Goal: Entertainment & Leisure: Consume media (video, audio)

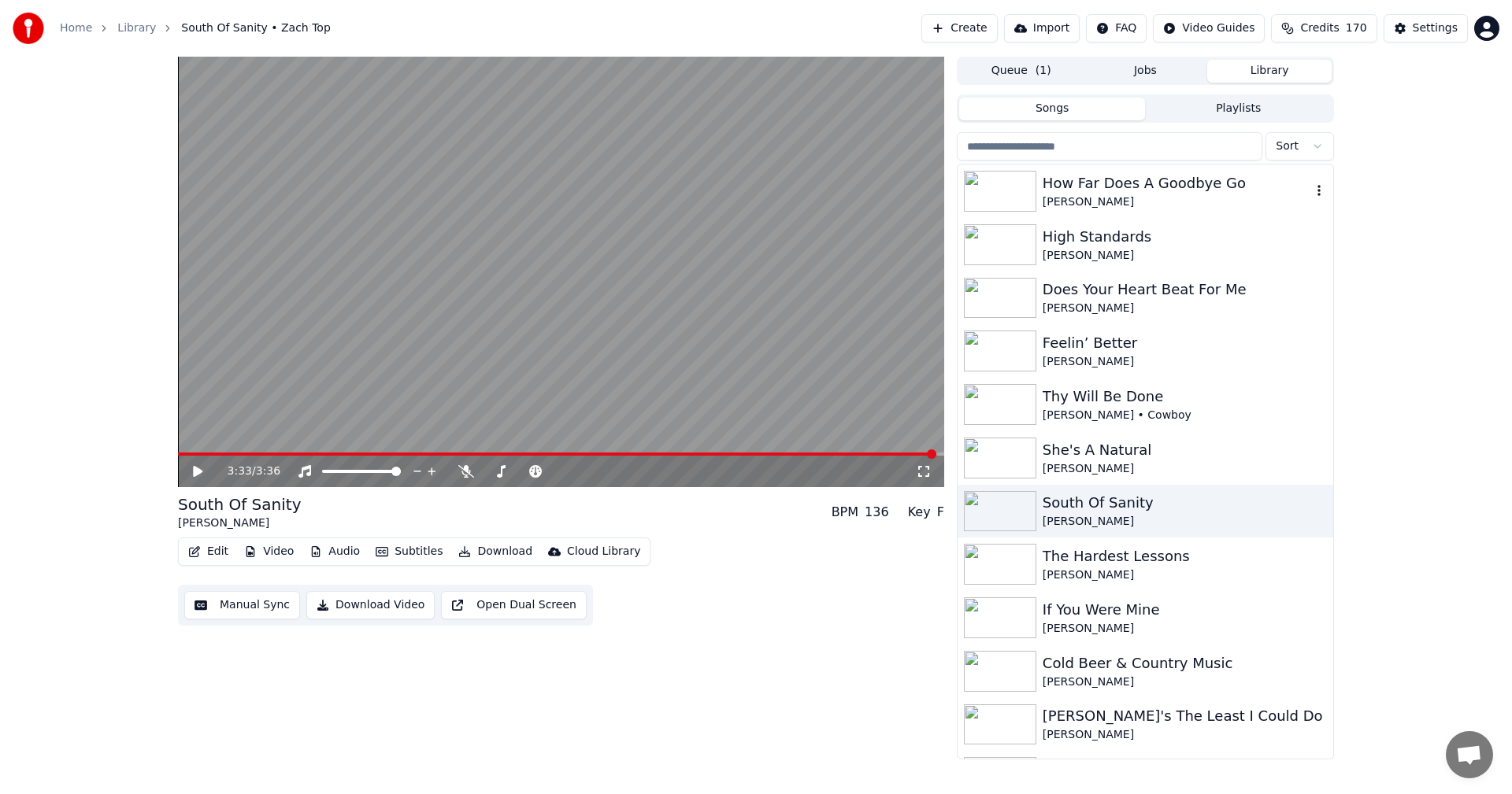
click at [993, 192] on img at bounding box center [1000, 192] width 72 height 41
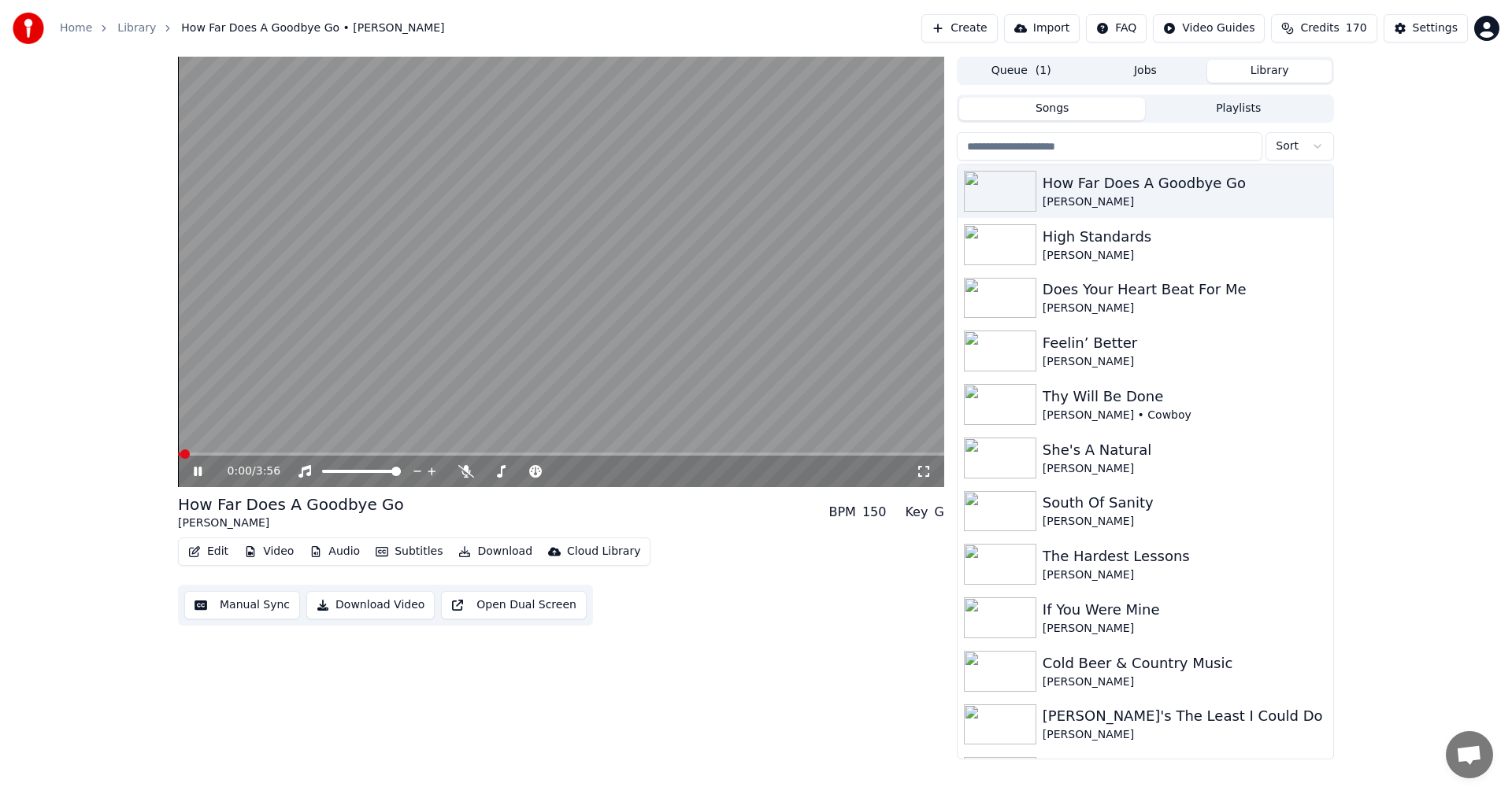
click at [920, 470] on icon at bounding box center [923, 471] width 15 height 13
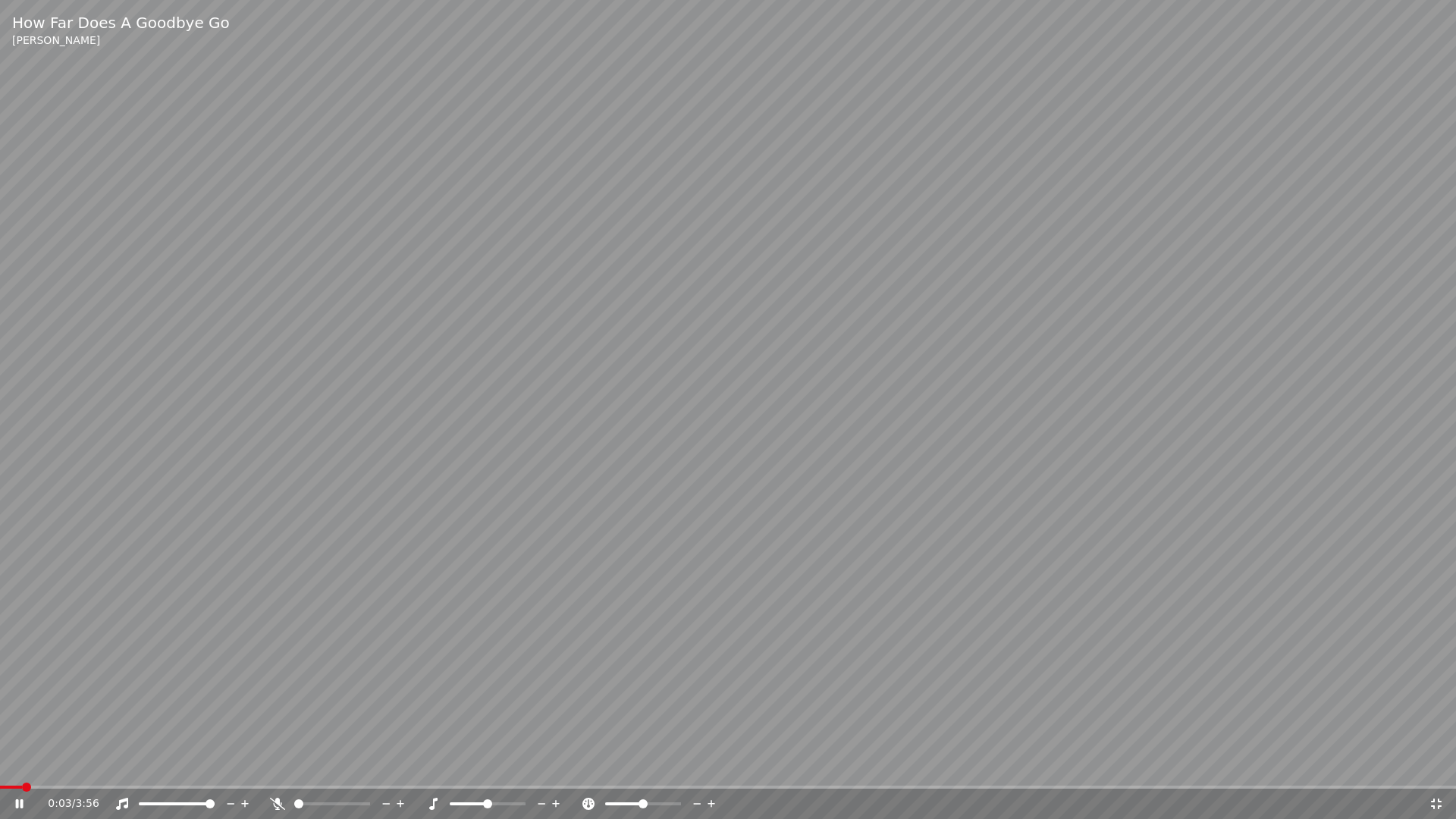
click at [0, 764] on span at bounding box center [11, 788] width 22 height 3
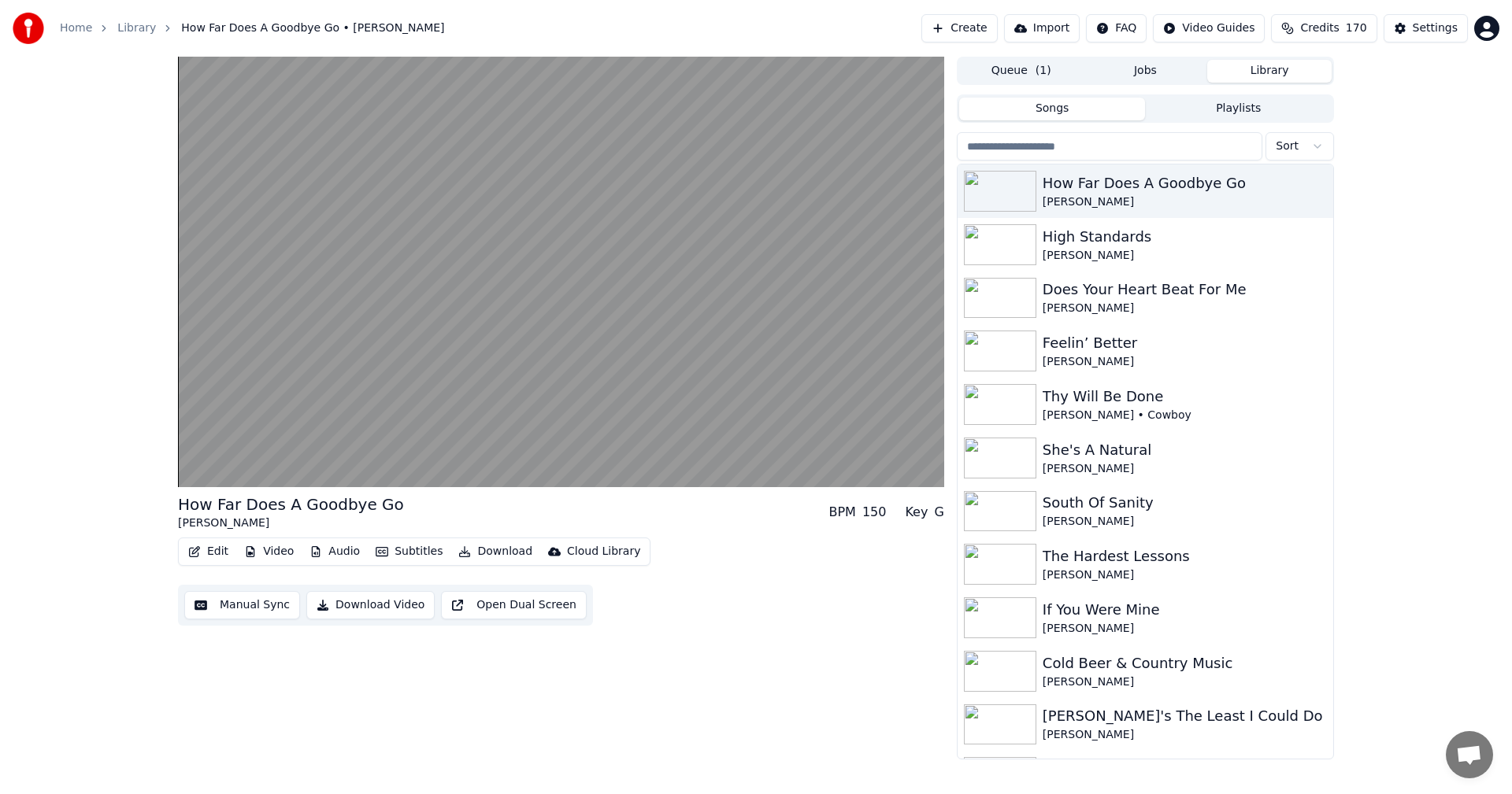
click at [1252, 70] on button "Library" at bounding box center [1269, 71] width 125 height 23
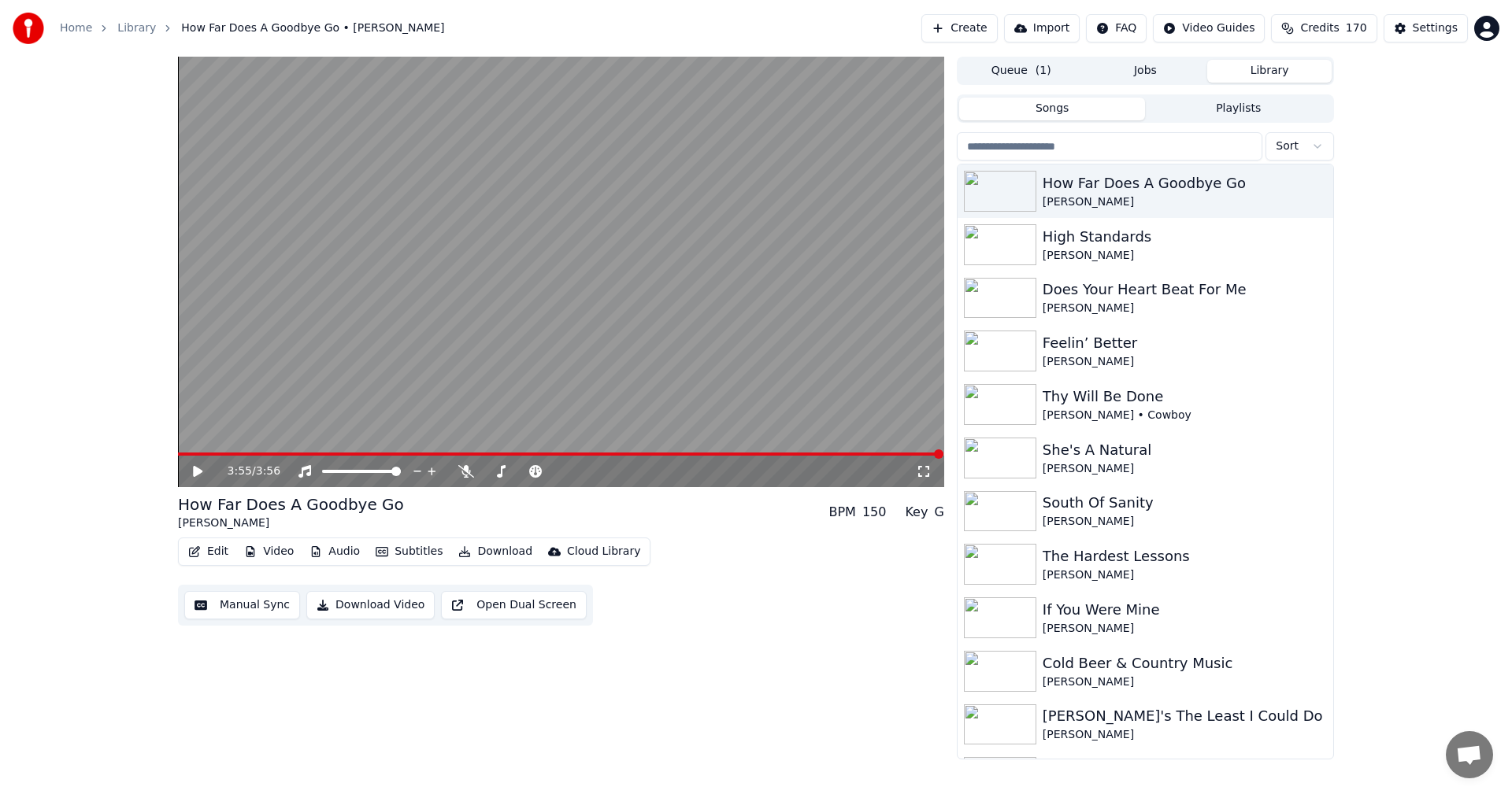
click at [968, 31] on button "Create" at bounding box center [959, 28] width 77 height 28
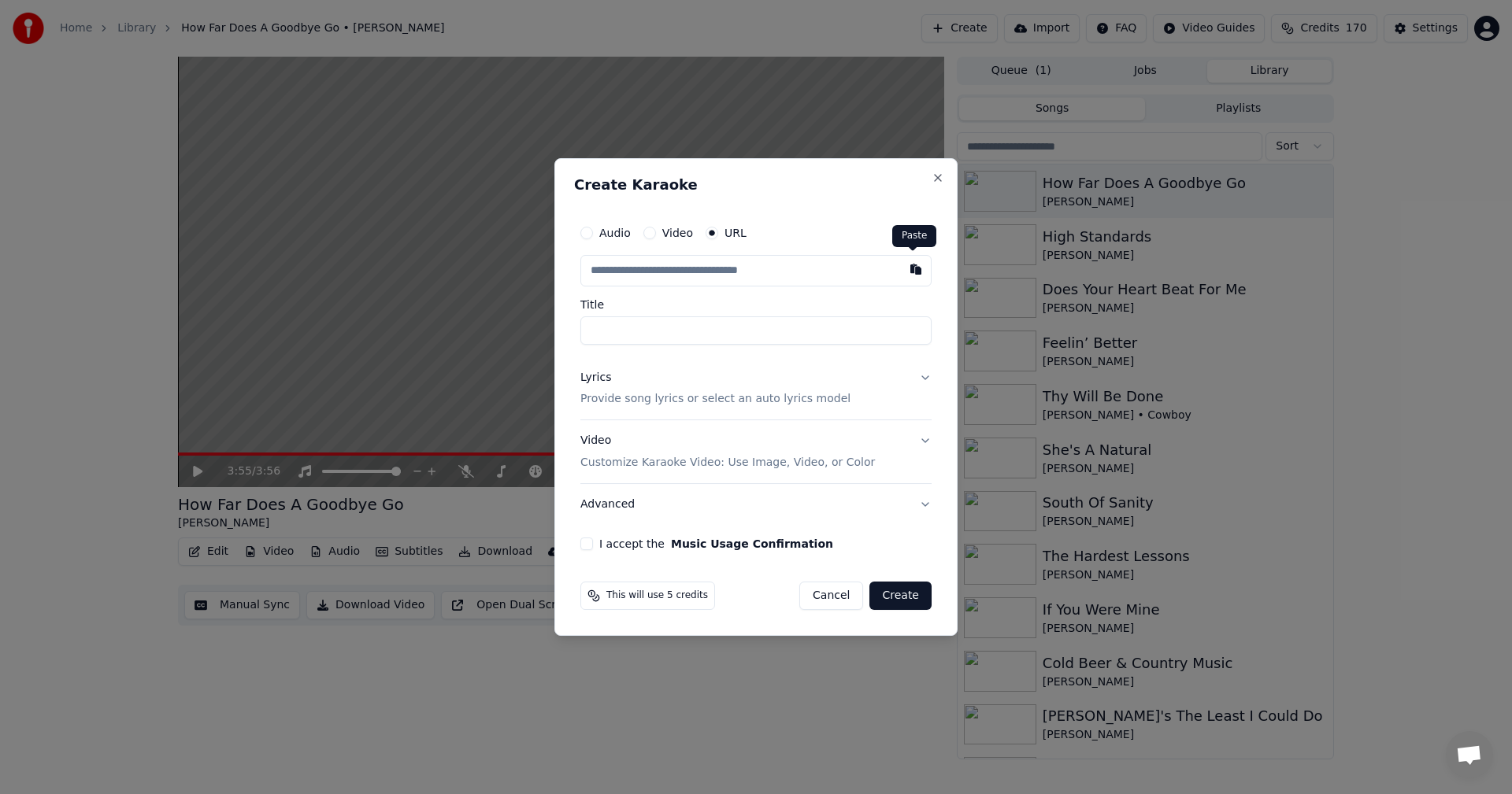
click at [912, 267] on button "button" at bounding box center [916, 268] width 32 height 28
type input "**********"
click at [912, 267] on button at bounding box center [916, 268] width 32 height 28
type input "**********"
click at [923, 442] on button "Video Customize Karaoke Video: Use Image, Video, or Color" at bounding box center [756, 452] width 351 height 63
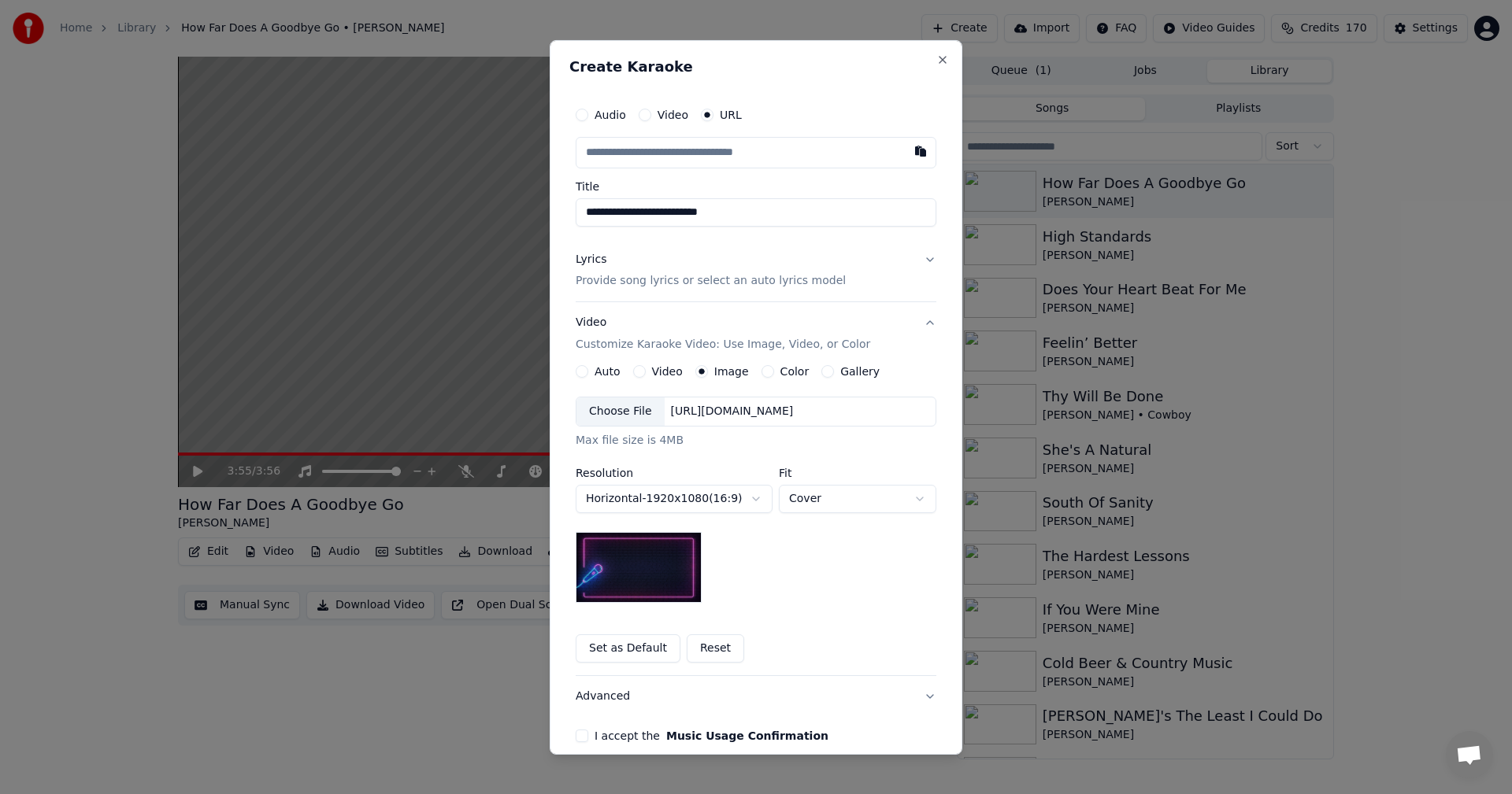
drag, startPoint x: 631, startPoint y: 649, endPoint x: 641, endPoint y: 649, distance: 10.0
click at [641, 649] on button "Set as Default" at bounding box center [628, 648] width 105 height 28
click at [923, 257] on button "Lyrics Provide song lyrics or select an auto lyrics model" at bounding box center [756, 269] width 361 height 63
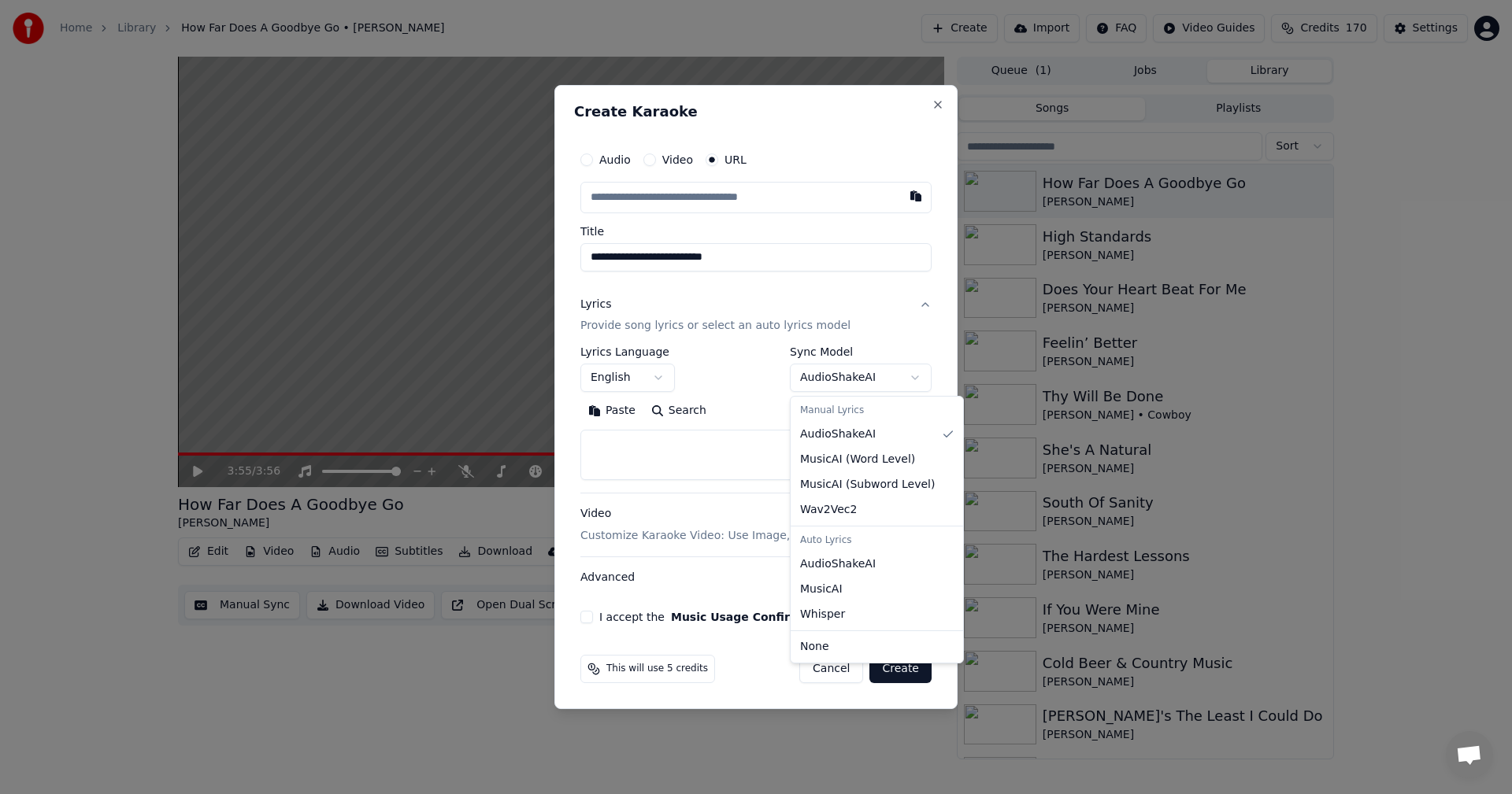
click at [915, 379] on body "**********" at bounding box center [756, 397] width 1512 height 794
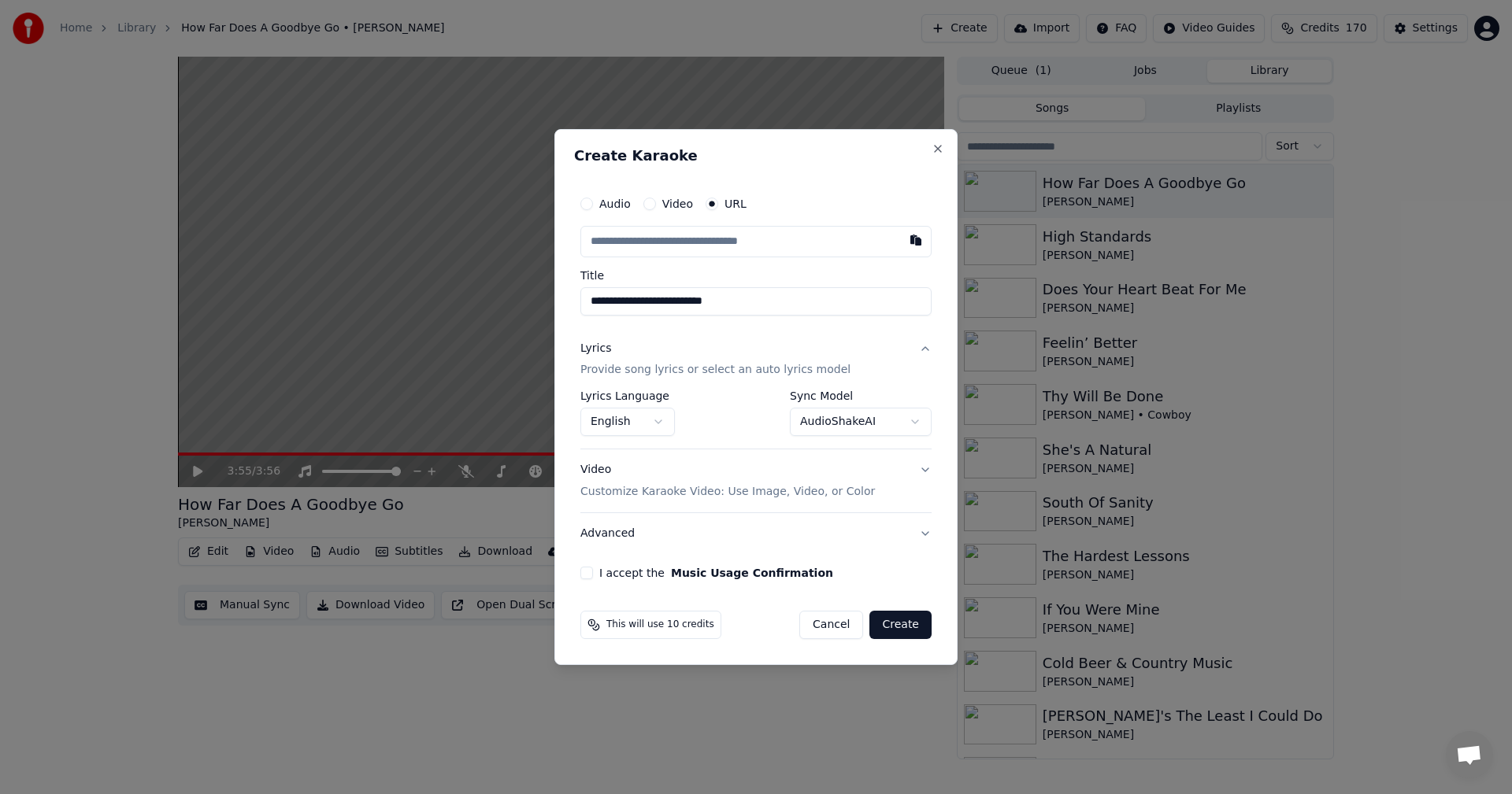
click at [893, 620] on button "Create" at bounding box center [900, 625] width 62 height 28
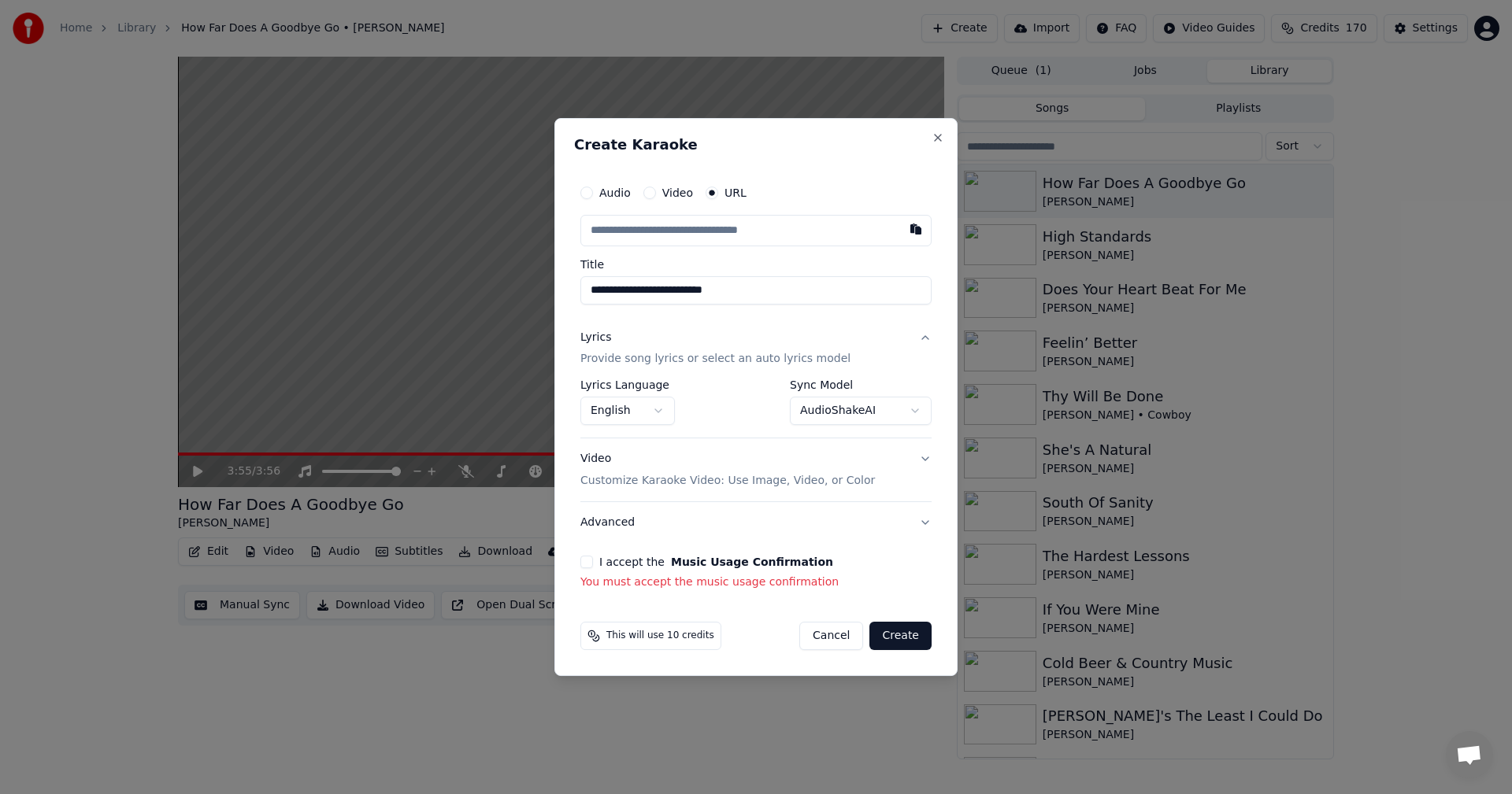
click at [588, 561] on button "I accept the Music Usage Confirmation" at bounding box center [586, 562] width 13 height 13
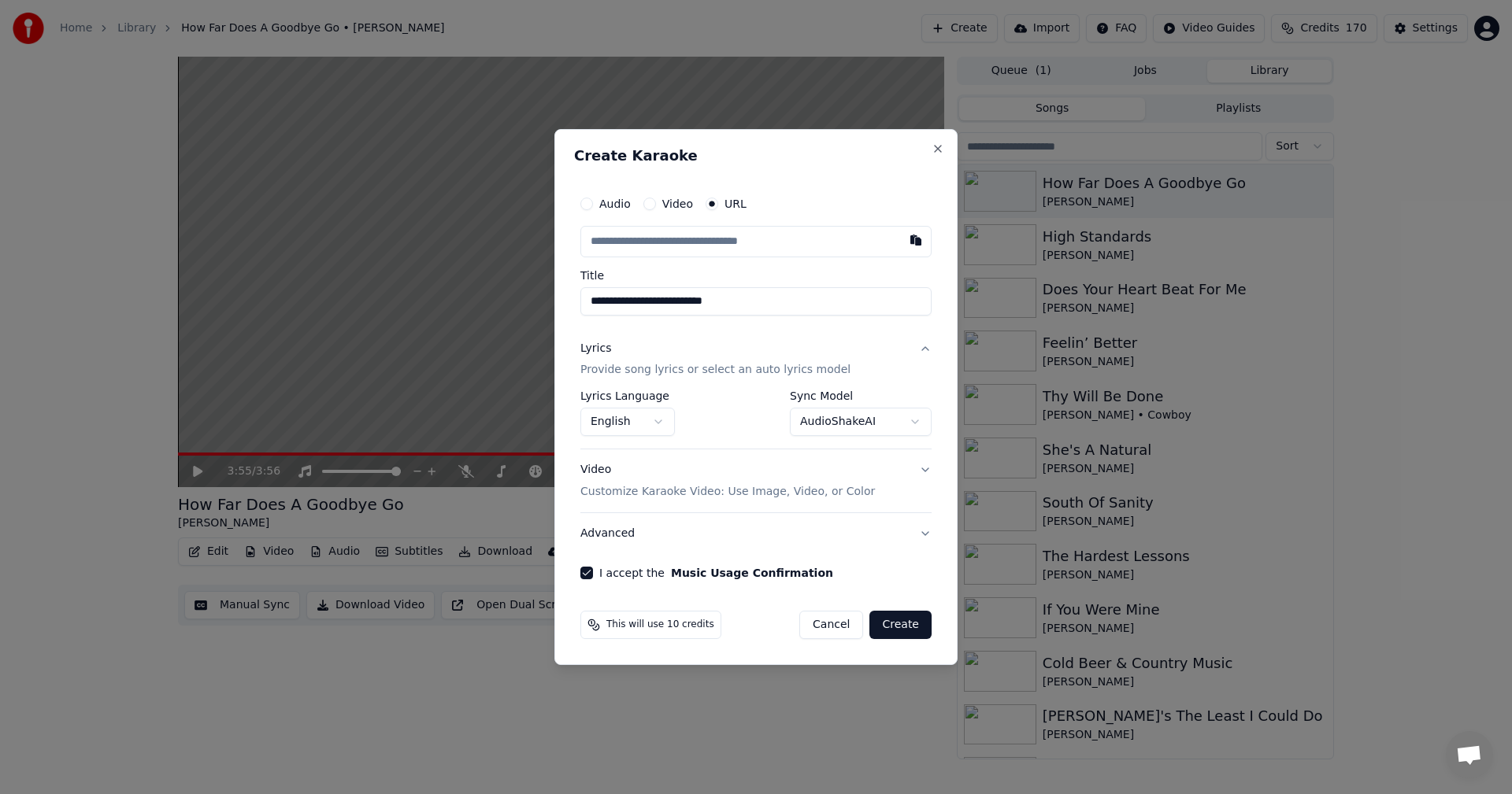
click at [901, 619] on button "Create" at bounding box center [900, 625] width 62 height 28
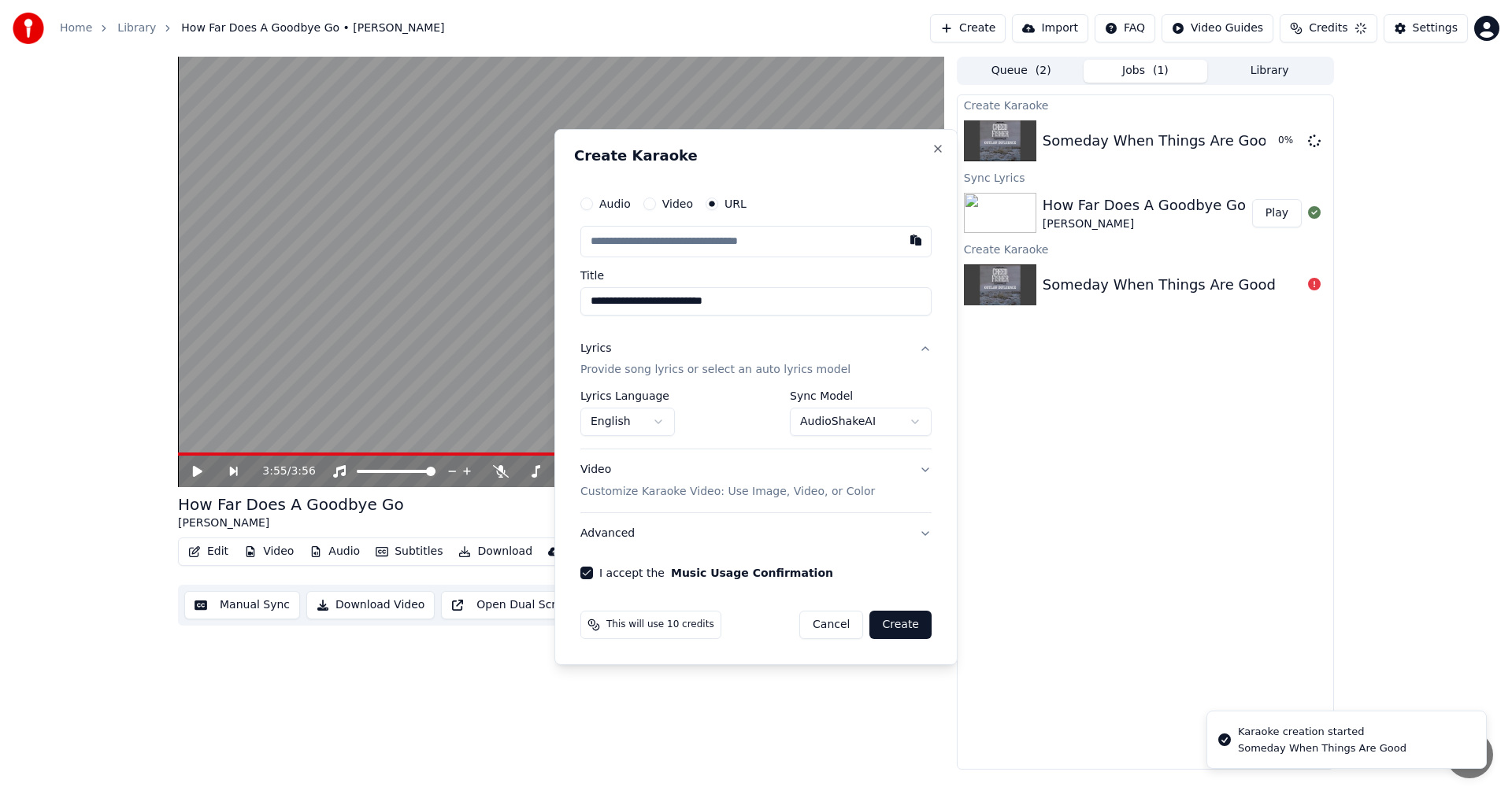
select select "**********"
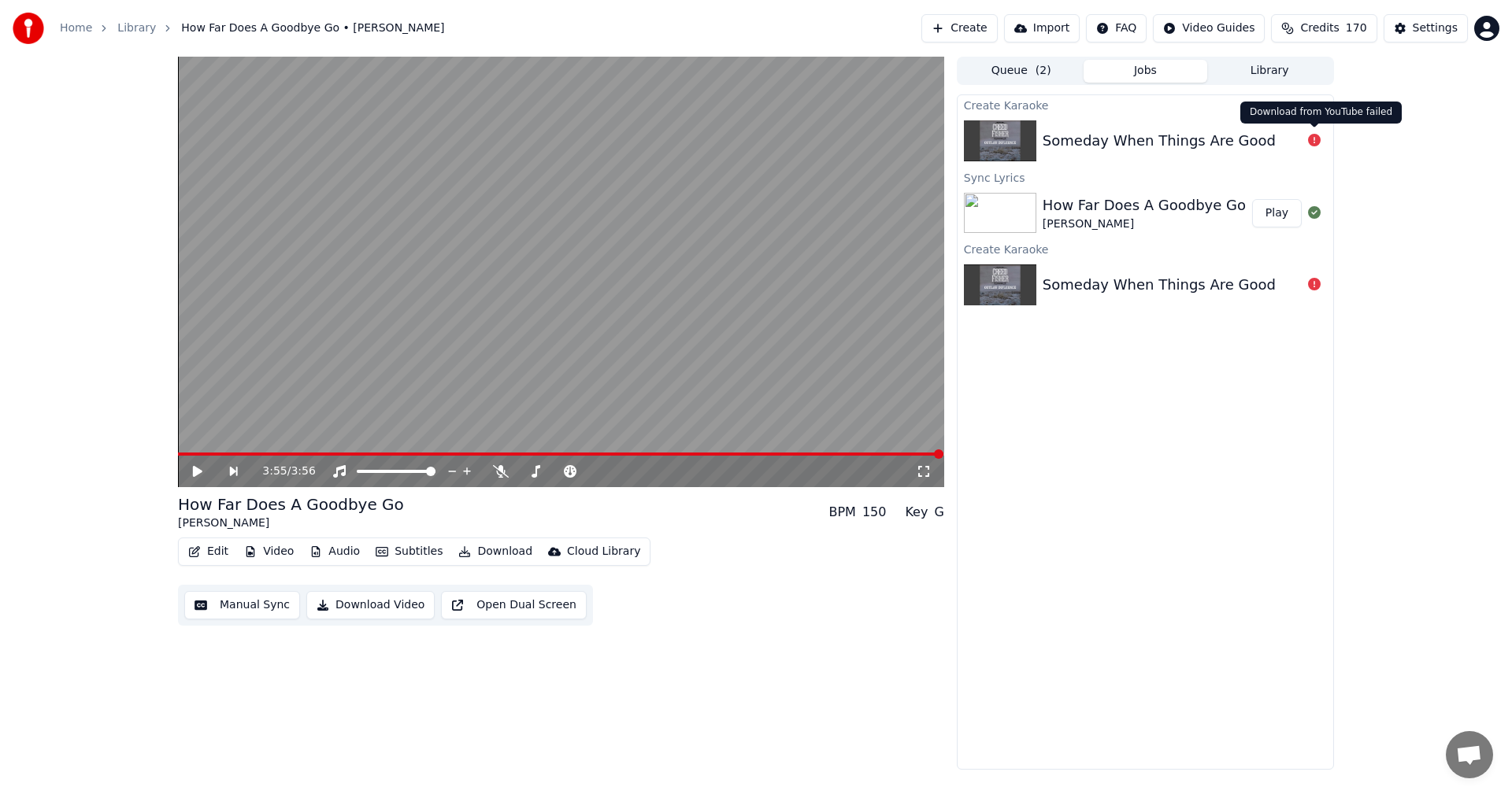
click at [1311, 143] on icon at bounding box center [1314, 140] width 13 height 13
click at [1200, 140] on div "Someday When Things Are Good" at bounding box center [1158, 141] width 233 height 22
click at [1119, 30] on html "Home Library How Far Does A Goodbye Go • Jason Aldean Create Import FAQ Video G…" at bounding box center [756, 397] width 1512 height 794
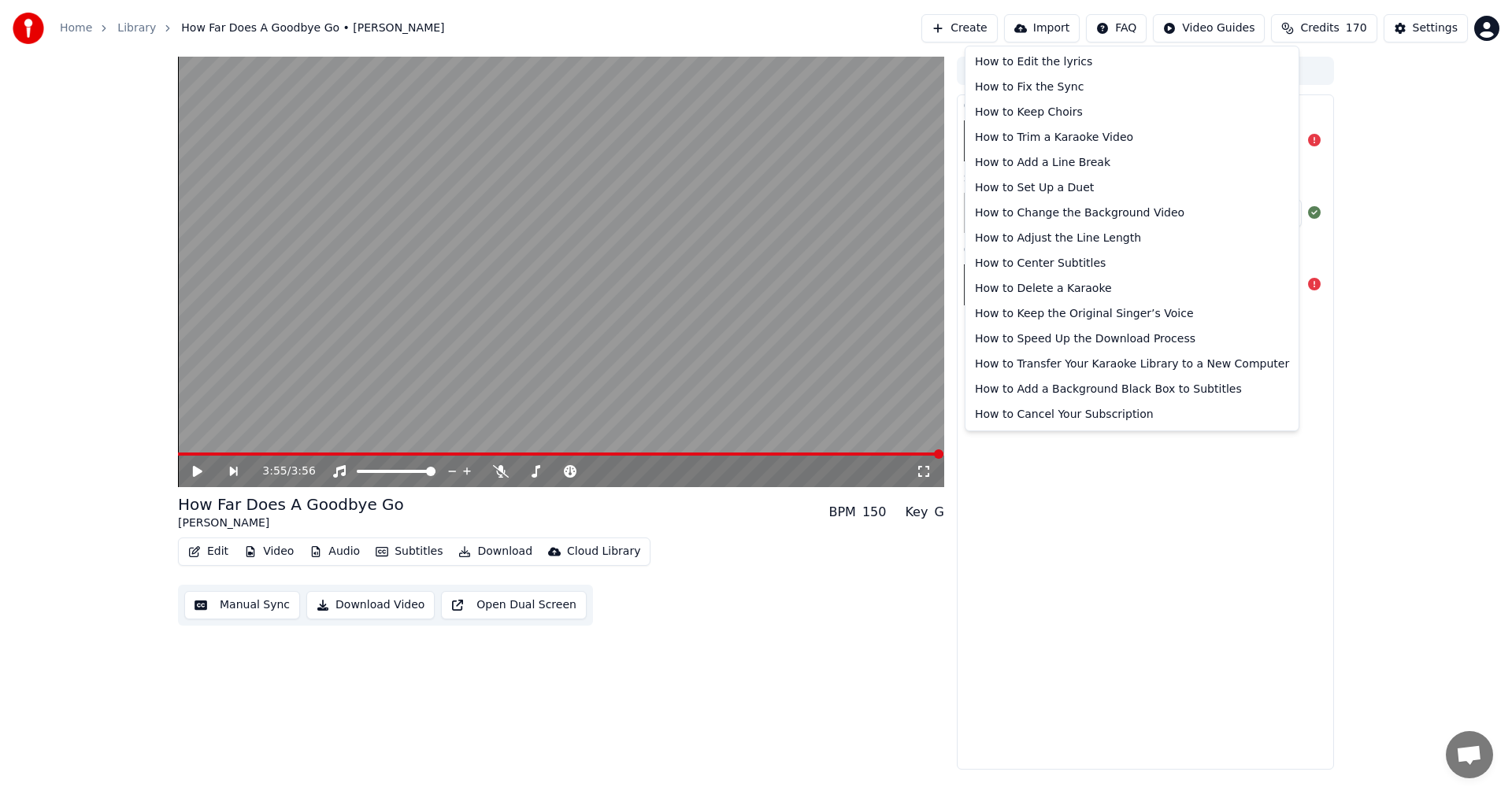
click at [1346, 446] on html "Home Library How Far Does A Goodbye Go • Jason Aldean Create Import FAQ Video G…" at bounding box center [756, 397] width 1512 height 794
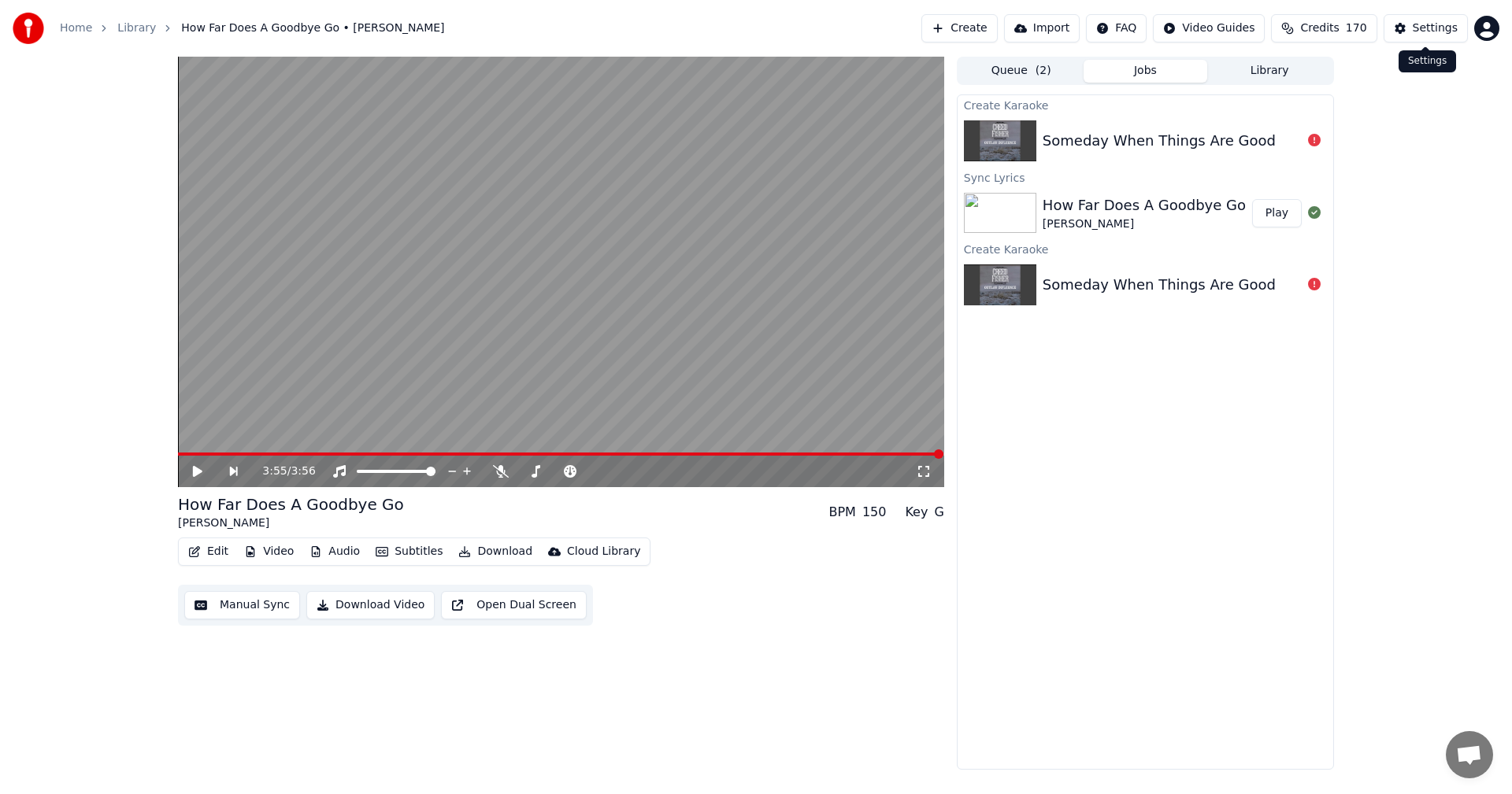
click at [1426, 25] on div "Settings" at bounding box center [1435, 28] width 45 height 15
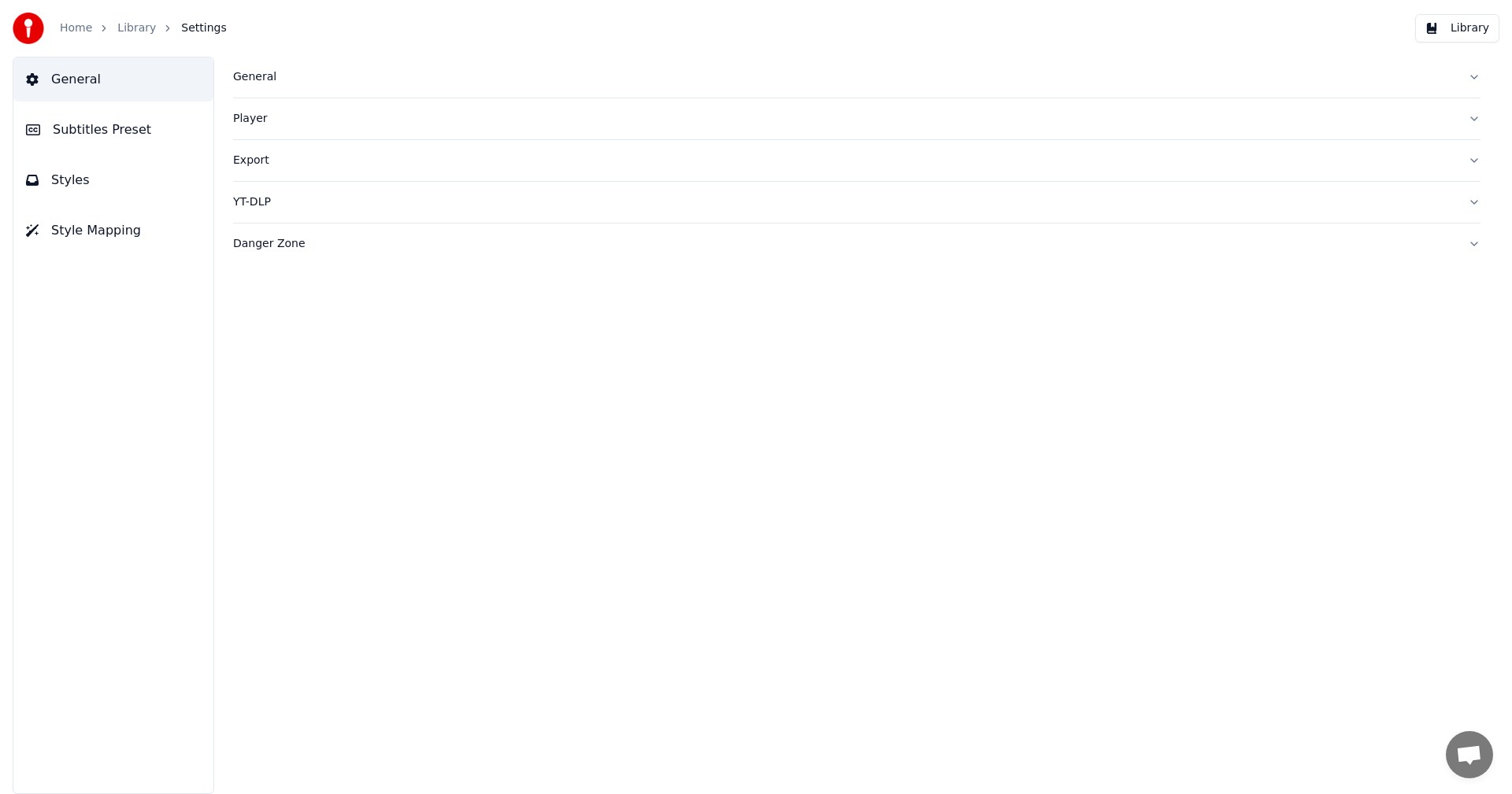
click at [1472, 76] on button "General" at bounding box center [856, 77] width 1247 height 41
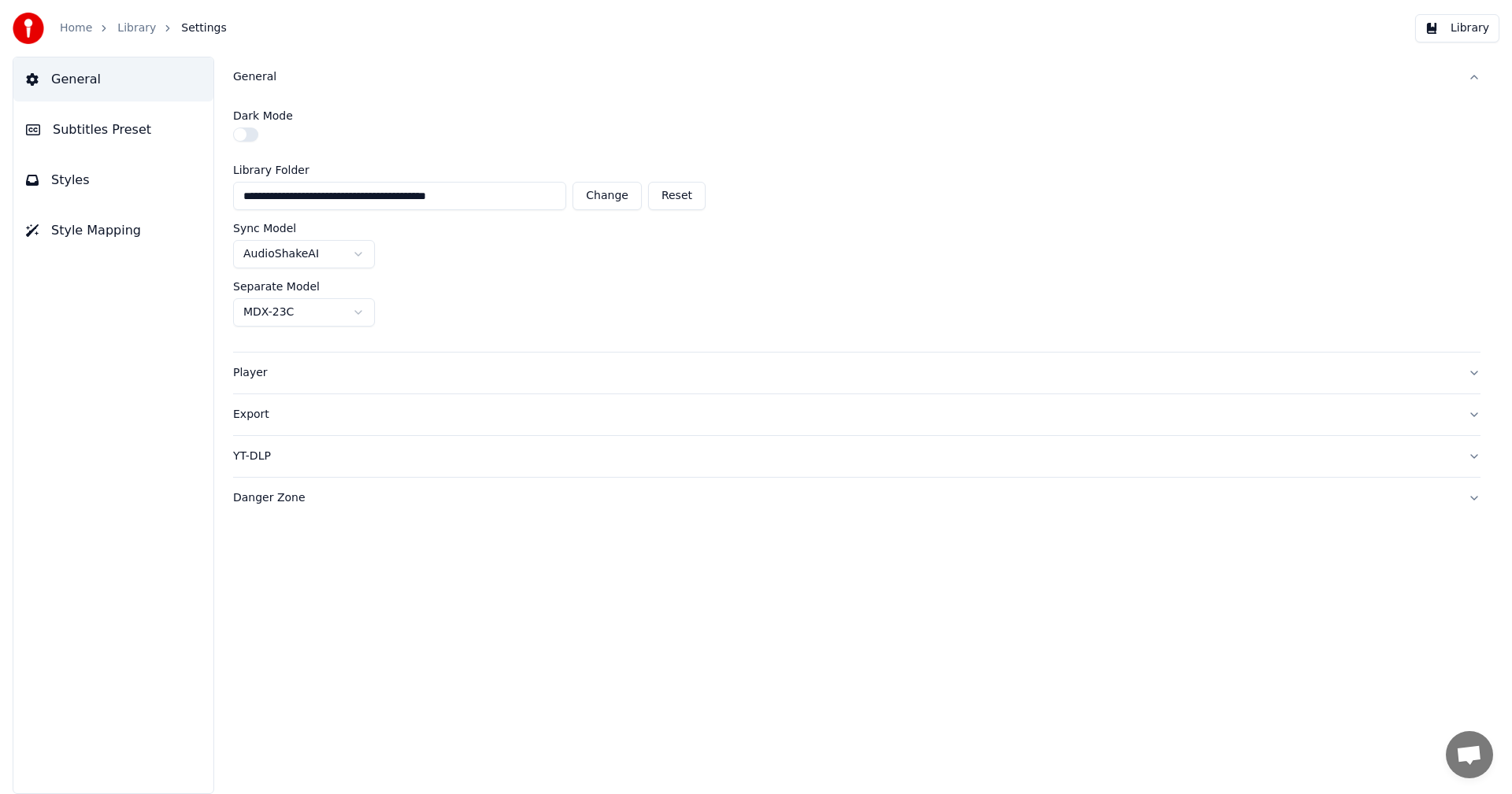
click at [1337, 104] on div "**********" at bounding box center [856, 225] width 1247 height 255
click at [1473, 415] on button "Export" at bounding box center [856, 415] width 1247 height 41
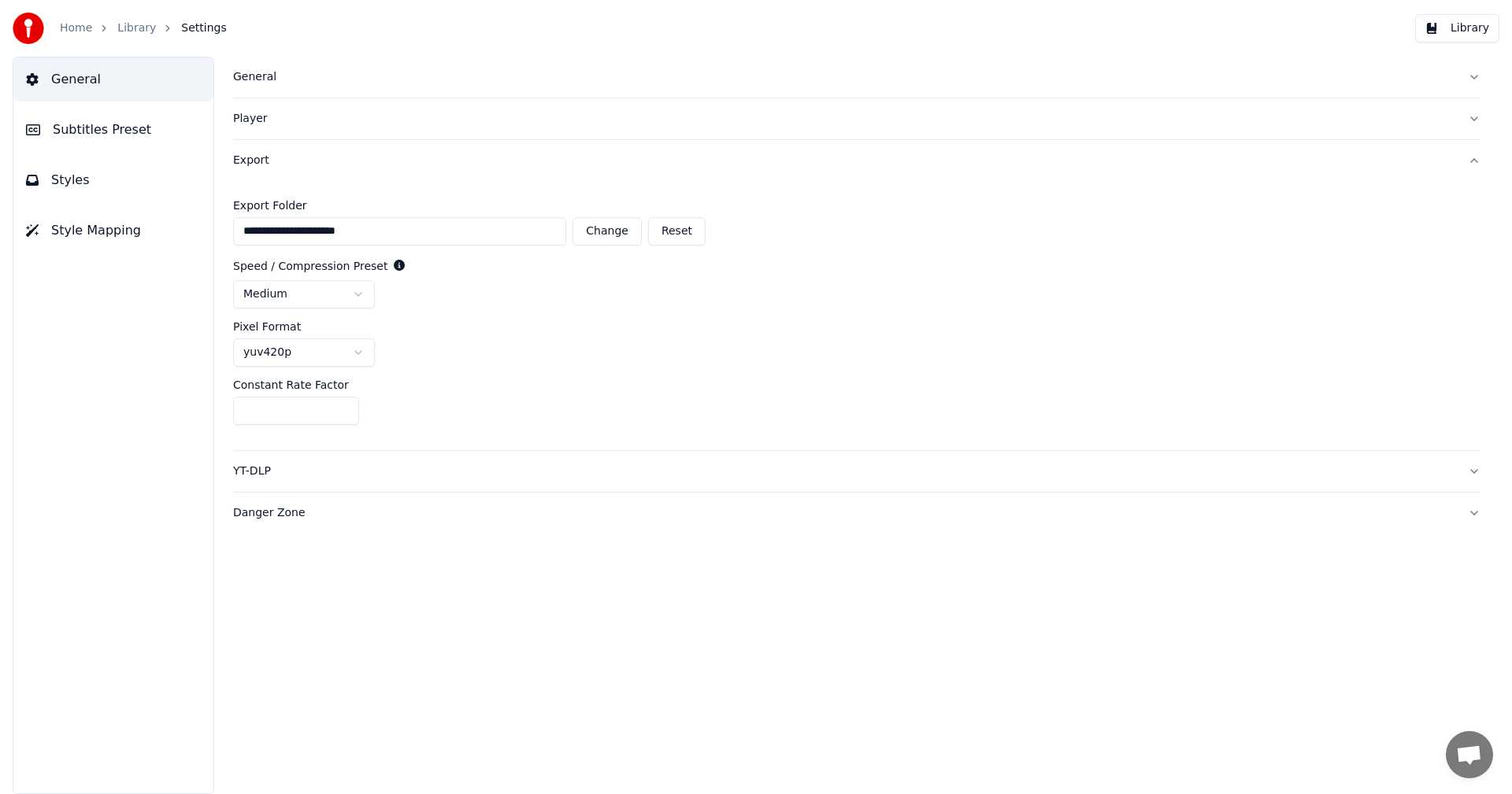
click at [79, 27] on link "Home" at bounding box center [77, 28] width 33 height 15
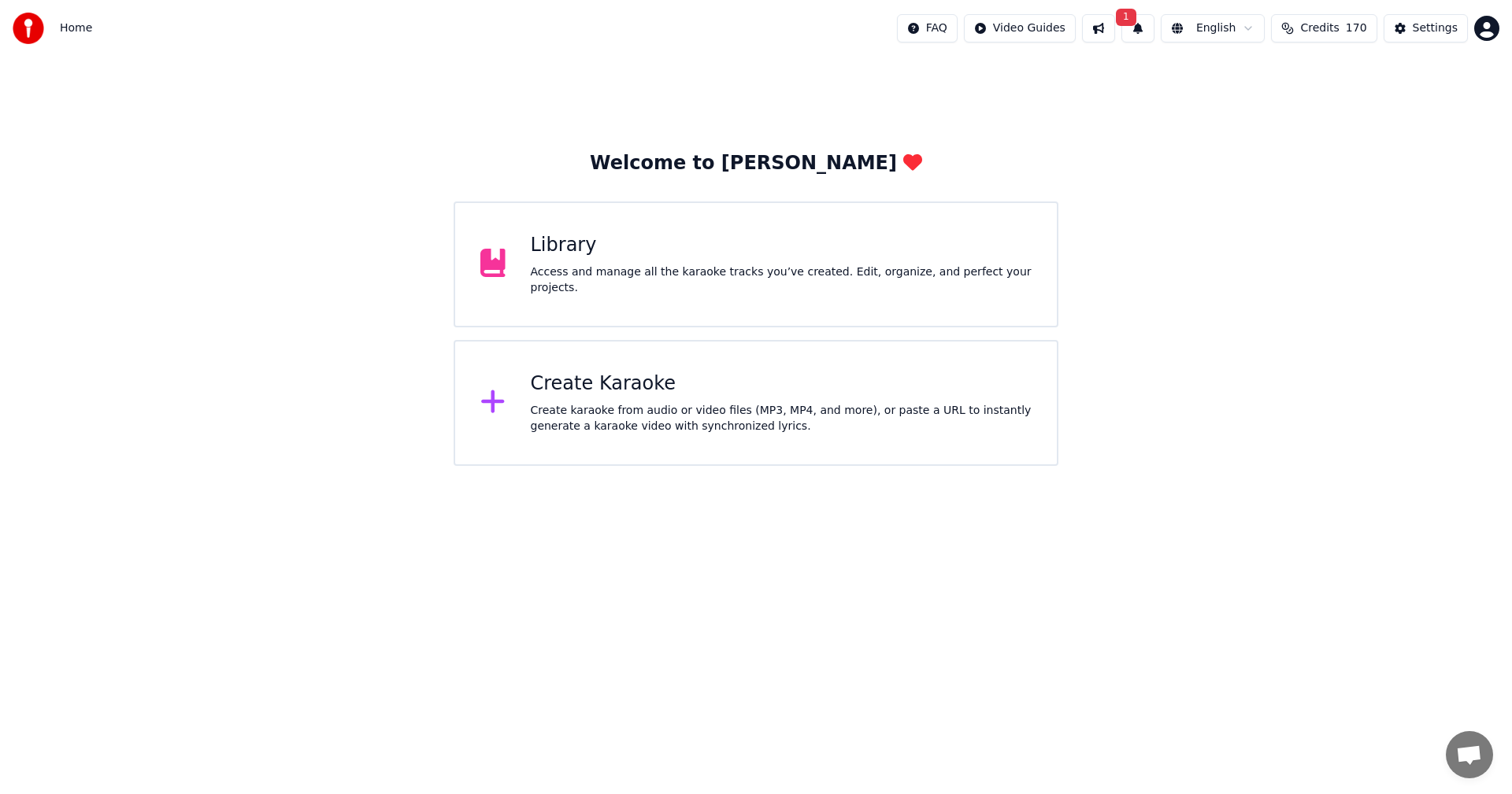
click at [1249, 28] on html "Home FAQ Video Guides 1 English Credits 170 Settings Welcome to Youka Library A…" at bounding box center [756, 233] width 1512 height 466
click at [1387, 181] on html "Home FAQ Video Guides 1 English Credits 170 Settings Welcome to Youka Library A…" at bounding box center [756, 233] width 1512 height 466
click at [1124, 22] on span "1" at bounding box center [1126, 17] width 21 height 17
click at [1244, 77] on button "Update" at bounding box center [1251, 77] width 67 height 28
click at [591, 388] on div "Create Karaoke" at bounding box center [781, 384] width 502 height 25
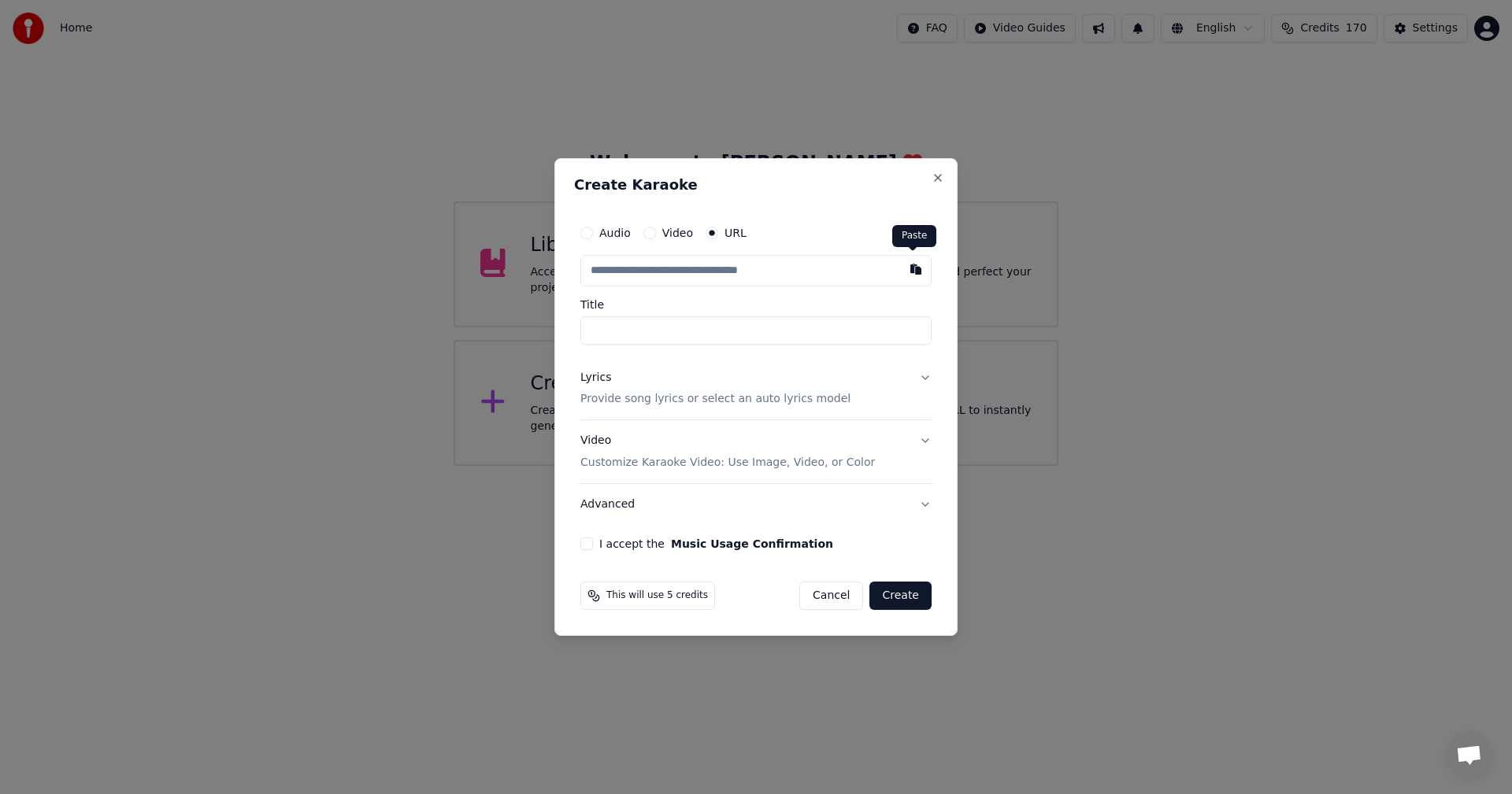
click at [911, 273] on button "button" at bounding box center [916, 268] width 32 height 28
type input "**********"
click at [911, 273] on button at bounding box center [916, 268] width 32 height 28
type input "**********"
click at [927, 441] on button "Video Customize Karaoke Video: Use Image, Video, or Color" at bounding box center [756, 452] width 351 height 63
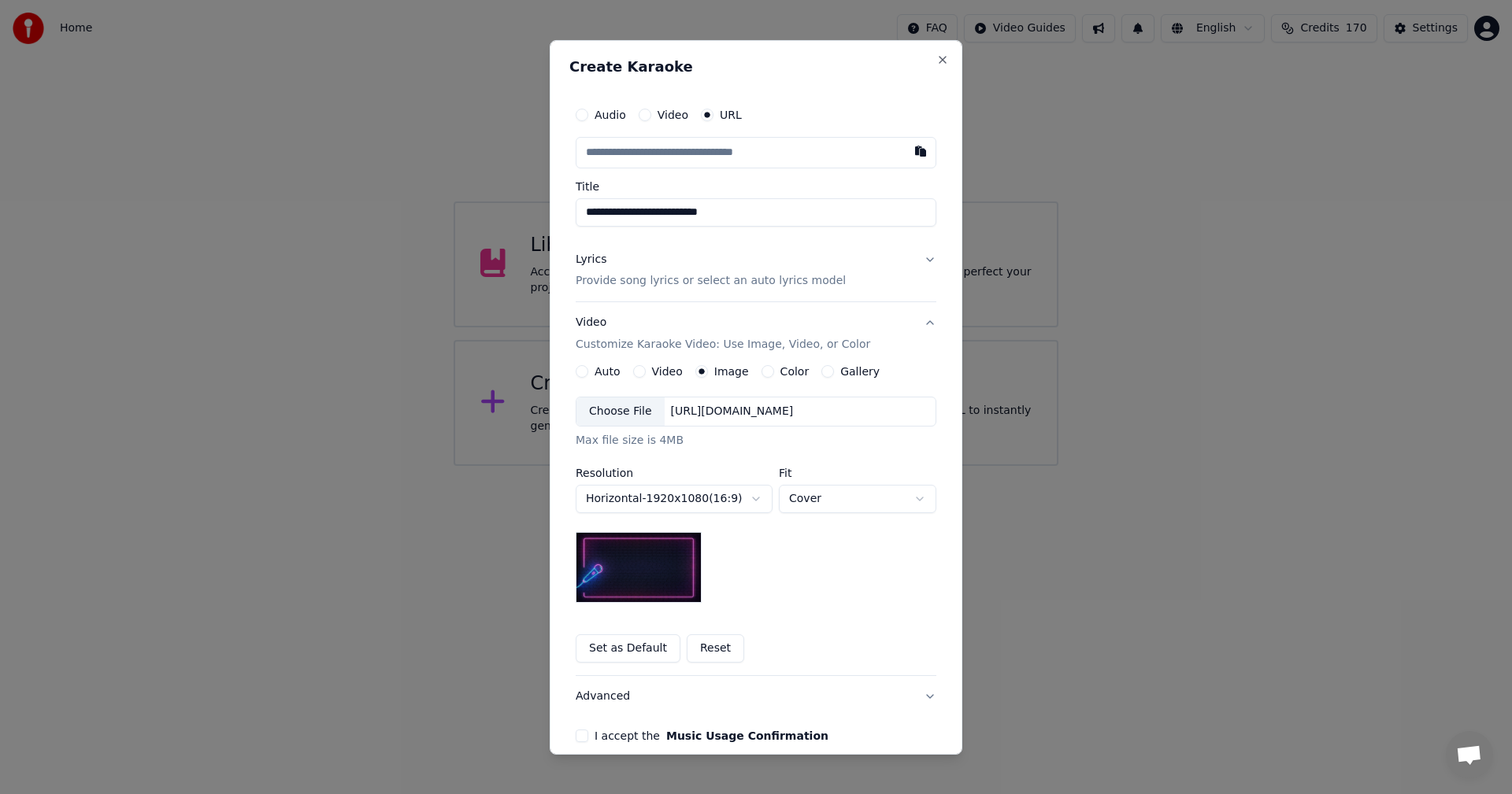
click at [602, 643] on button "Set as Default" at bounding box center [628, 648] width 105 height 28
click at [924, 256] on button "Lyrics Provide song lyrics or select an auto lyrics model" at bounding box center [756, 269] width 361 height 63
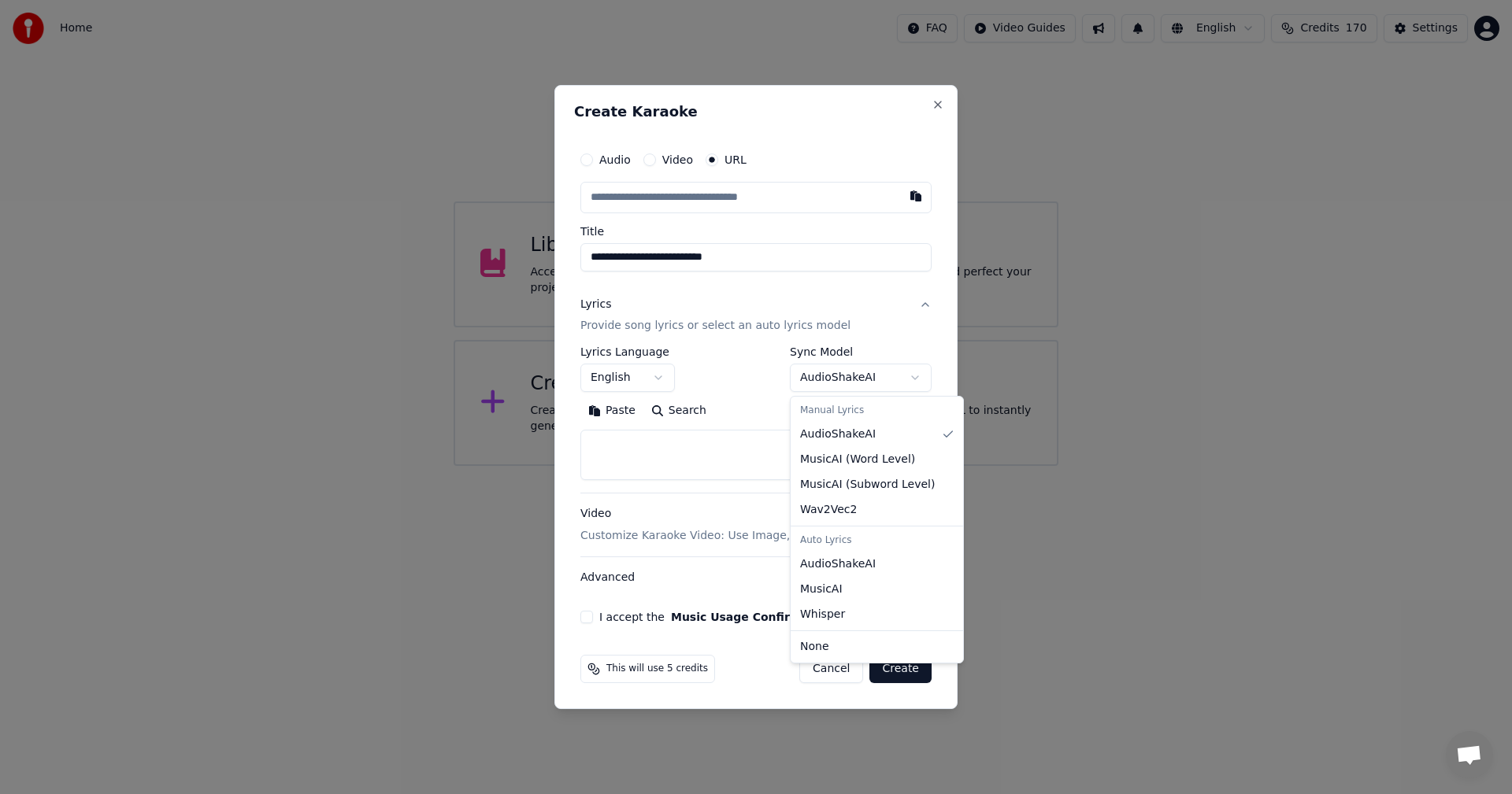
click at [912, 377] on body "**********" at bounding box center [756, 233] width 1512 height 466
select select "**********"
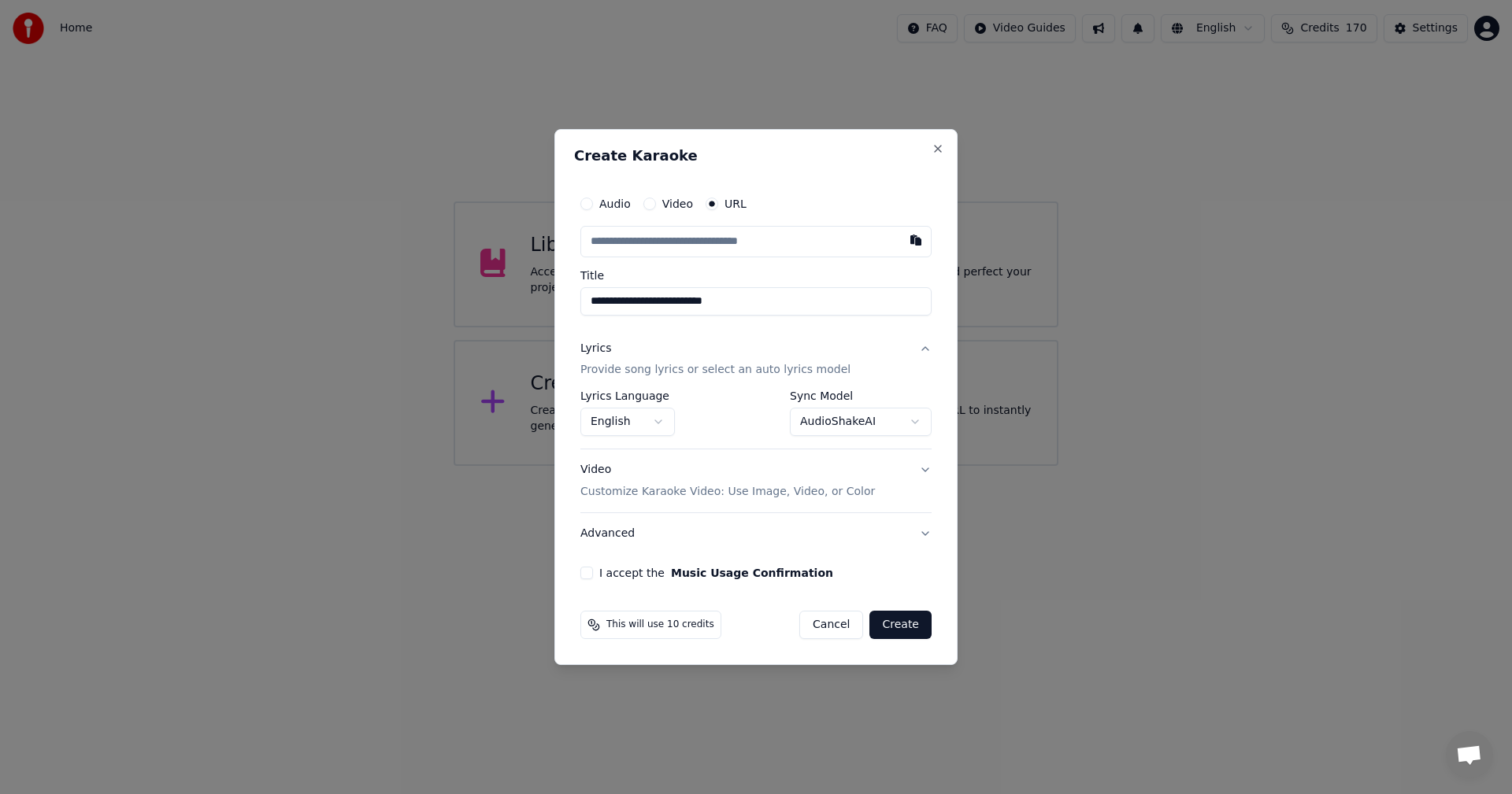
click at [584, 569] on button "I accept the Music Usage Confirmation" at bounding box center [586, 573] width 13 height 13
click at [899, 628] on button "Create" at bounding box center [900, 625] width 62 height 28
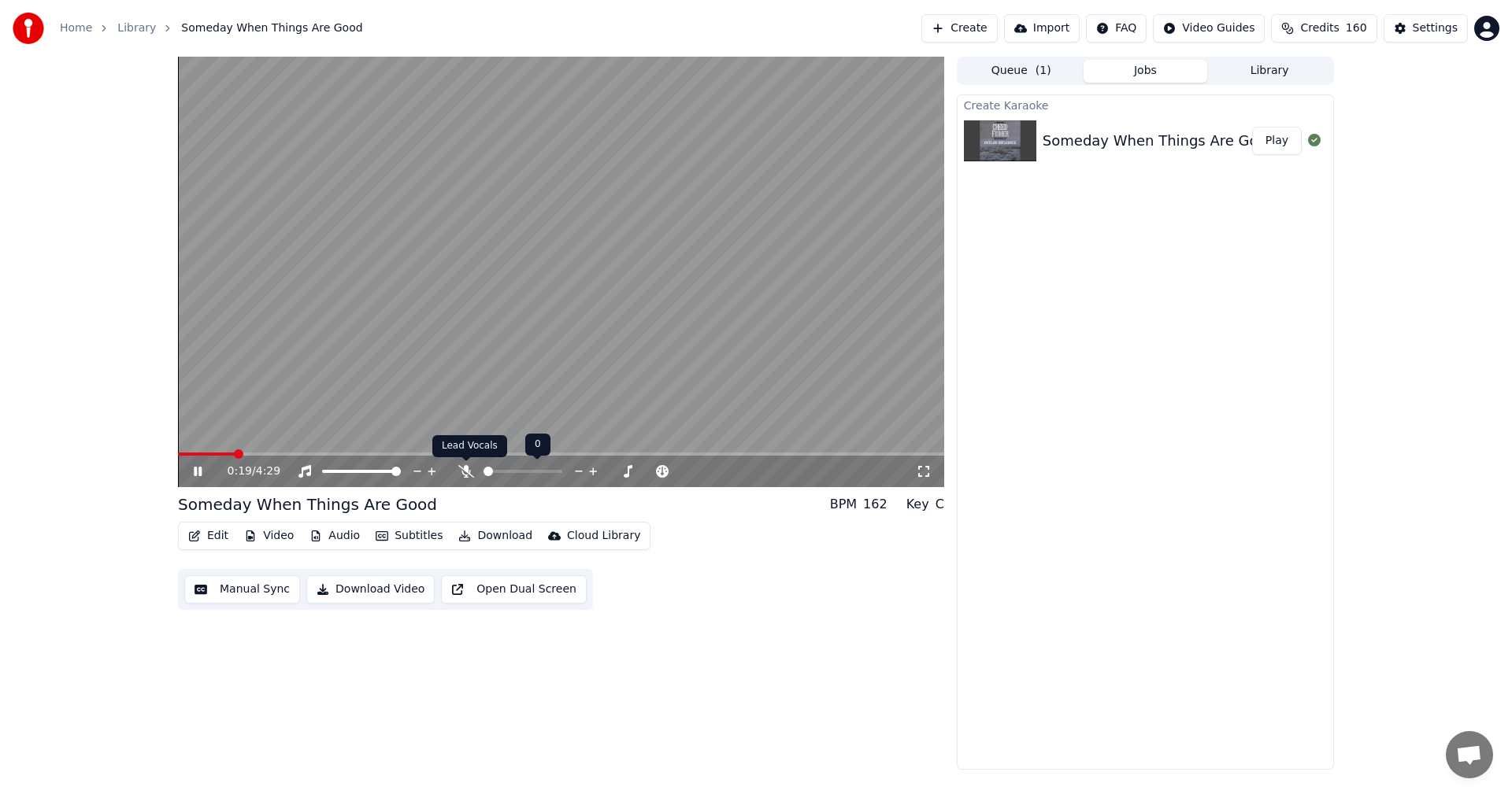
click at [463, 471] on icon at bounding box center [466, 471] width 15 height 13
click at [181, 451] on video at bounding box center [561, 272] width 766 height 430
click at [180, 452] on span at bounding box center [545, 454] width 733 height 3
click at [467, 472] on icon at bounding box center [466, 471] width 9 height 13
click at [195, 474] on icon at bounding box center [197, 471] width 9 height 11
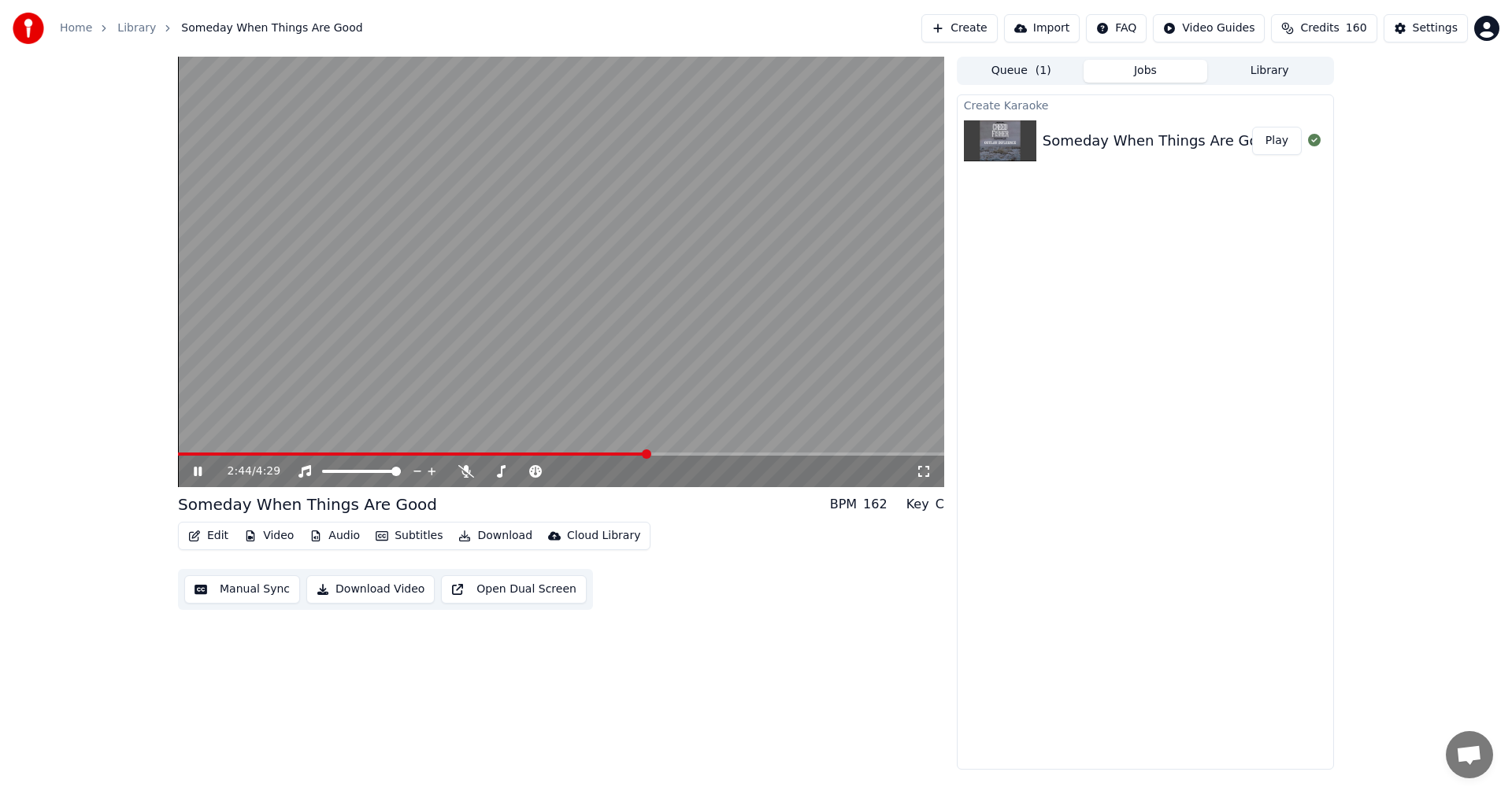
click at [200, 470] on icon at bounding box center [197, 471] width 8 height 9
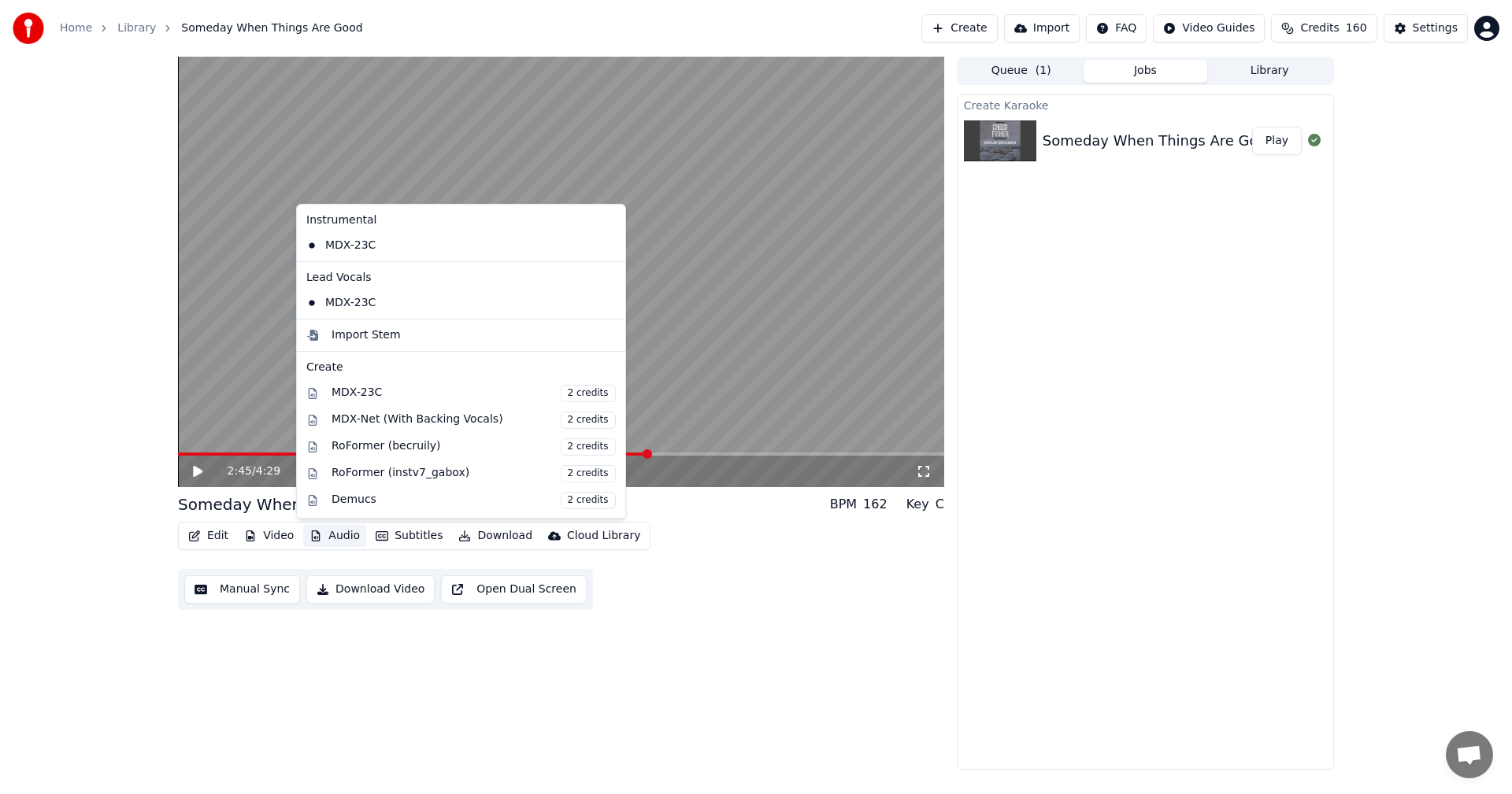
click at [330, 539] on button "Audio" at bounding box center [334, 536] width 63 height 22
click at [442, 420] on div "MDX-Net (With Backing Vocals) 2 credits" at bounding box center [473, 420] width 284 height 17
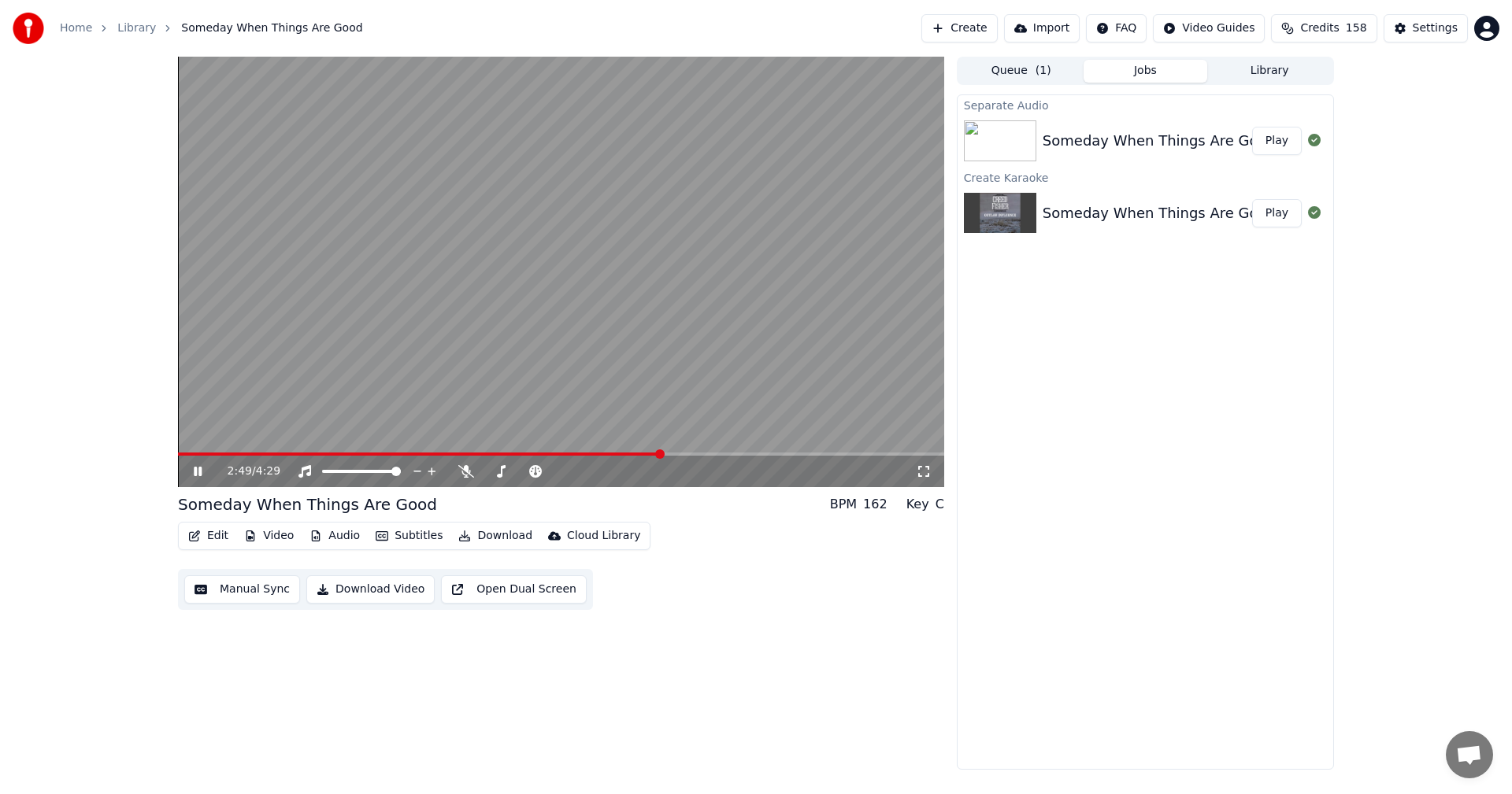
click at [181, 454] on span at bounding box center [419, 454] width 483 height 3
click at [1273, 139] on button "Play" at bounding box center [1277, 140] width 50 height 28
click at [686, 452] on span at bounding box center [561, 454] width 766 height 3
click at [715, 452] on video at bounding box center [561, 272] width 766 height 430
click at [740, 454] on span at bounding box center [561, 454] width 766 height 3
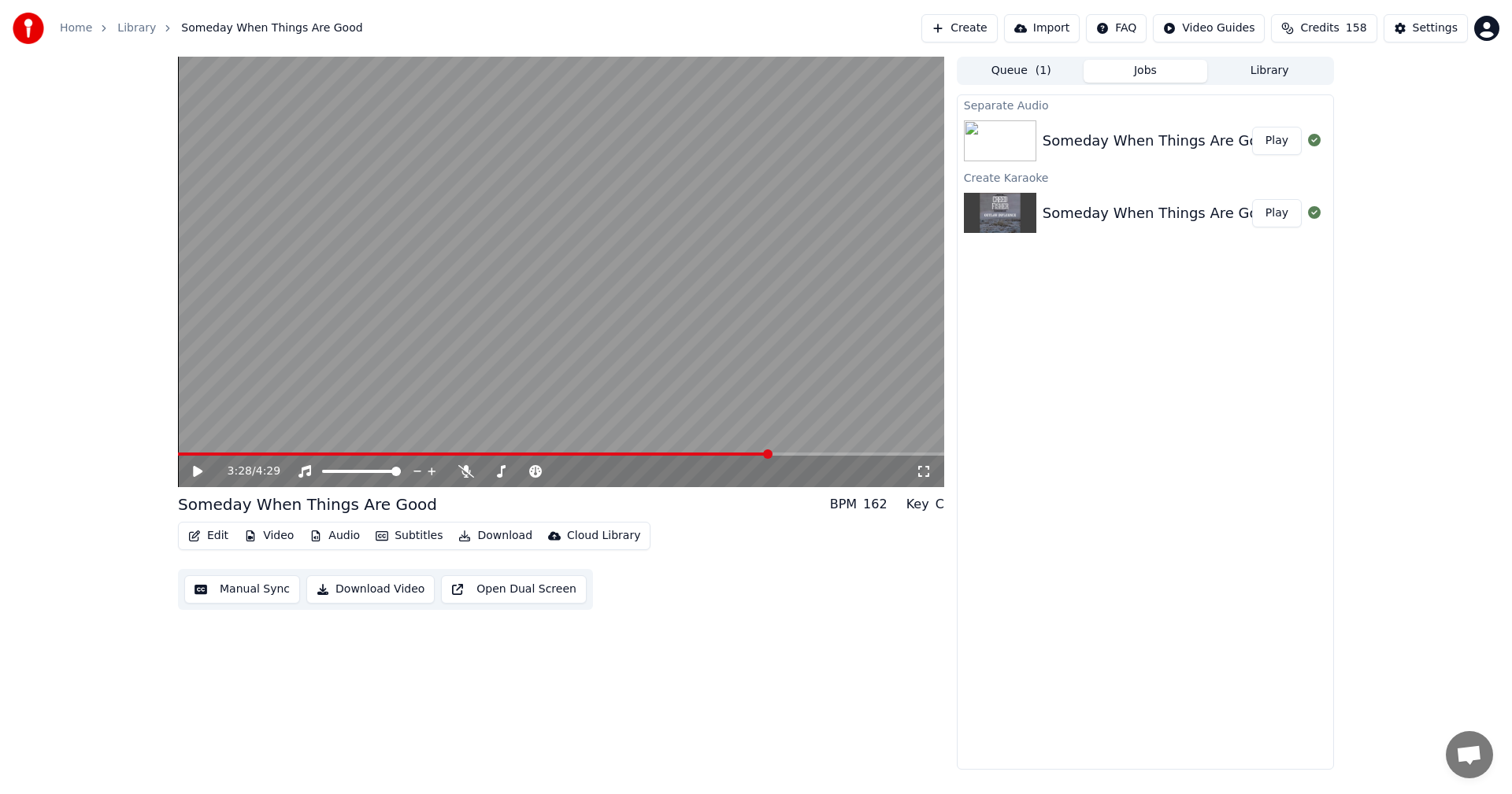
click at [770, 454] on span at bounding box center [561, 454] width 766 height 3
click at [196, 467] on icon at bounding box center [208, 471] width 37 height 13
click at [193, 469] on icon at bounding box center [208, 471] width 37 height 13
click at [182, 454] on span at bounding box center [523, 454] width 691 height 3
click at [1281, 143] on button "Play" at bounding box center [1277, 140] width 50 height 28
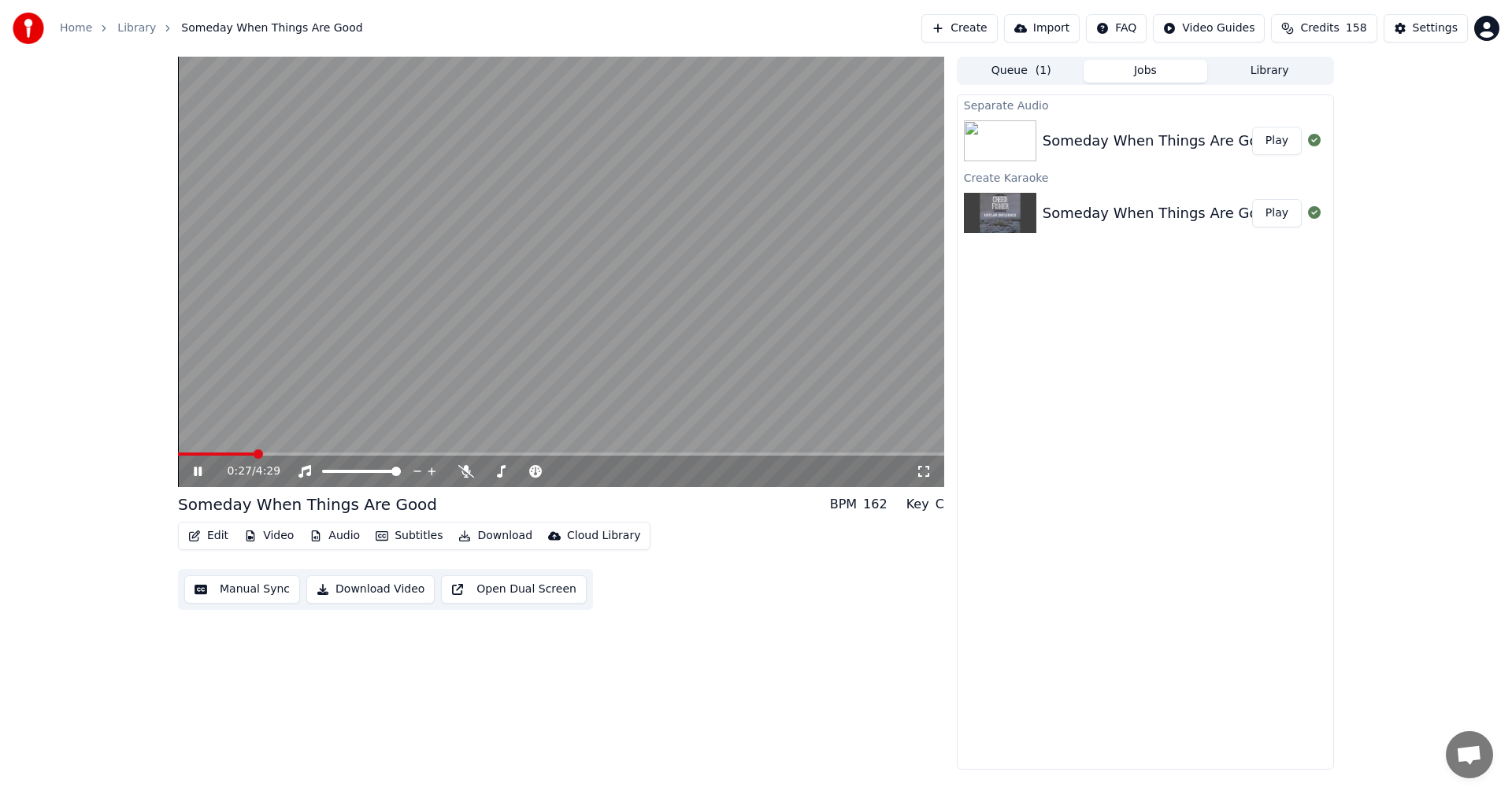
click at [255, 455] on span at bounding box center [561, 454] width 766 height 3
click at [304, 455] on span at bounding box center [561, 454] width 766 height 3
click at [330, 456] on span at bounding box center [561, 454] width 766 height 3
click at [374, 456] on span at bounding box center [561, 454] width 766 height 3
click at [197, 472] on icon at bounding box center [197, 471] width 8 height 9
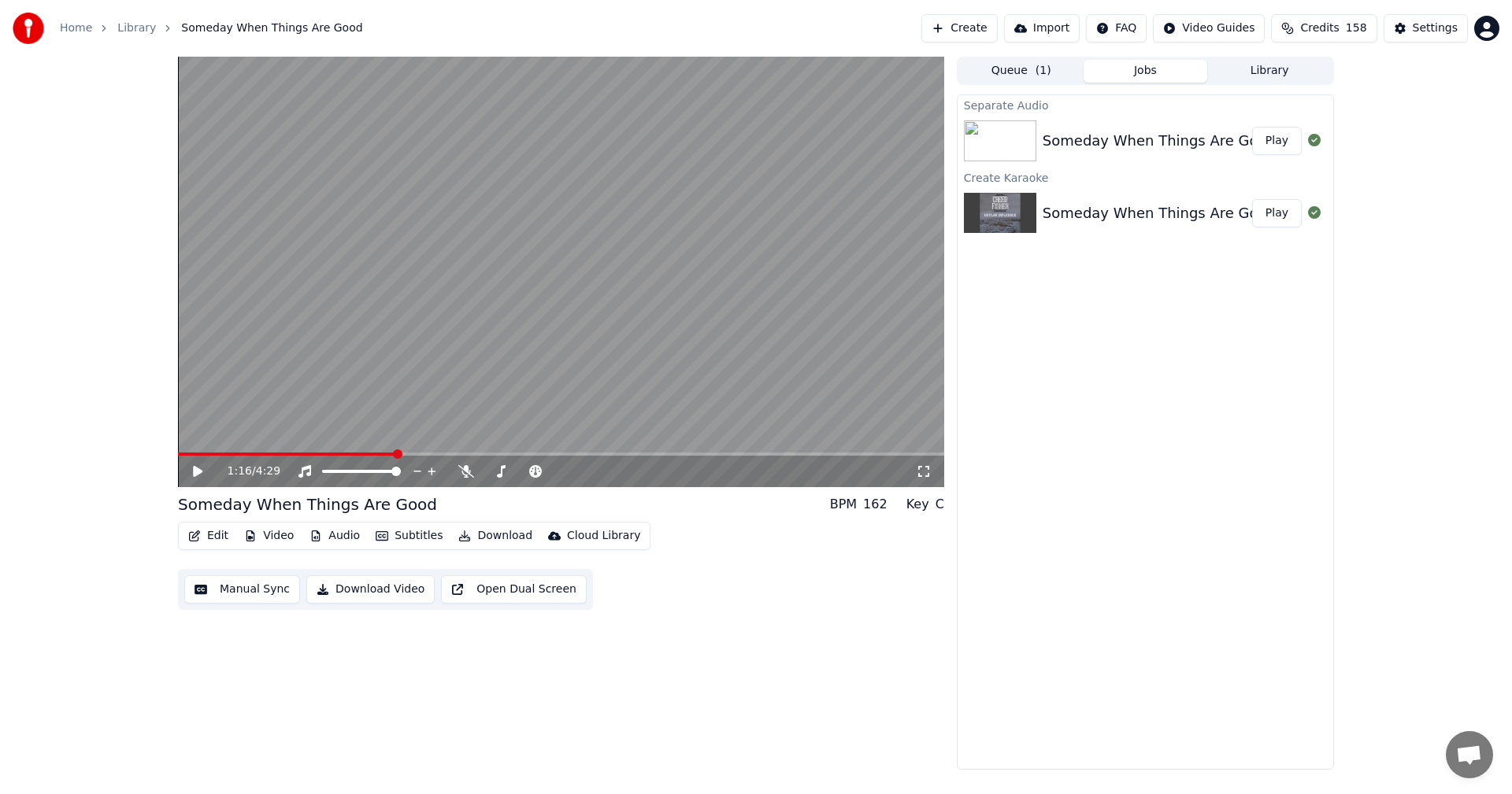
click at [127, 24] on link "Library" at bounding box center [136, 28] width 39 height 15
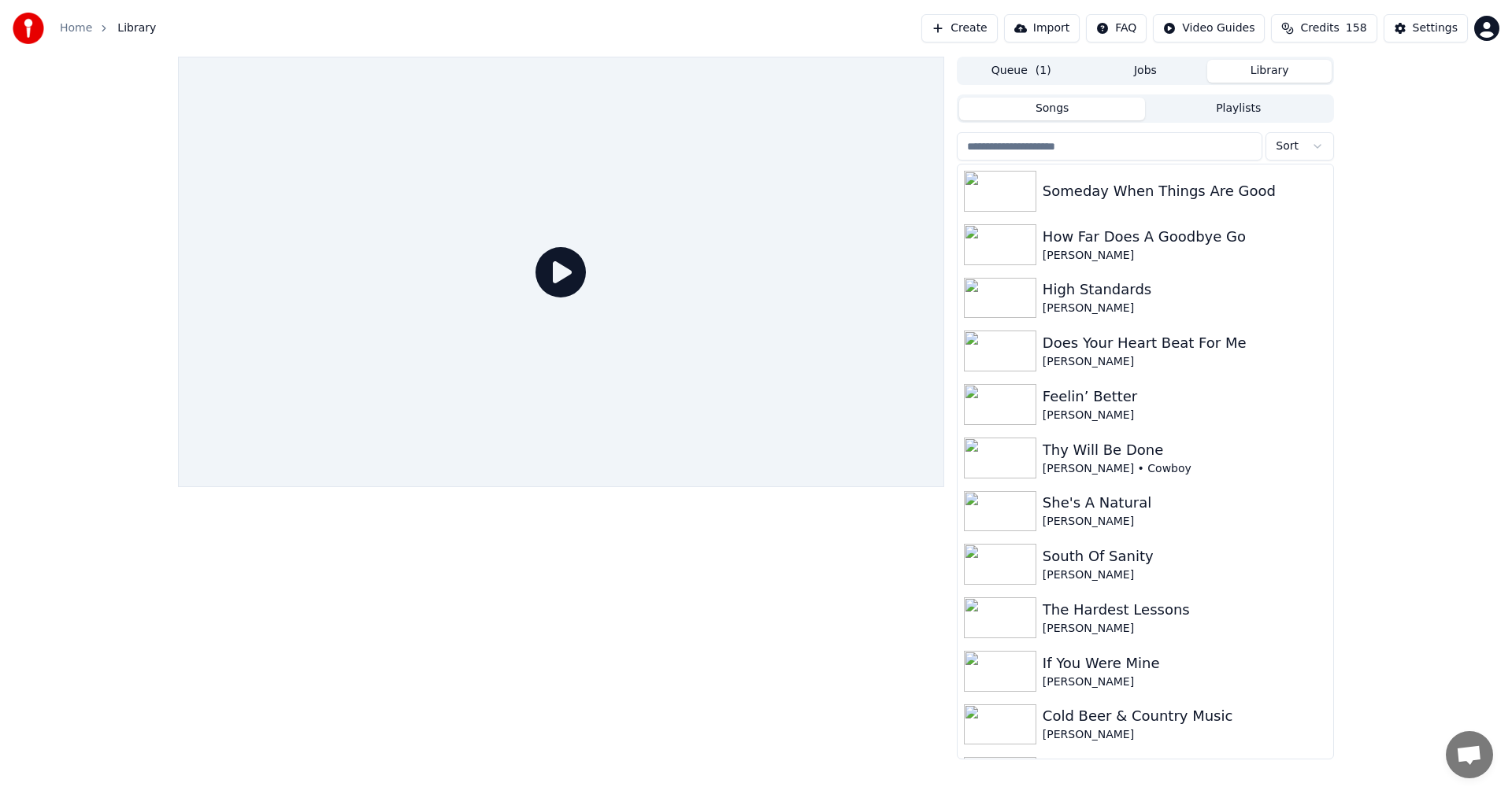
click at [1270, 73] on button "Library" at bounding box center [1269, 71] width 125 height 23
click at [1098, 245] on div "How Far Does A Goodbye Go" at bounding box center [1176, 237] width 268 height 22
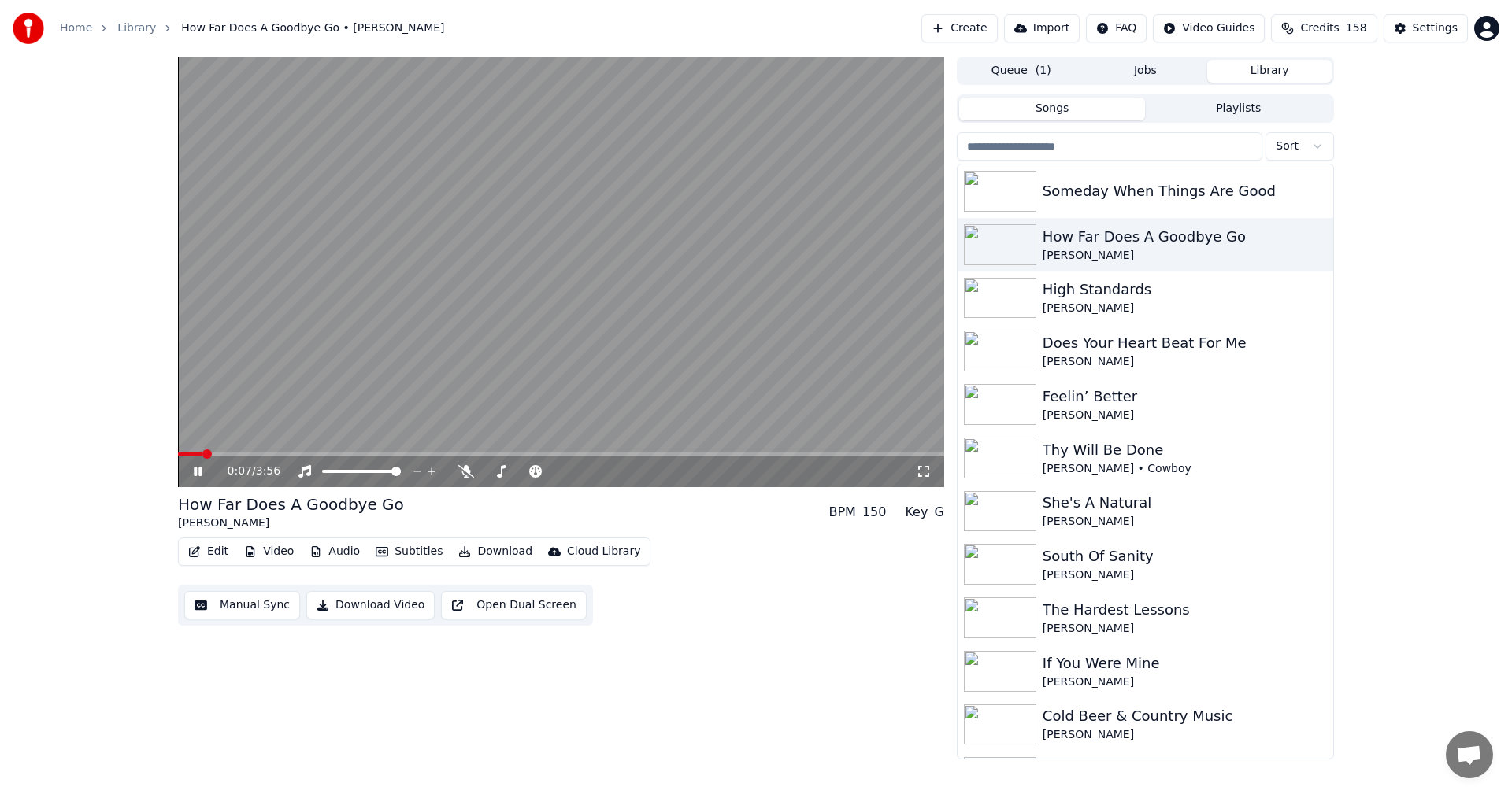
click at [199, 469] on icon at bounding box center [208, 471] width 37 height 13
click at [402, 548] on button "Subtitles" at bounding box center [409, 552] width 79 height 22
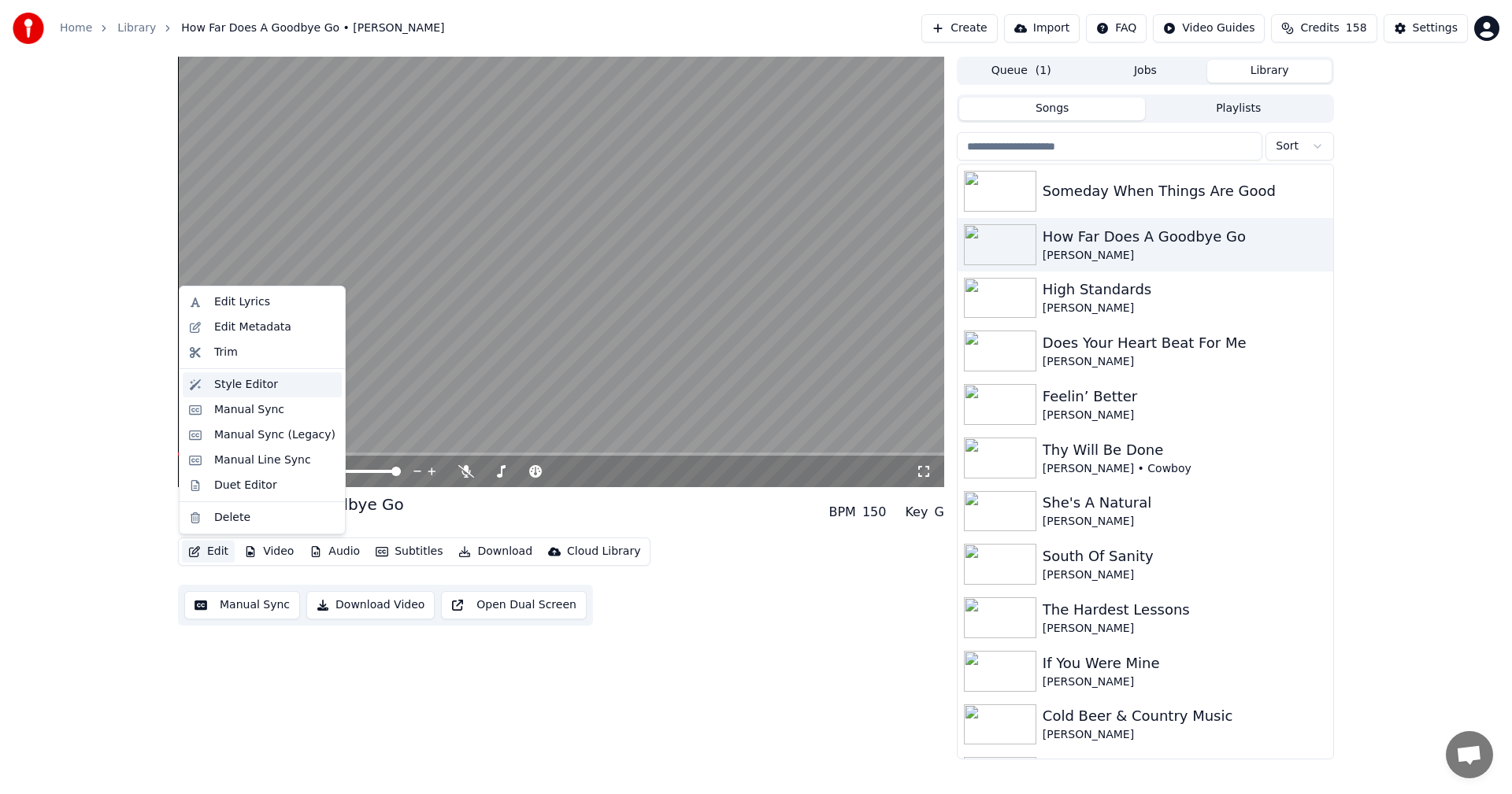
click at [236, 389] on div "Style Editor" at bounding box center [246, 385] width 64 height 15
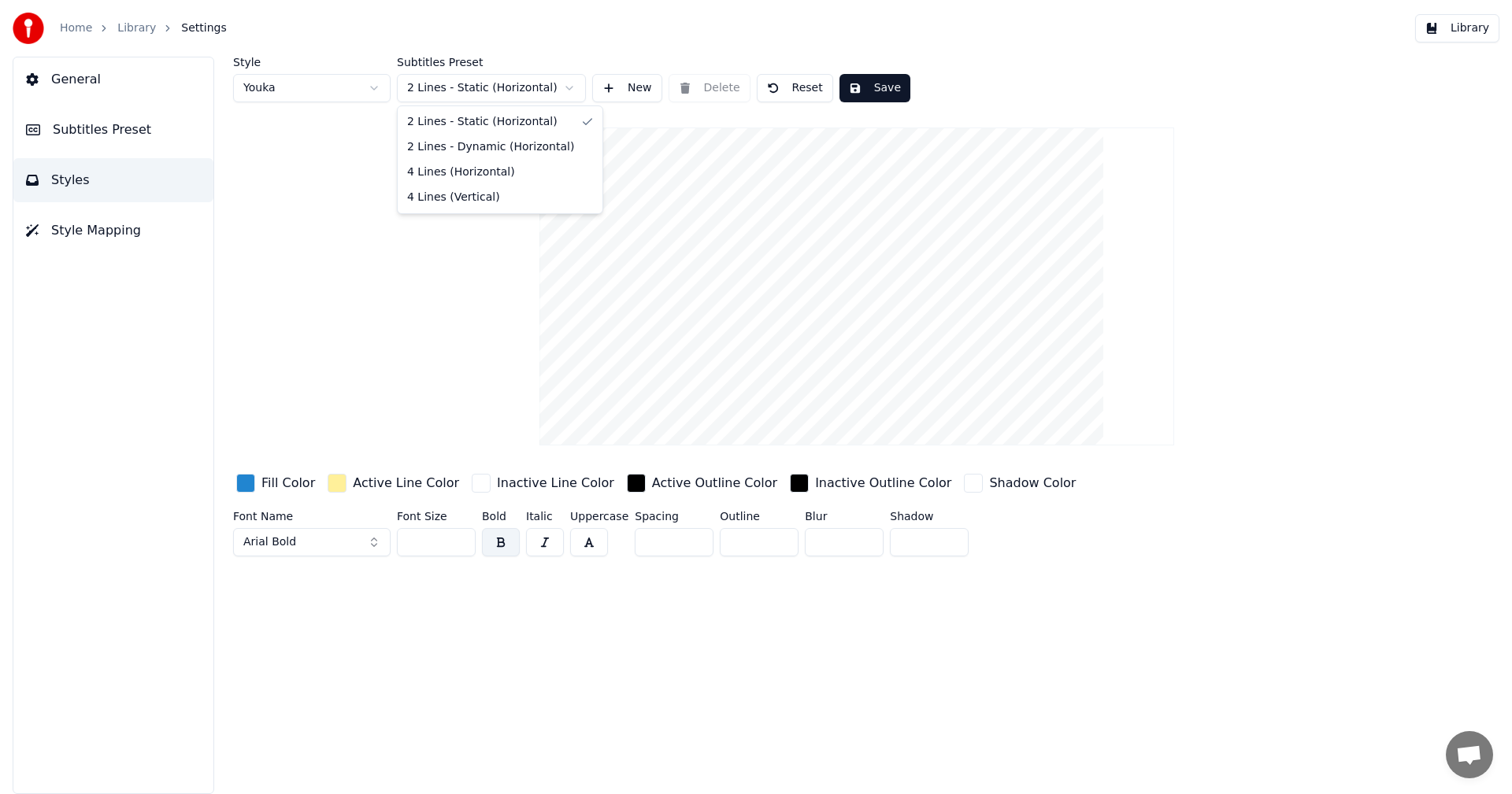
click at [568, 89] on html "Home Library Settings Library General Subtitles Preset Styles Style Mapping Sty…" at bounding box center [756, 397] width 1512 height 794
click at [410, 288] on html "Home Library Settings Library General Subtitles Preset Styles Style Mapping Sty…" at bounding box center [756, 397] width 1512 height 794
click at [80, 129] on span "Subtitles Preset" at bounding box center [102, 130] width 98 height 19
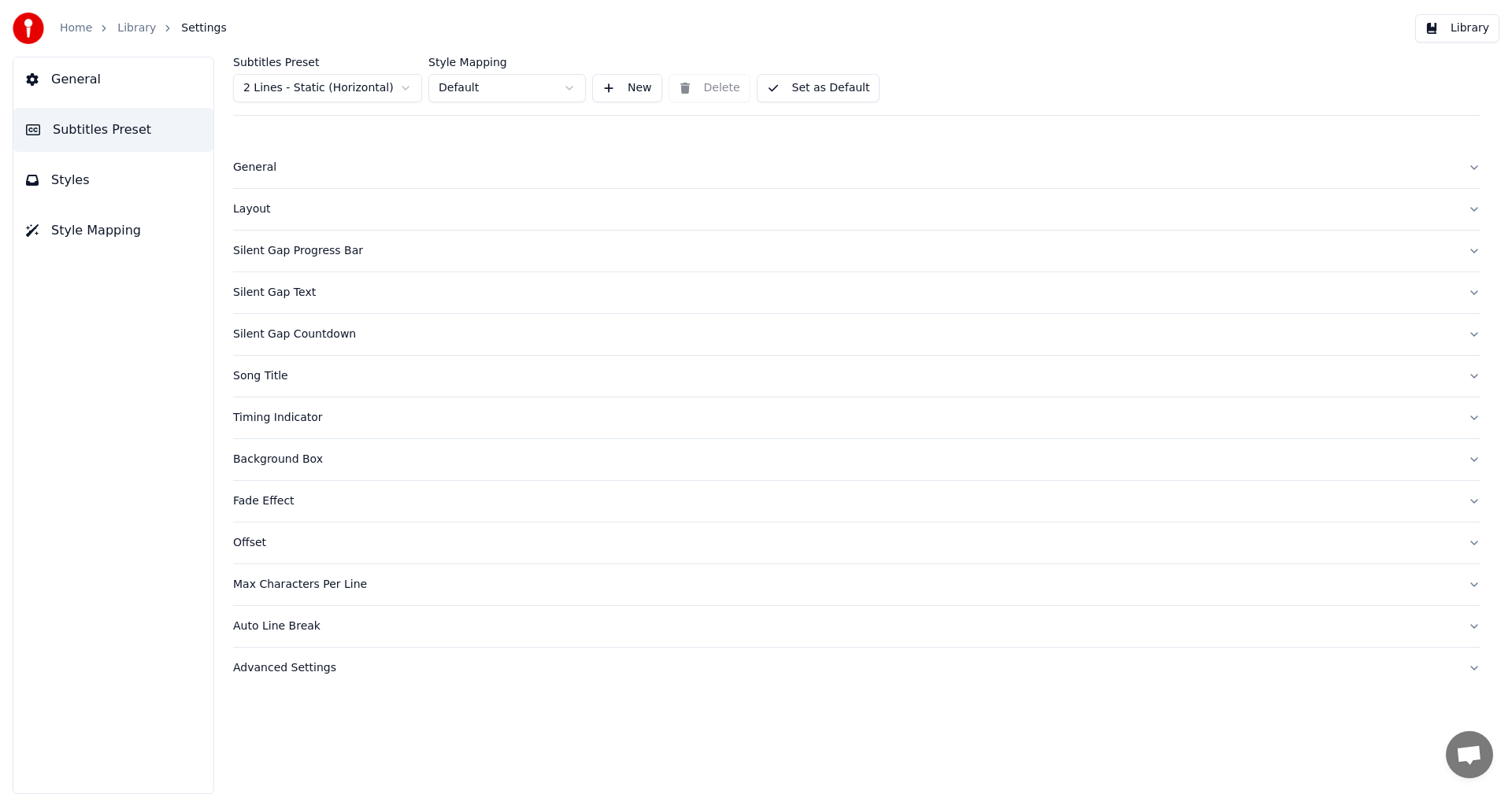
click at [1473, 378] on button "Song Title" at bounding box center [856, 377] width 1247 height 41
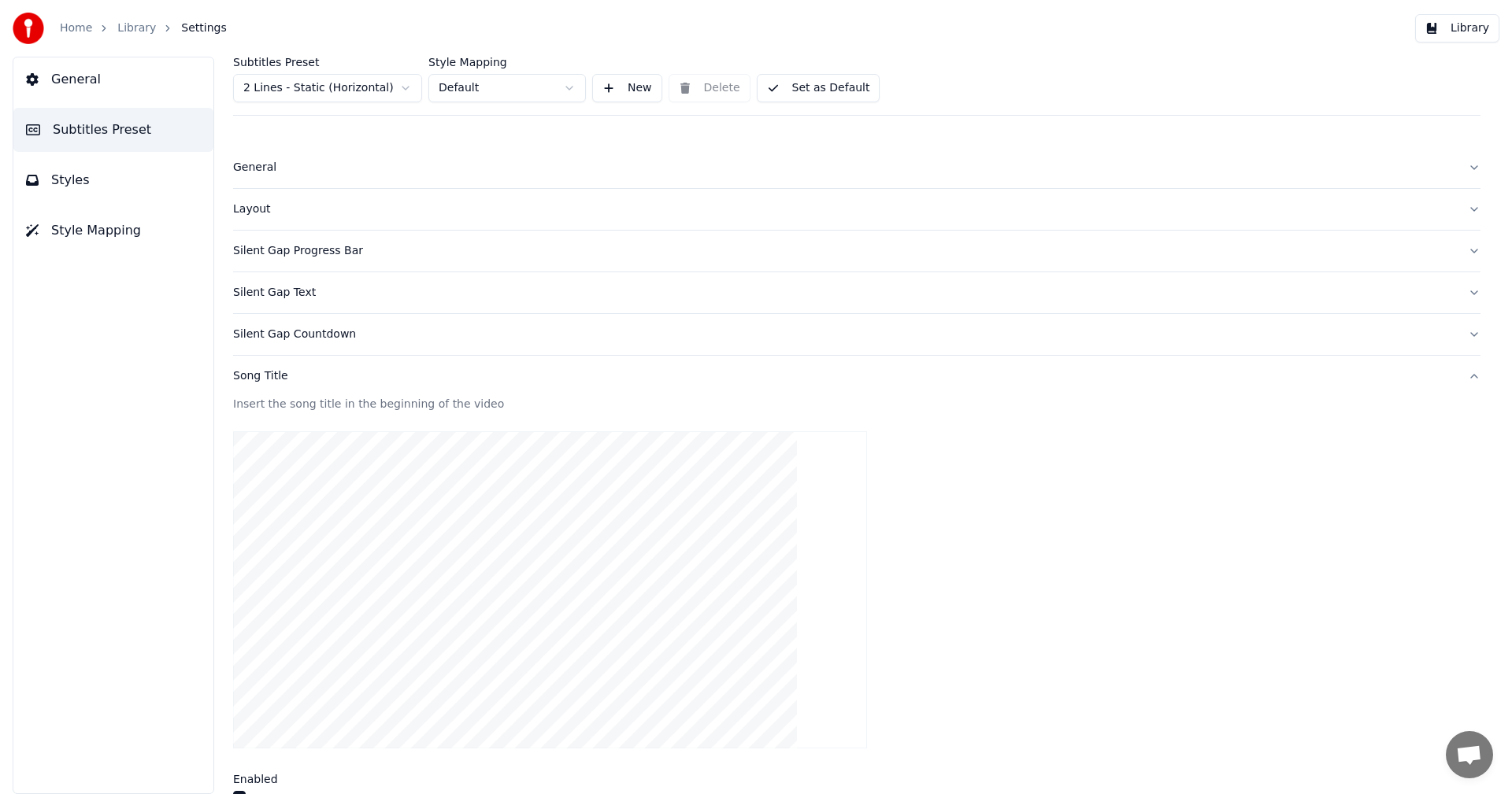
click at [643, 539] on video at bounding box center [550, 590] width 633 height 318
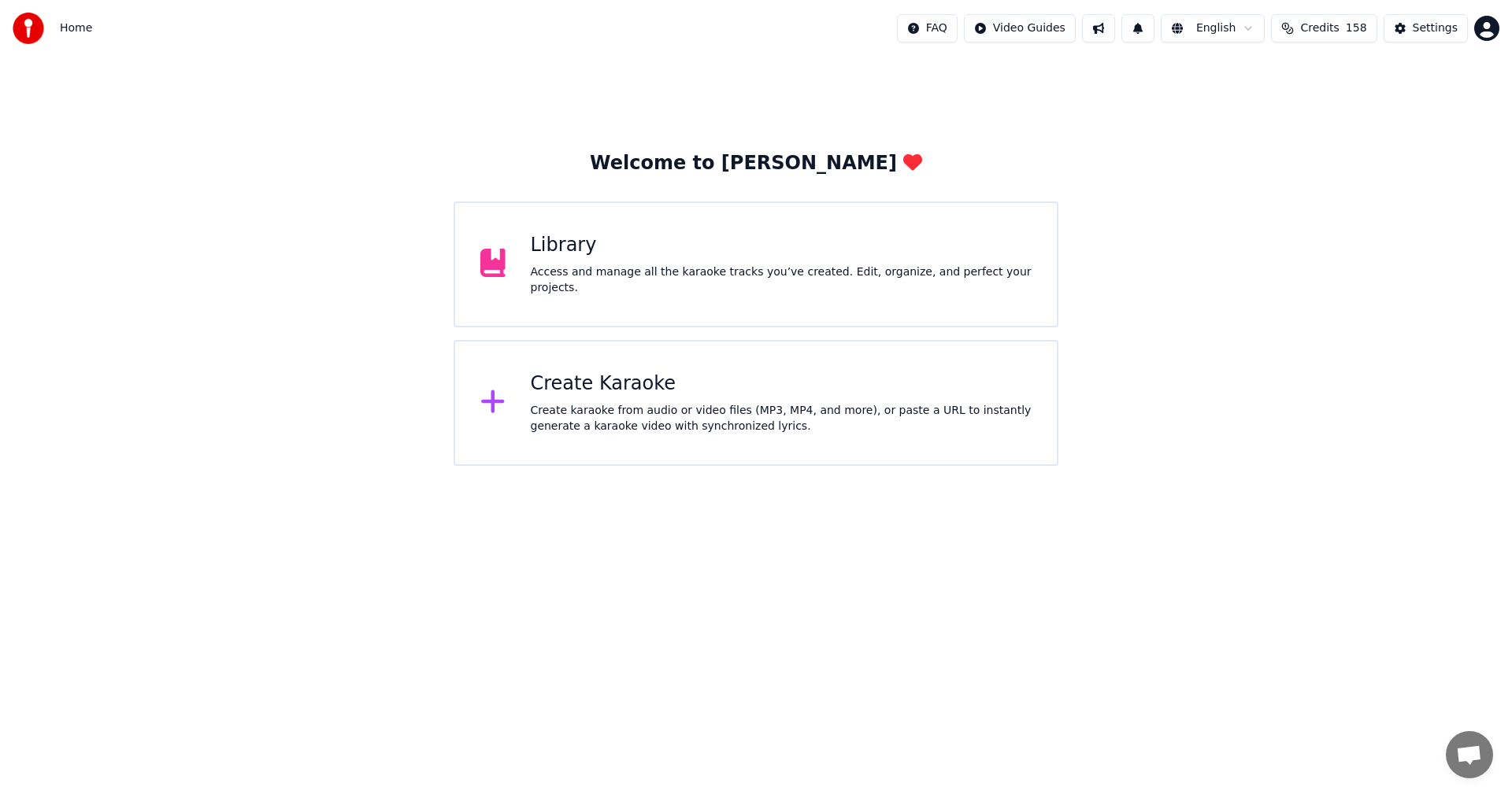
click at [556, 258] on div "Library" at bounding box center [781, 245] width 502 height 25
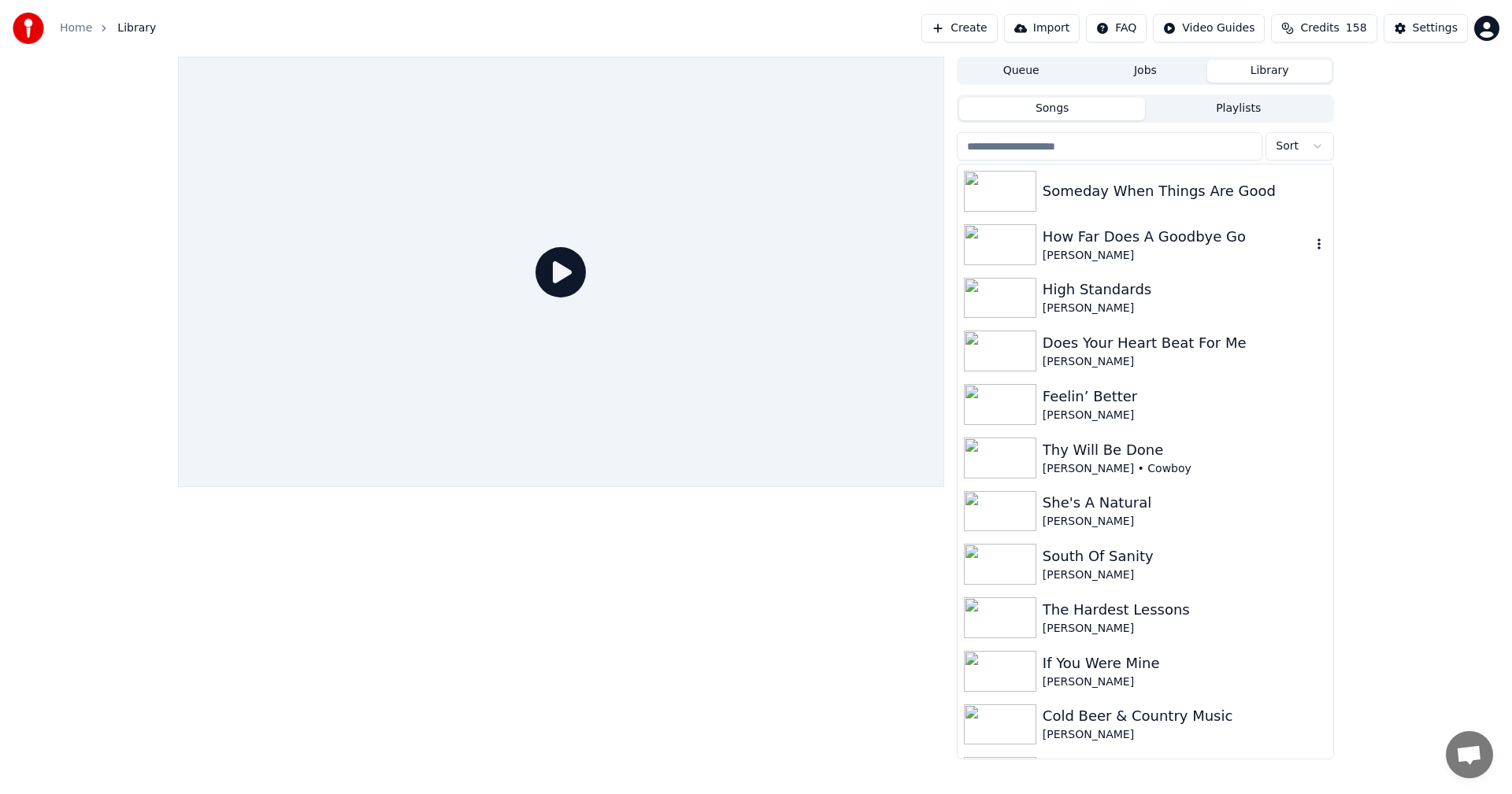
click at [1093, 239] on div "How Far Does A Goodbye Go" at bounding box center [1176, 237] width 268 height 22
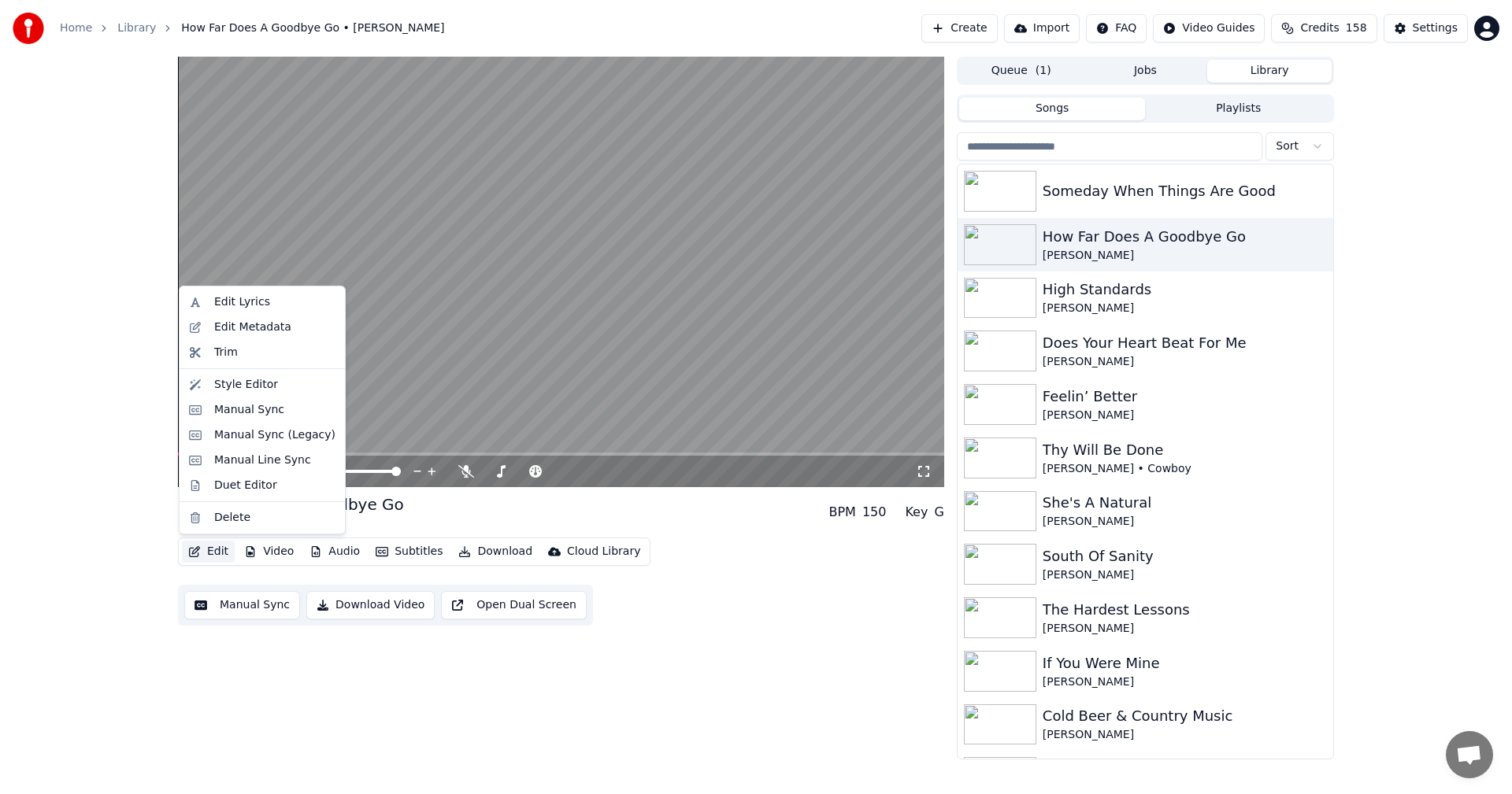
click at [207, 551] on button "Edit" at bounding box center [207, 552] width 52 height 22
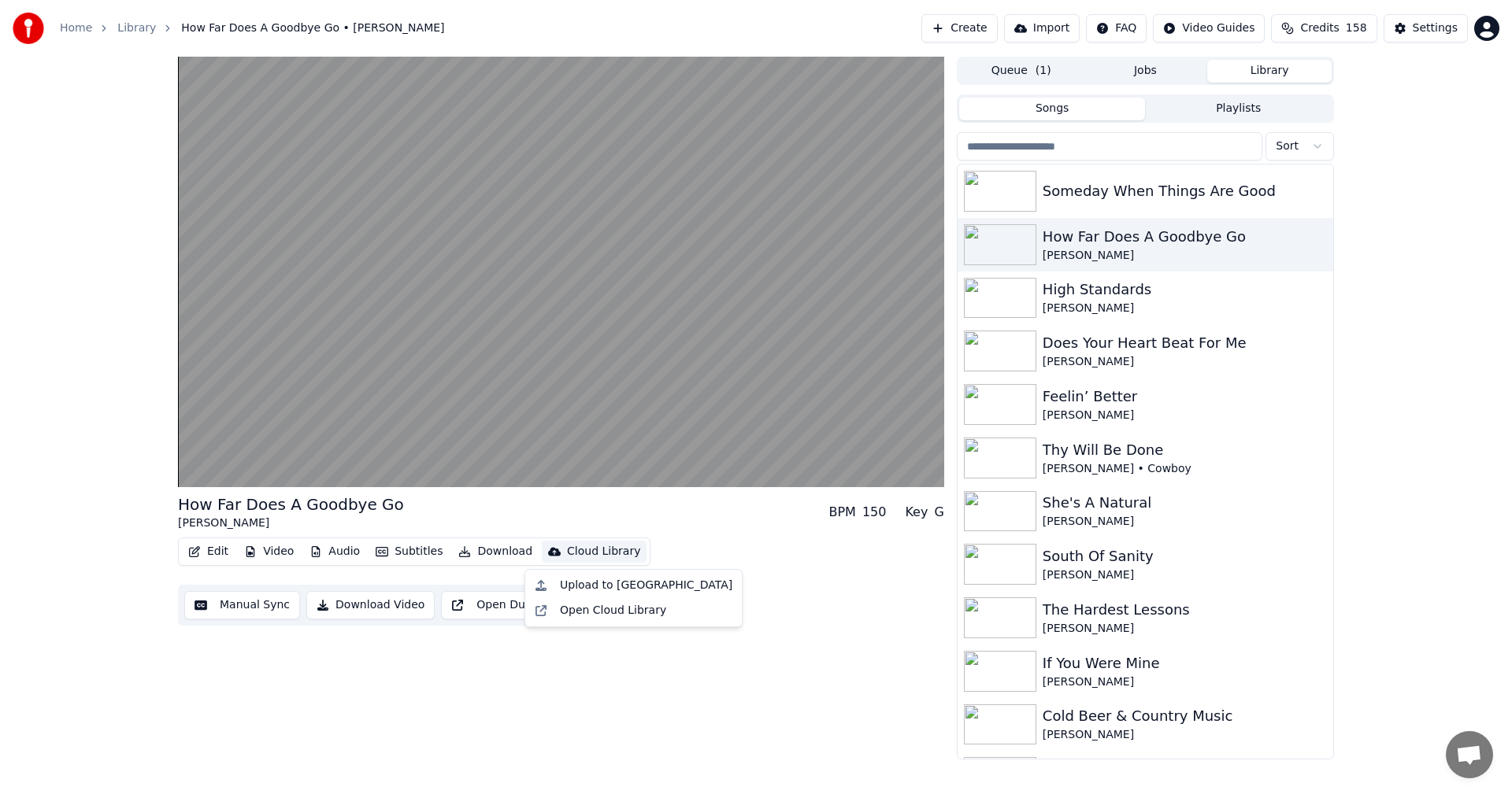
click at [709, 606] on div "Edit Video Audio Subtitles Download Cloud Library Manual Sync Download Video Op…" at bounding box center [561, 582] width 766 height 88
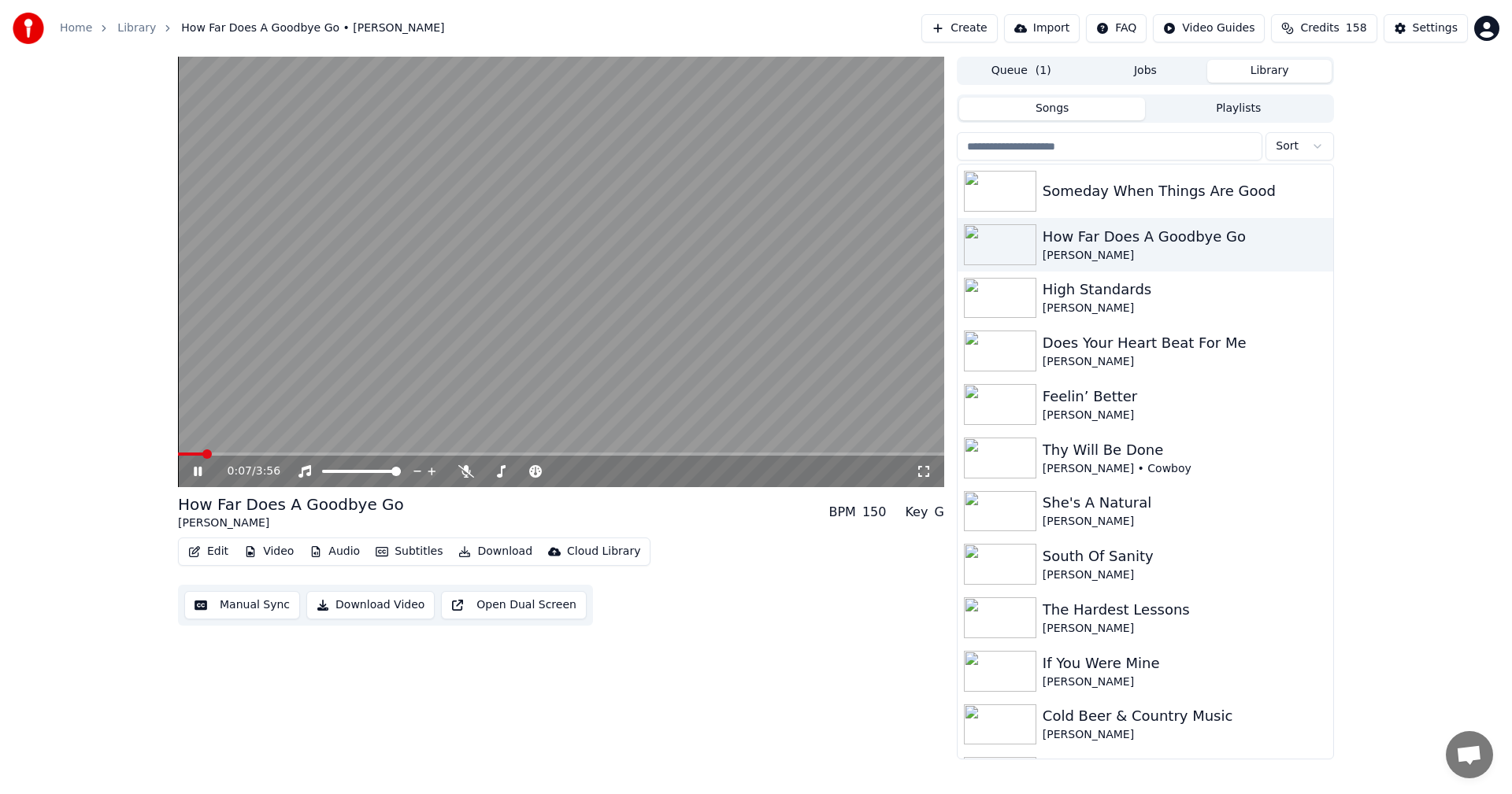
click at [199, 471] on icon at bounding box center [197, 471] width 8 height 9
click at [219, 555] on button "Edit" at bounding box center [207, 552] width 52 height 22
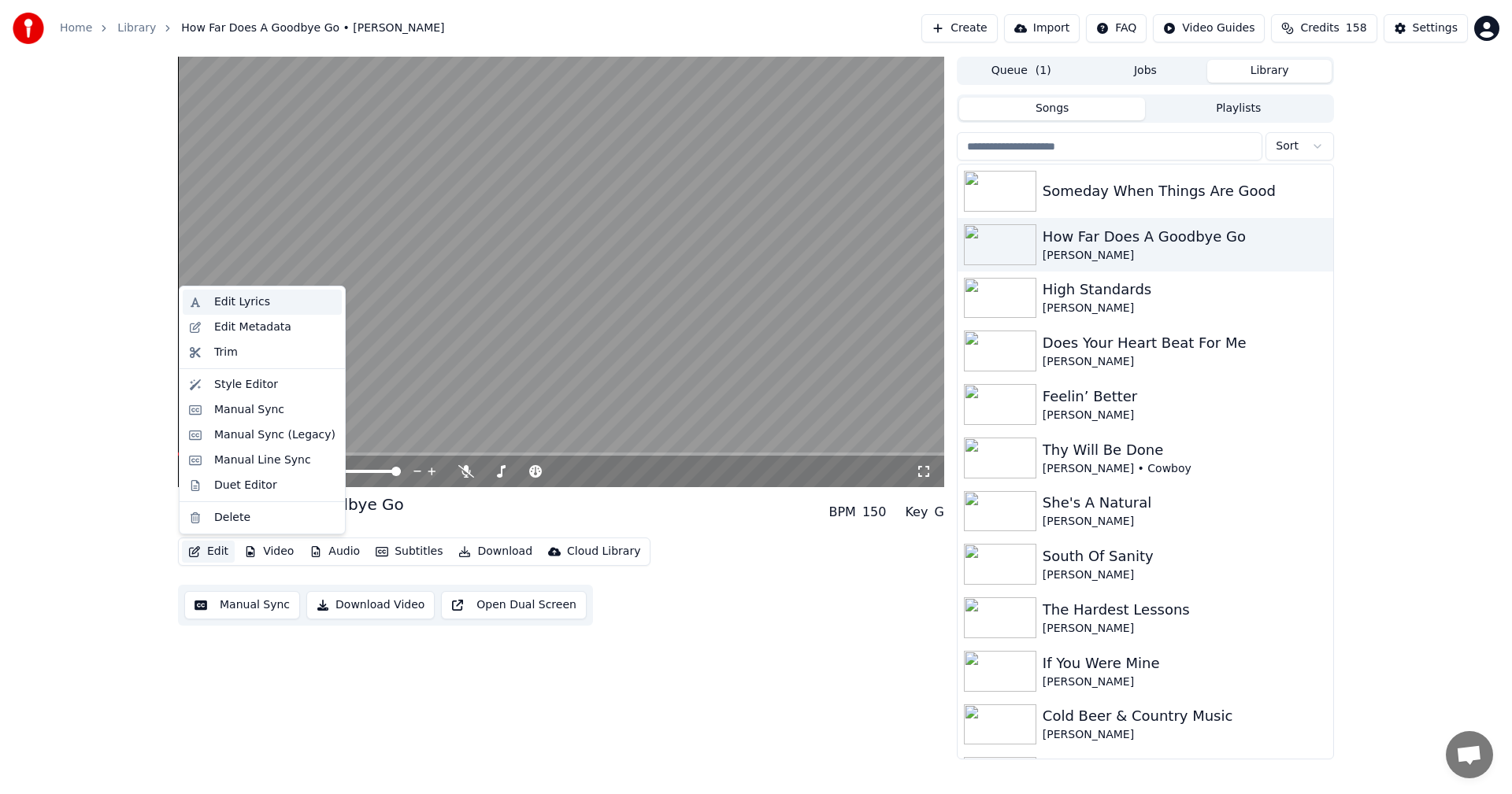
click at [238, 299] on div "Edit Lyrics" at bounding box center [242, 302] width 56 height 15
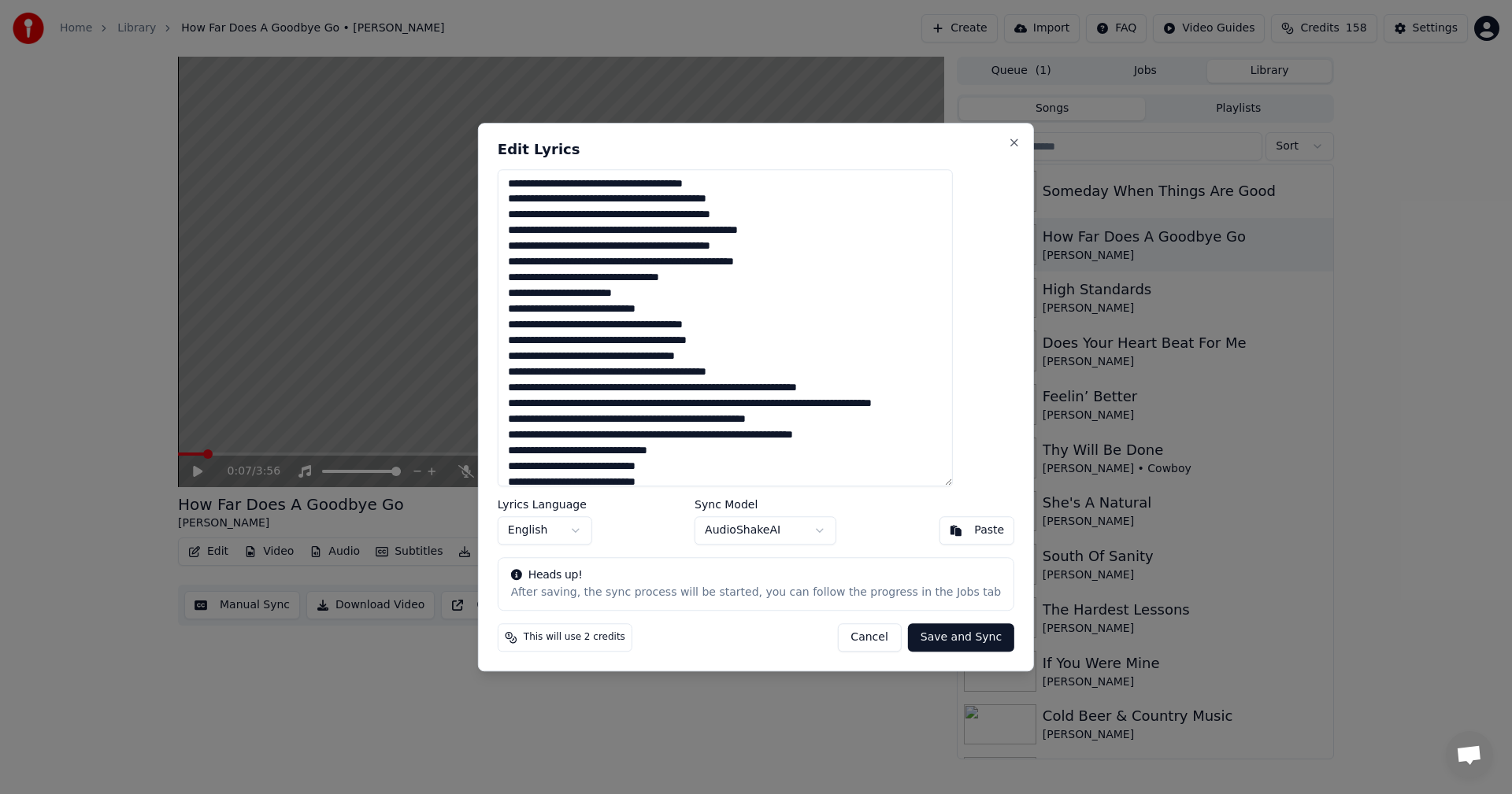
click at [837, 637] on button "Cancel" at bounding box center [869, 637] width 64 height 28
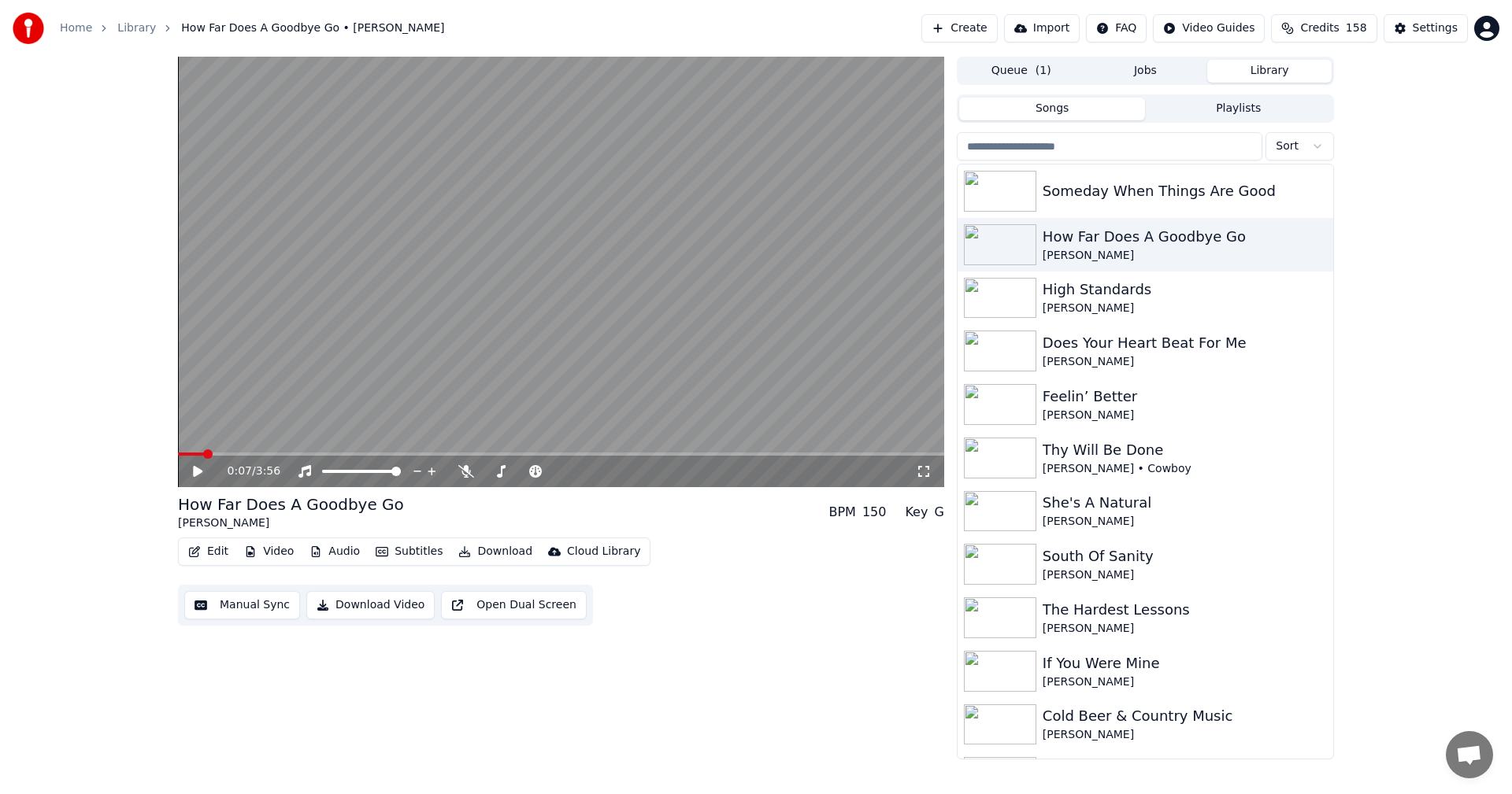
click at [180, 453] on span at bounding box center [191, 454] width 26 height 3
click at [194, 471] on icon at bounding box center [197, 471] width 9 height 11
click at [197, 465] on div "0:07 / 3:56" at bounding box center [561, 471] width 754 height 15
click at [197, 471] on icon at bounding box center [197, 471] width 8 height 9
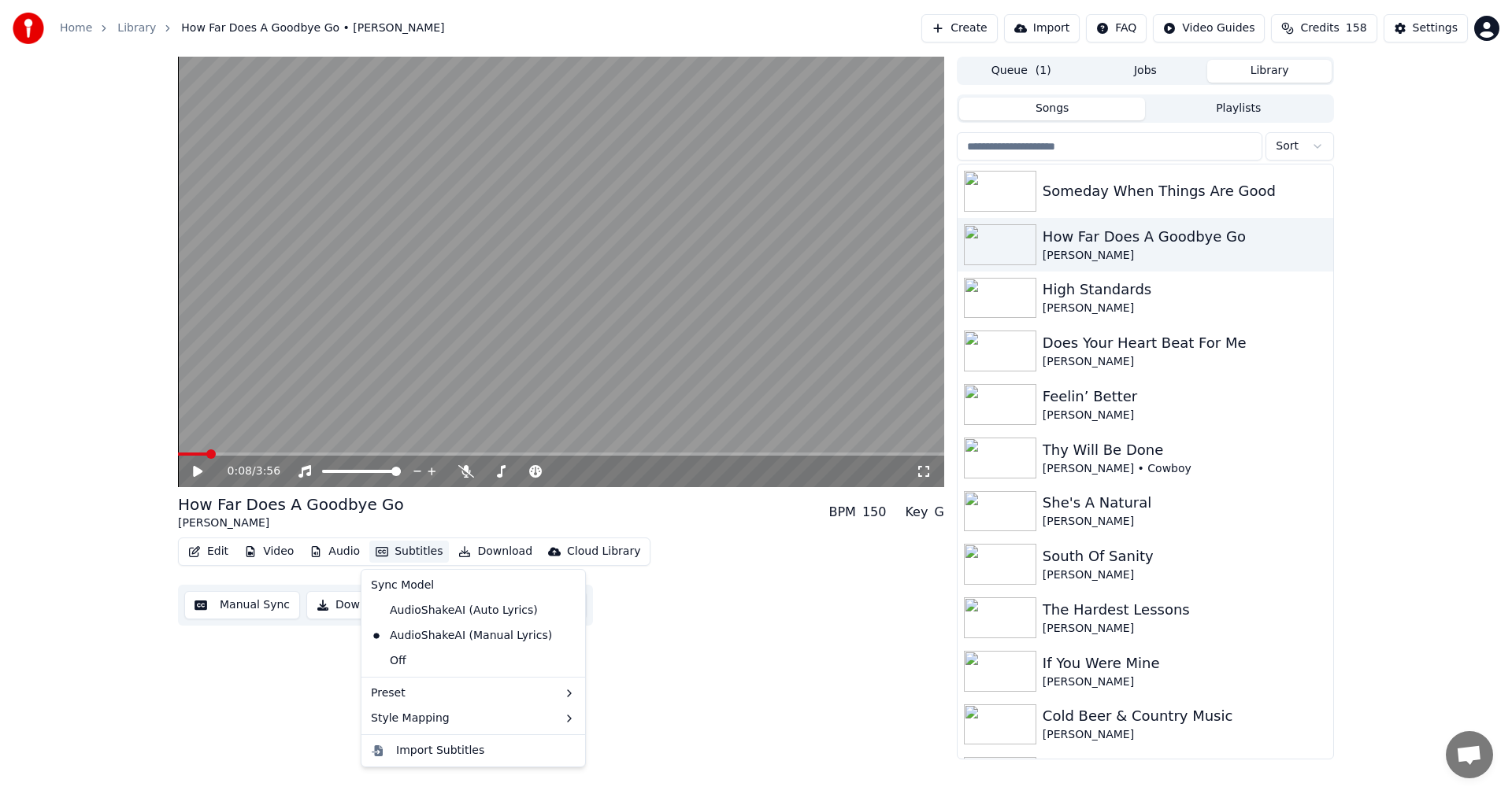
click at [398, 552] on button "Subtitles" at bounding box center [409, 552] width 79 height 22
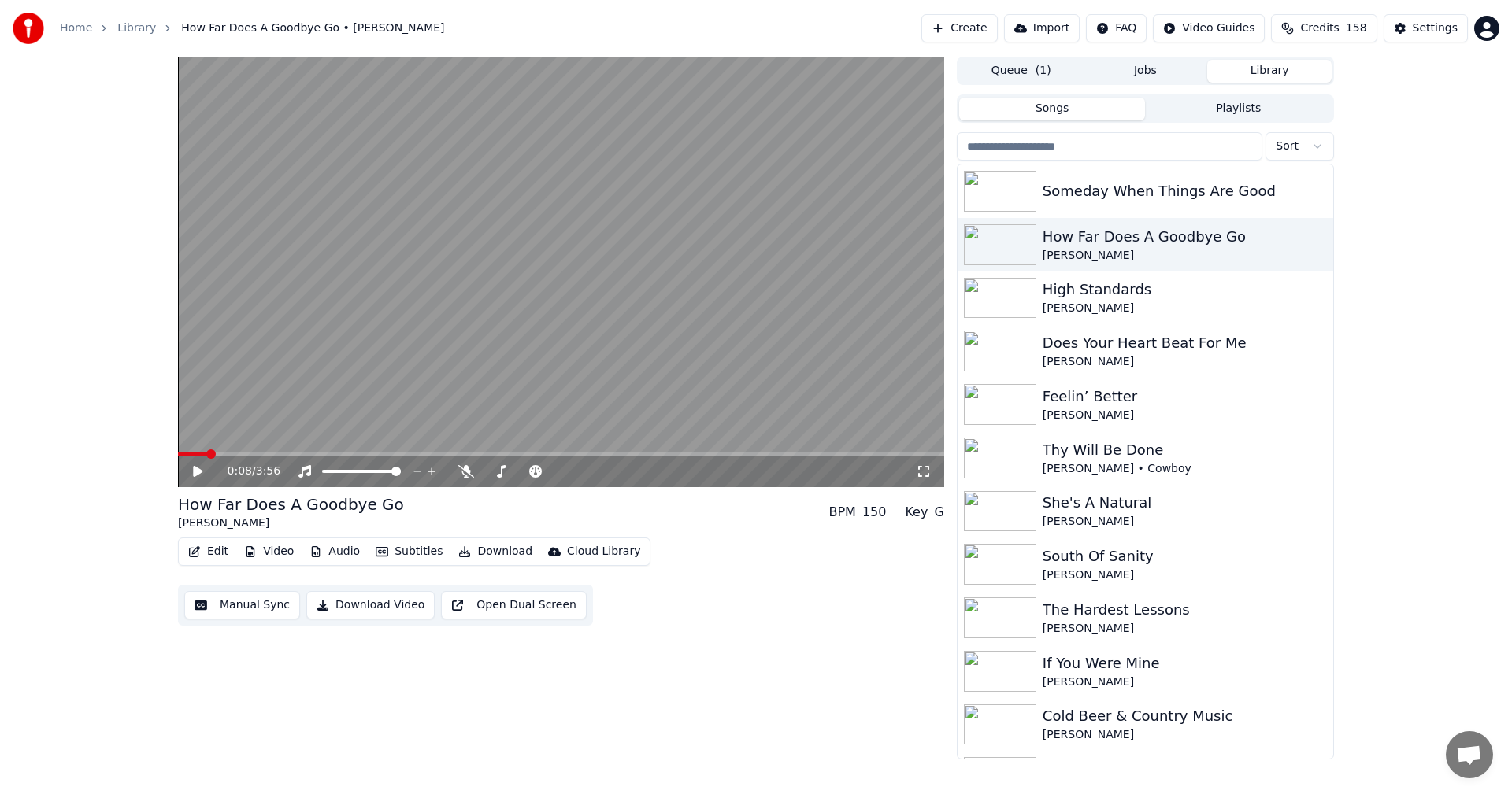
click at [754, 636] on div "0:08 / 3:56 How Far Does A Goodbye Go [PERSON_NAME] BPM 150 Key G Edit Video Au…" at bounding box center [561, 408] width 766 height 703
click at [274, 554] on button "Video" at bounding box center [268, 552] width 62 height 22
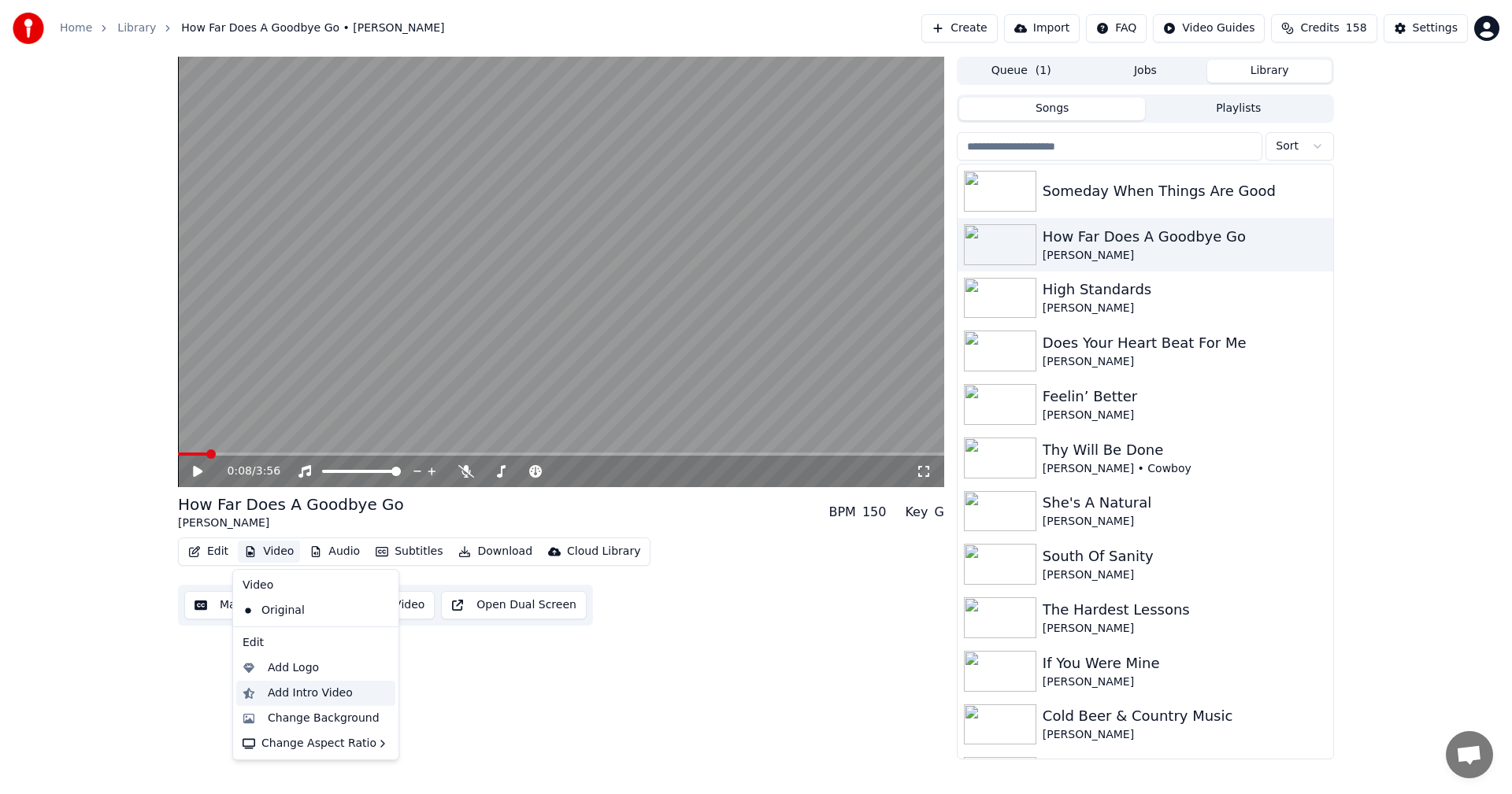
click at [312, 694] on div "Add Intro Video" at bounding box center [310, 693] width 85 height 15
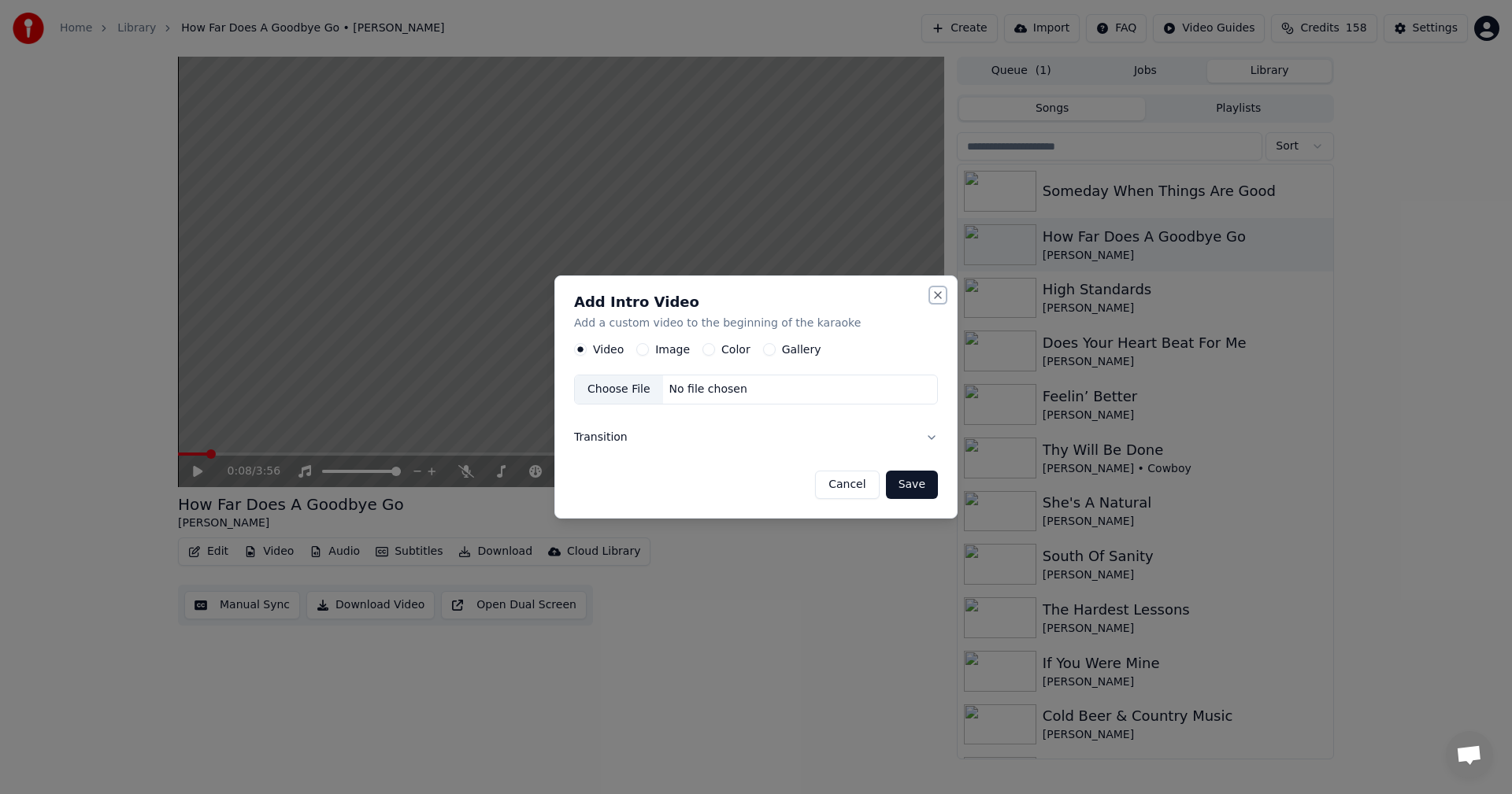
click at [935, 297] on button "Close" at bounding box center [937, 295] width 13 height 13
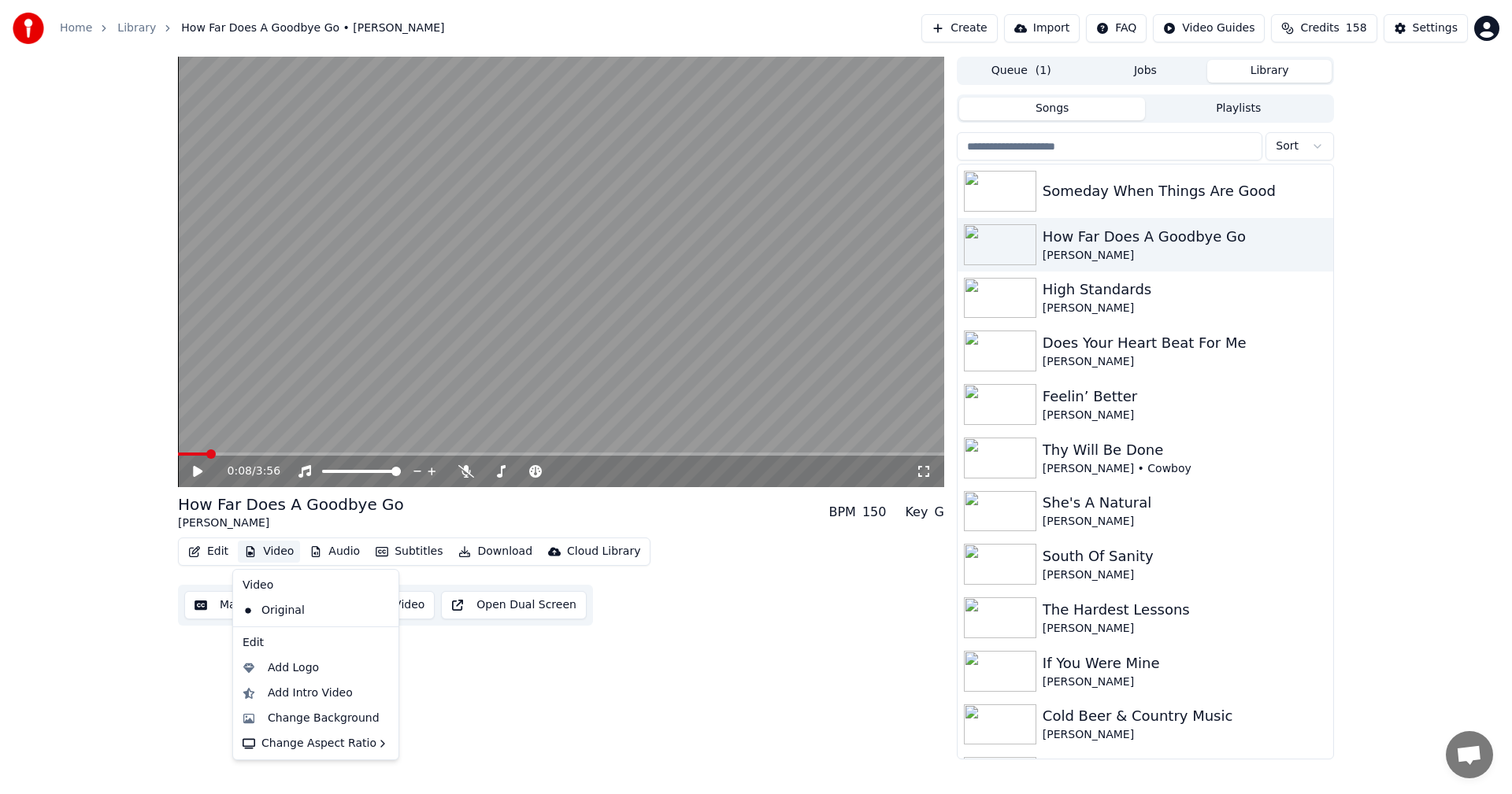
click at [268, 553] on button "Video" at bounding box center [268, 552] width 62 height 22
click at [321, 693] on div "Add Intro Video" at bounding box center [310, 693] width 85 height 15
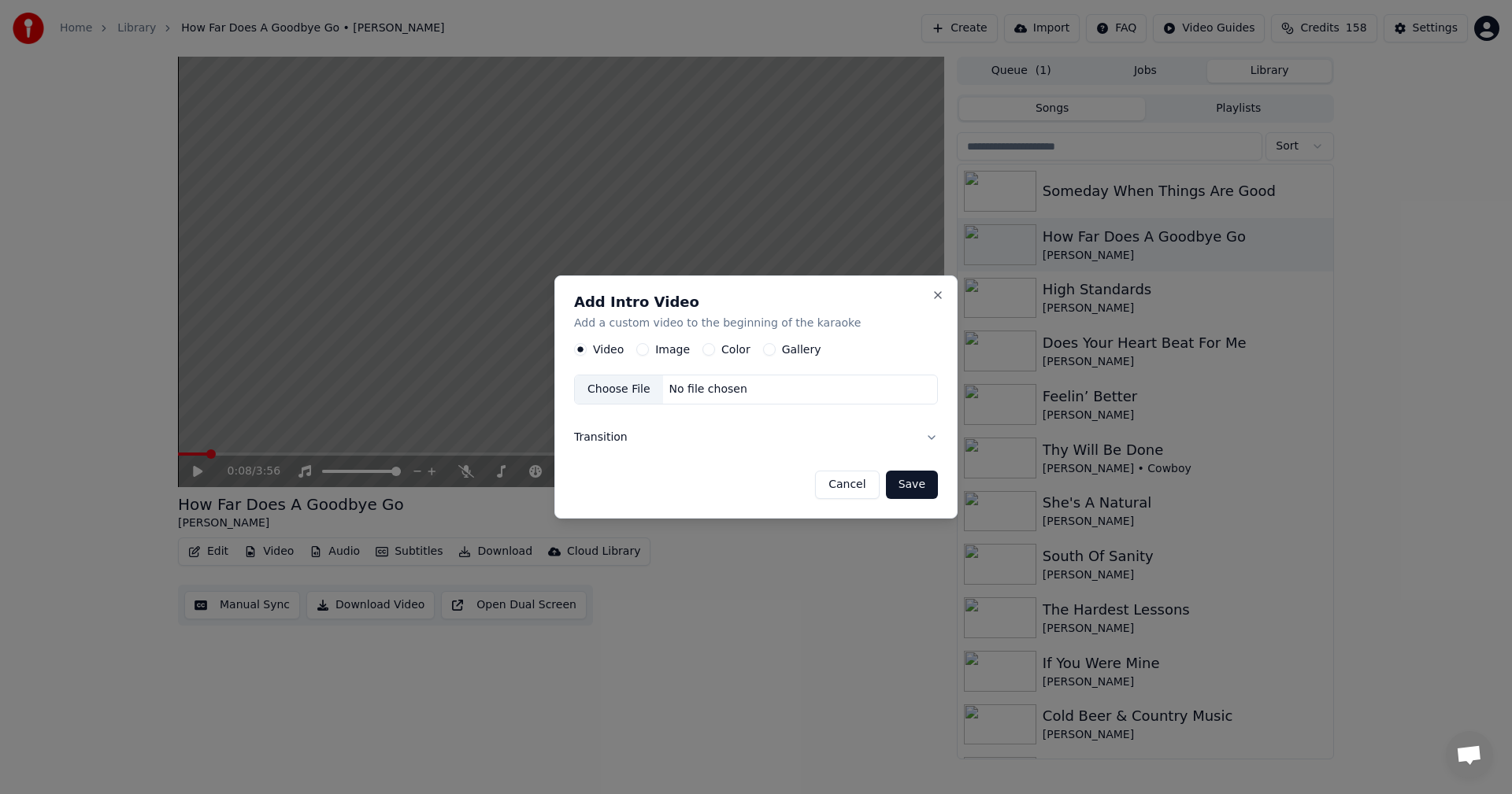
click at [794, 349] on label "Gallery" at bounding box center [801, 350] width 40 height 11
click at [775, 349] on button "Gallery" at bounding box center [769, 350] width 13 height 13
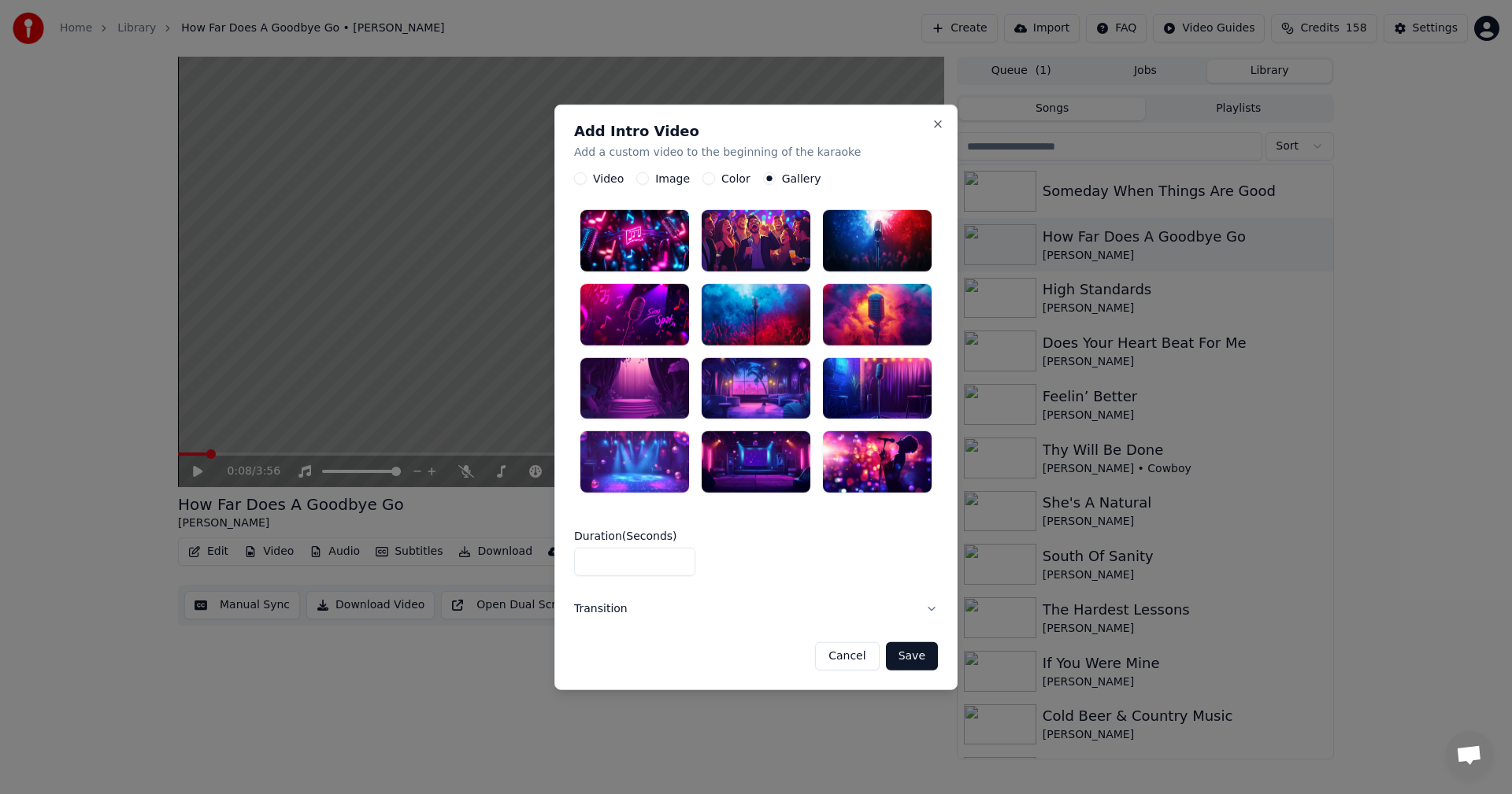
click at [704, 180] on button "Color" at bounding box center [708, 178] width 13 height 13
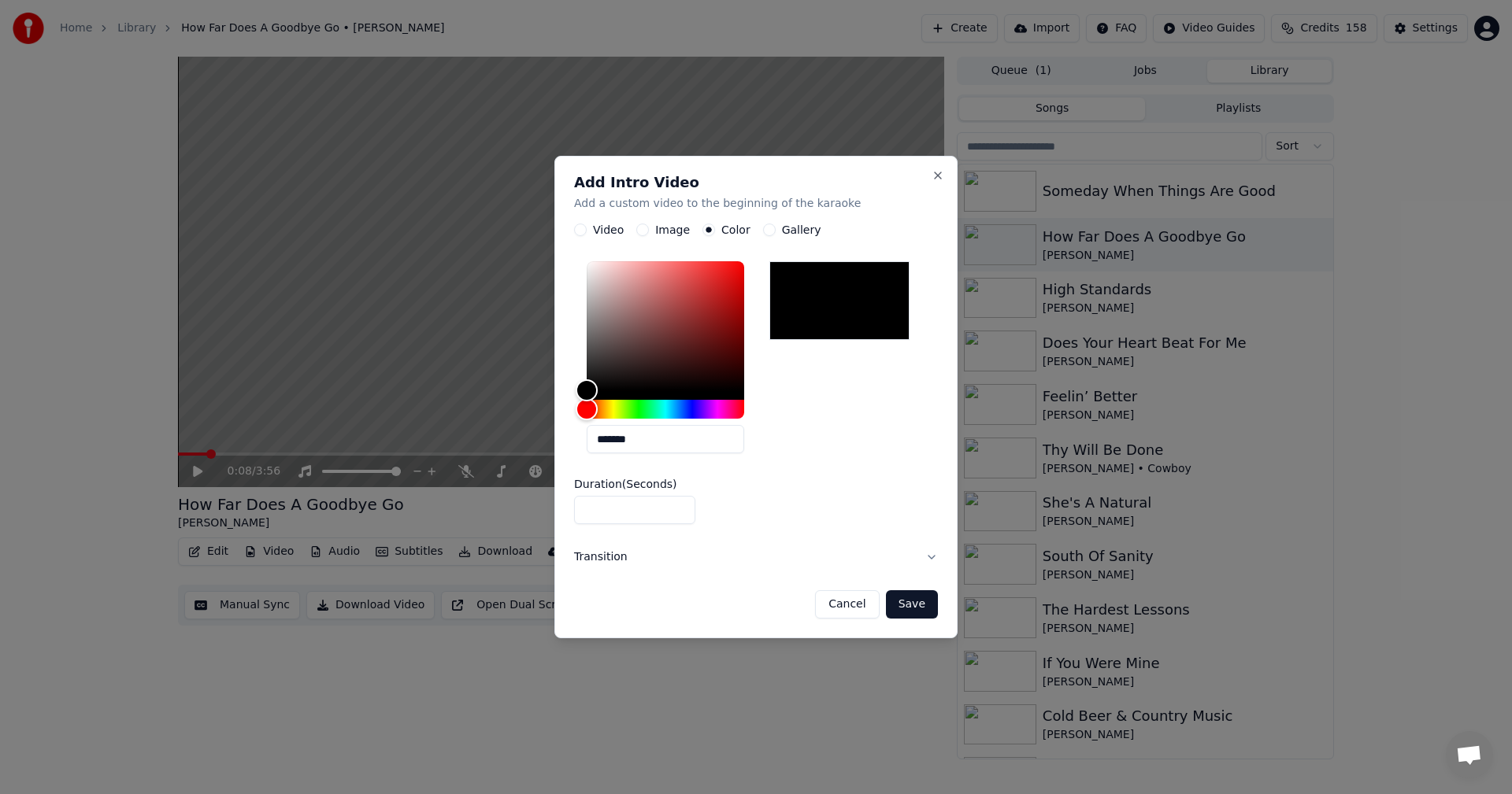
click at [641, 226] on button "Image" at bounding box center [642, 231] width 13 height 13
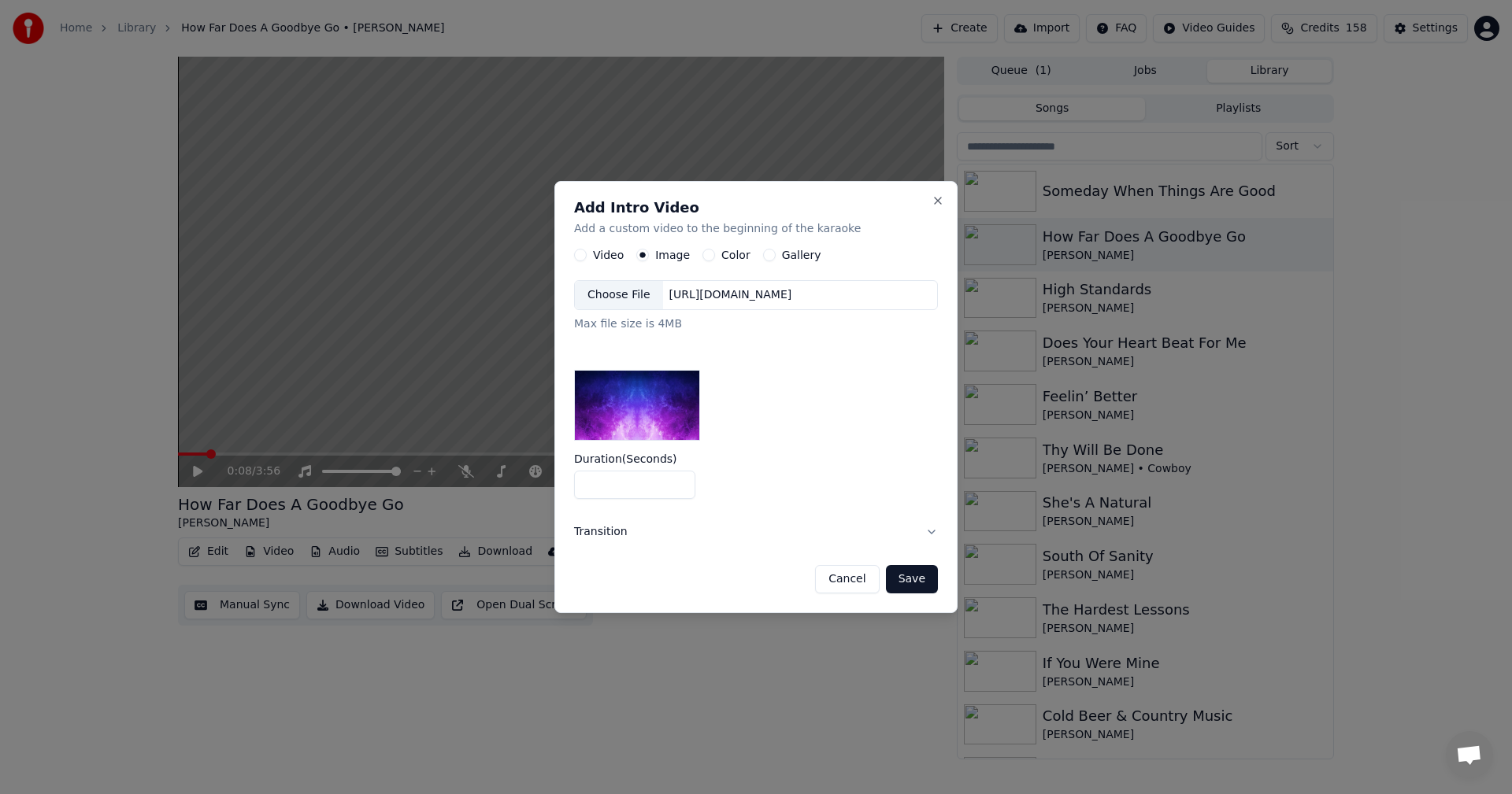
click at [764, 256] on button "Gallery" at bounding box center [769, 255] width 13 height 13
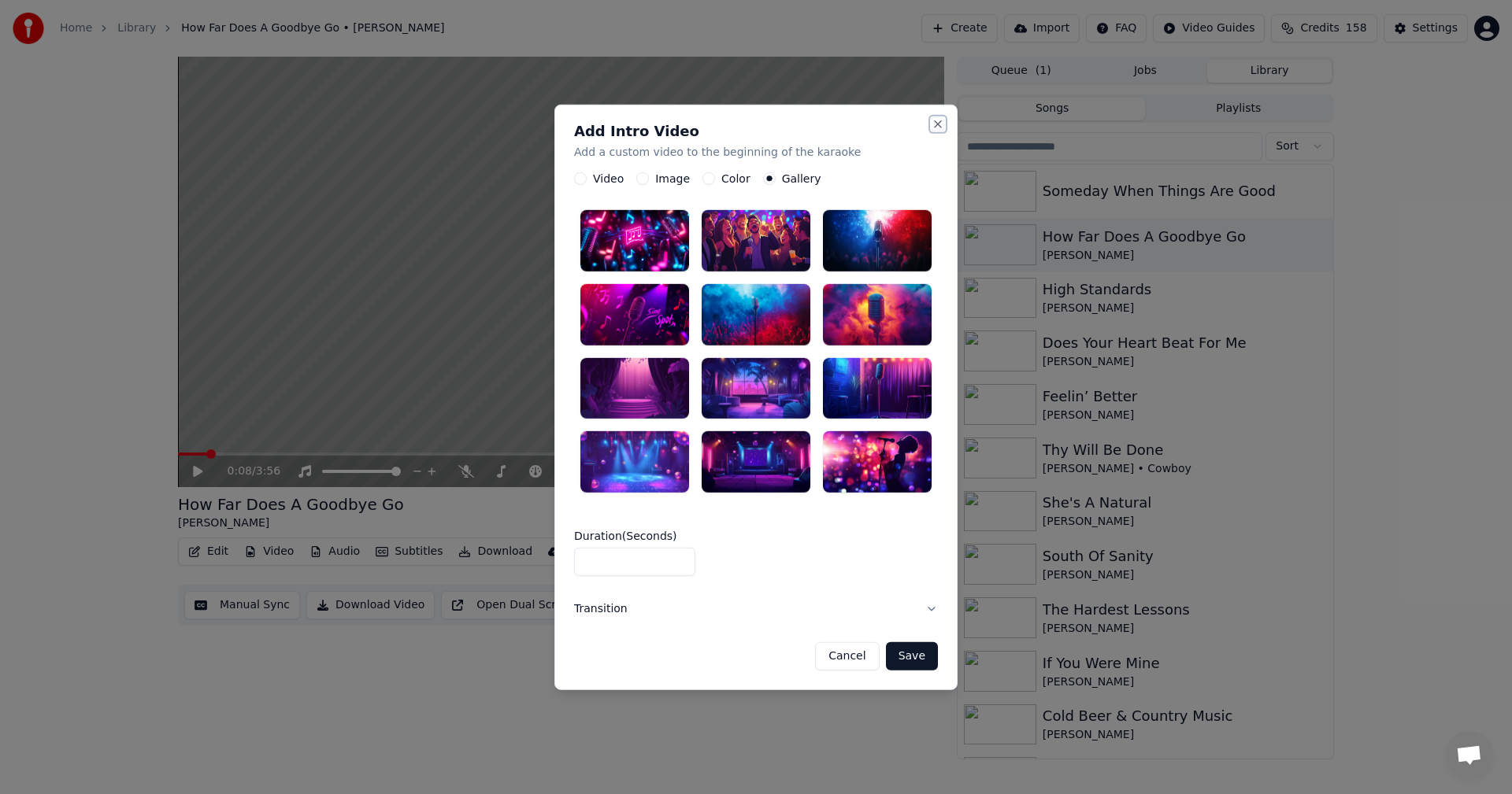
click at [942, 123] on button "Close" at bounding box center [937, 123] width 13 height 13
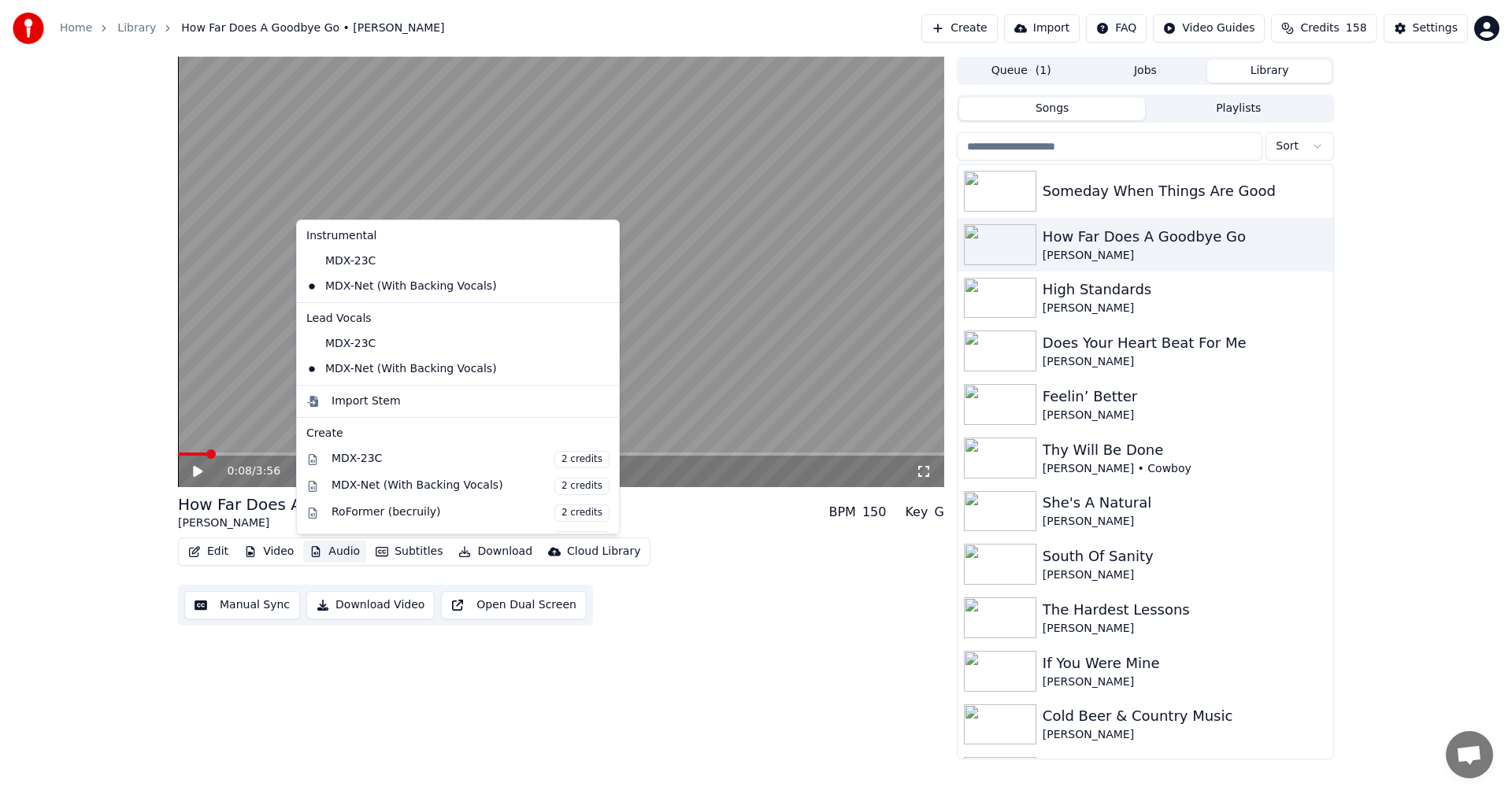
click at [330, 552] on button "Audio" at bounding box center [334, 552] width 63 height 22
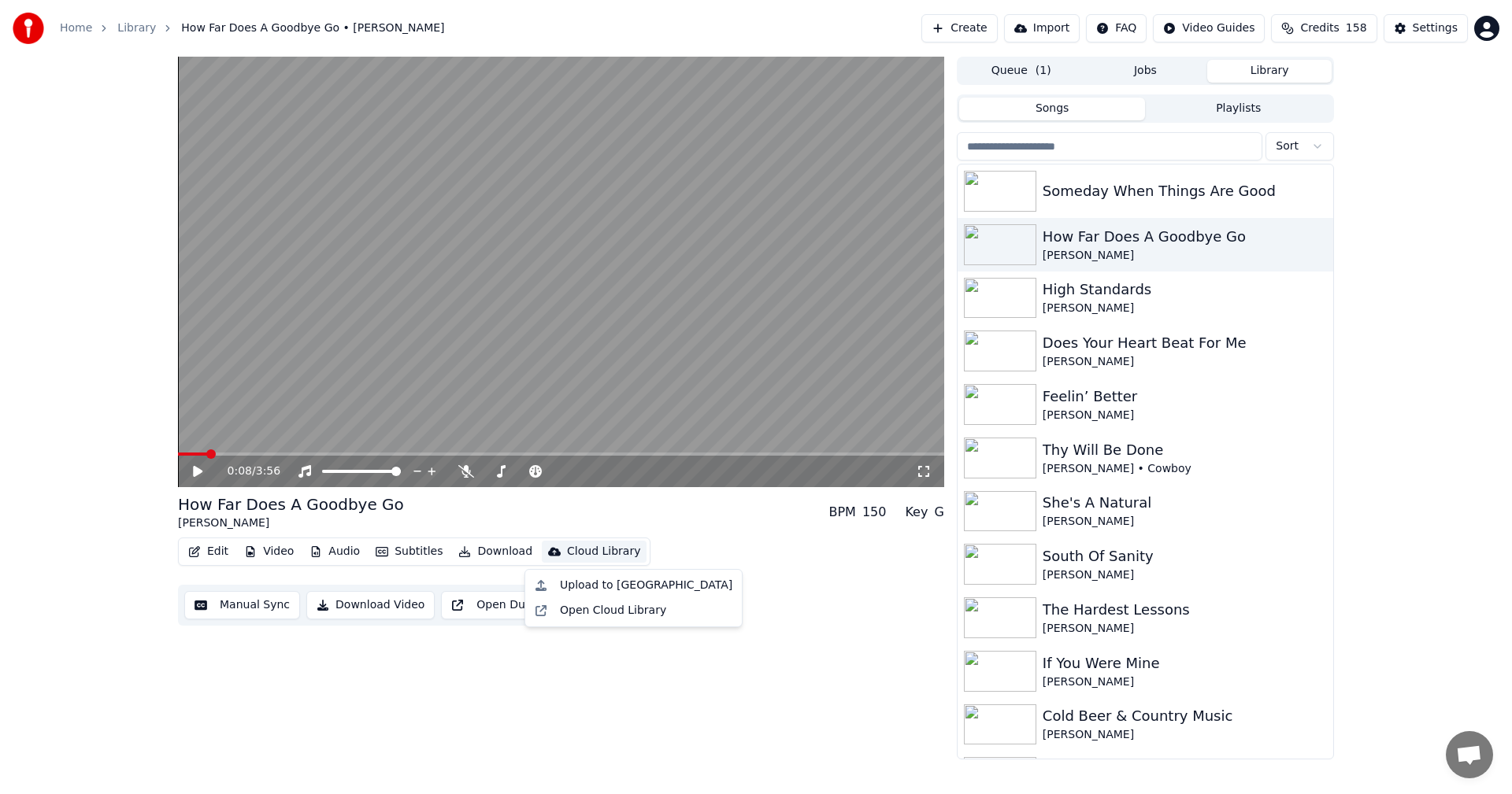
click at [457, 749] on div "0:08 / 3:56 How Far Does A Goodbye Go [PERSON_NAME] BPM 150 Key G Edit Video Au…" at bounding box center [561, 408] width 766 height 703
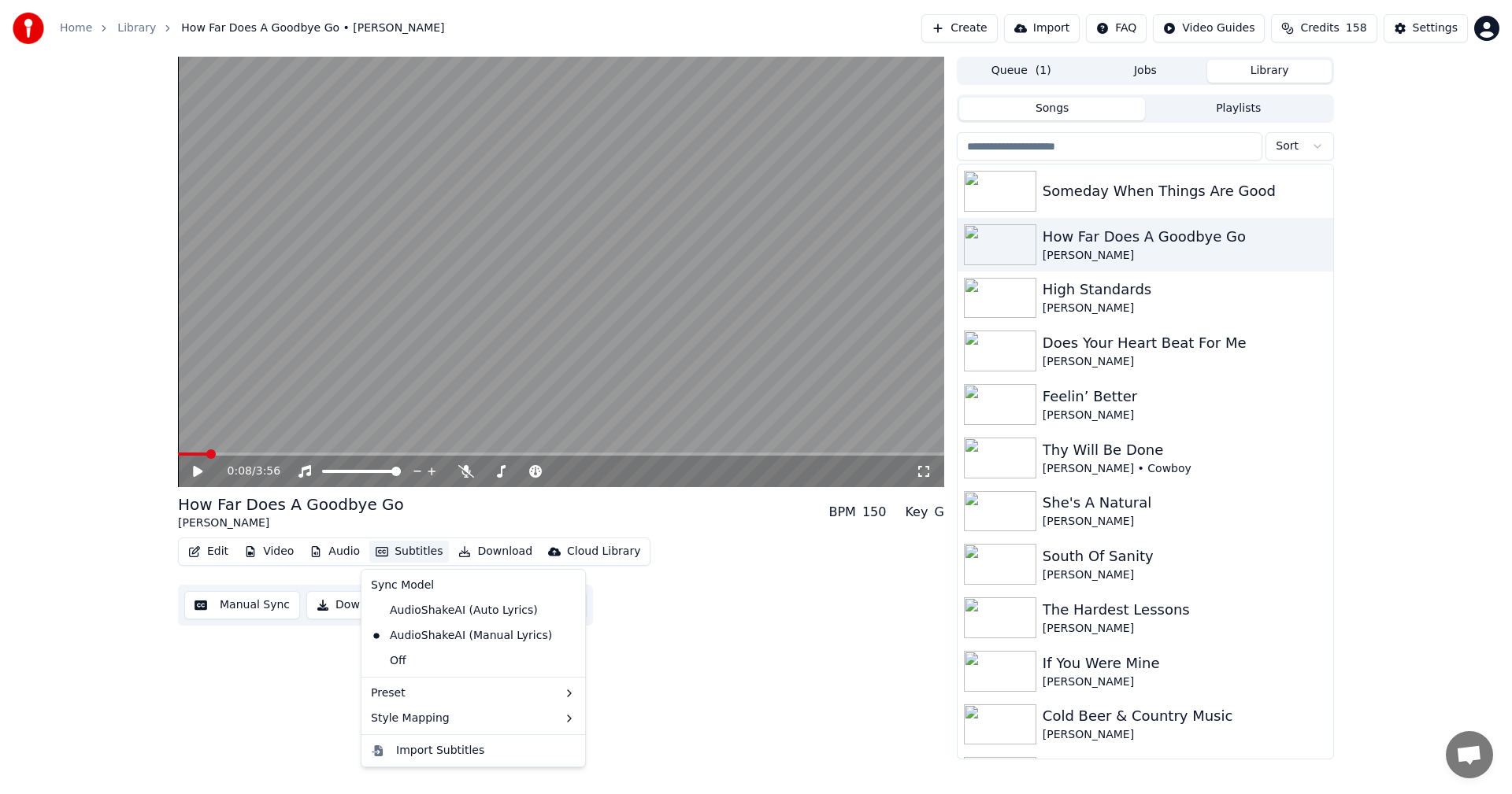
click at [417, 556] on button "Subtitles" at bounding box center [409, 552] width 79 height 22
click at [204, 705] on div "0:08 / 3:56 How Far Does A Goodbye Go [PERSON_NAME] BPM 150 Key G Edit Video Au…" at bounding box center [561, 408] width 766 height 703
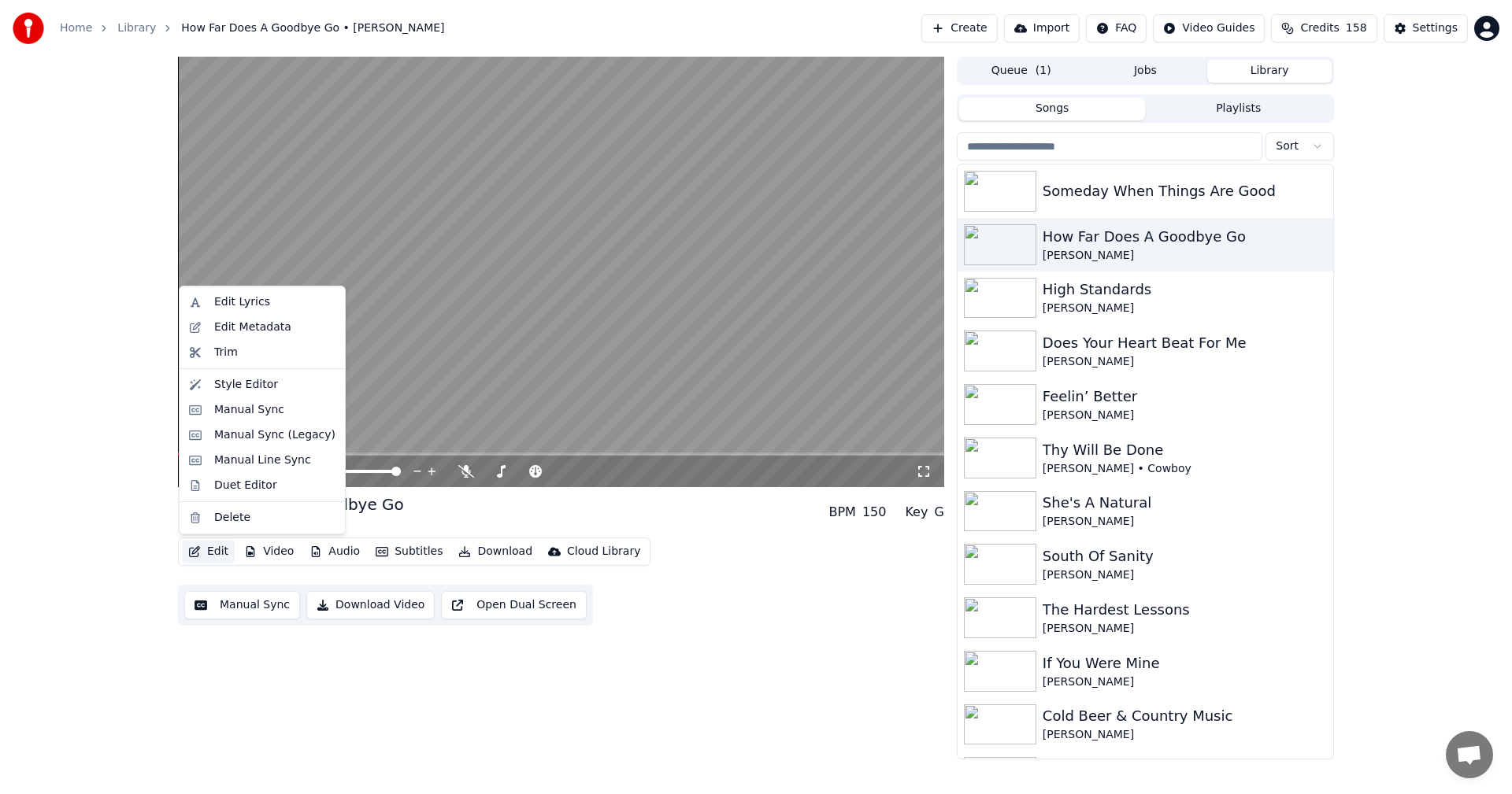
click at [208, 554] on button "Edit" at bounding box center [207, 552] width 52 height 22
click at [219, 352] on div "Trim" at bounding box center [225, 353] width 23 height 15
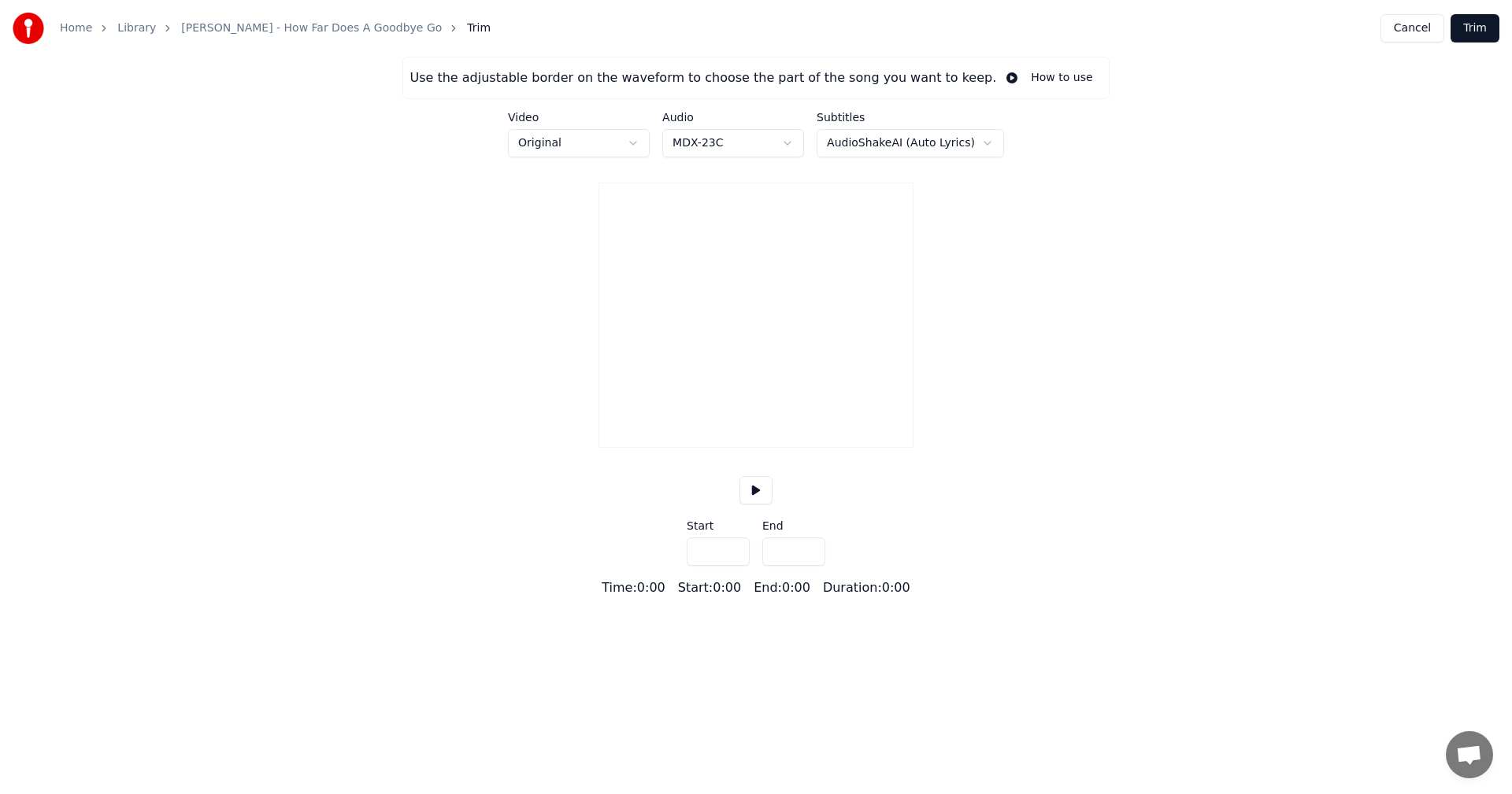
type input "*****"
click at [191, 29] on link "[PERSON_NAME] - How Far Does A Goodbye Go" at bounding box center [311, 28] width 261 height 15
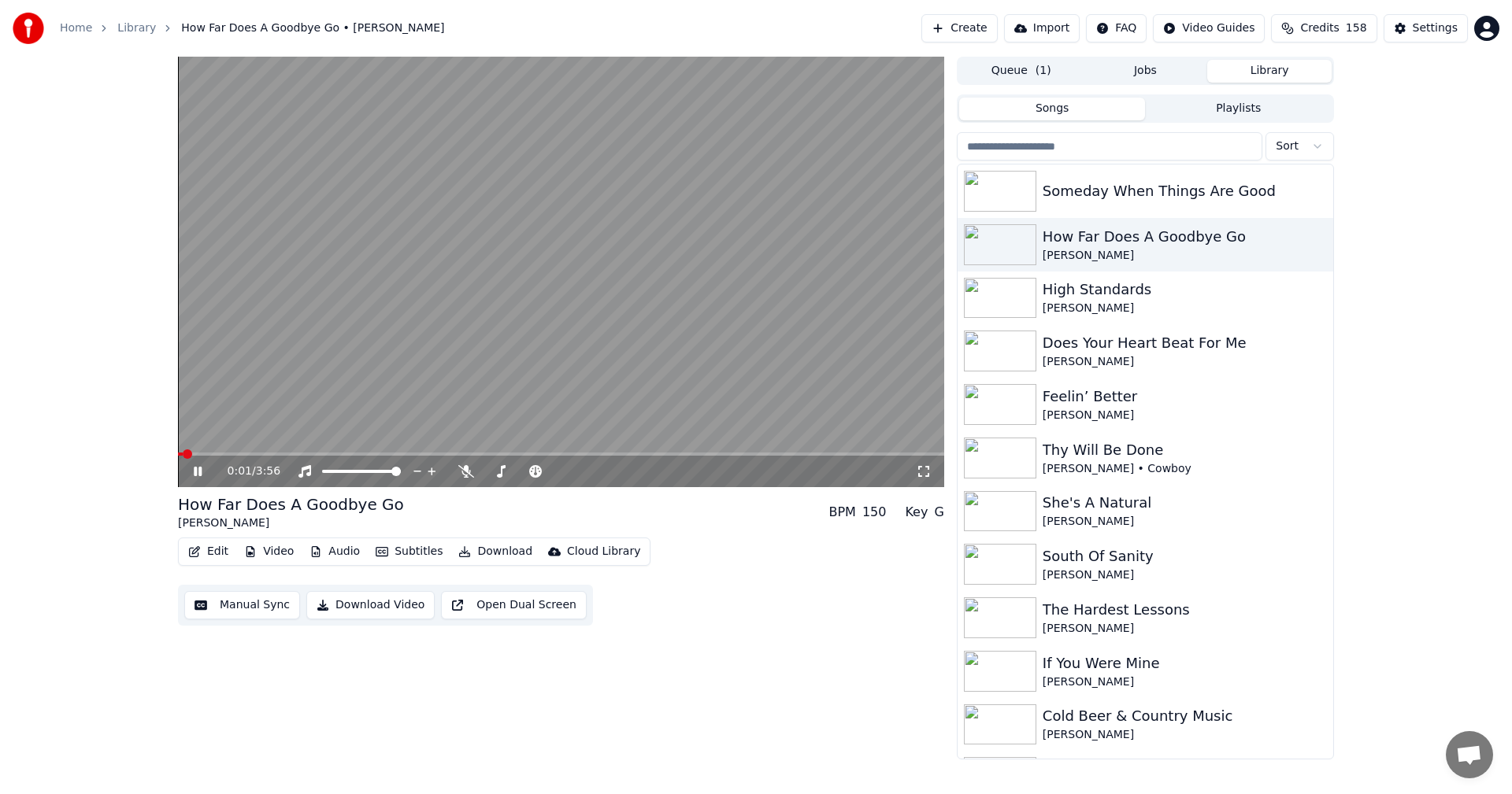
click at [221, 551] on button "Edit" at bounding box center [207, 552] width 52 height 22
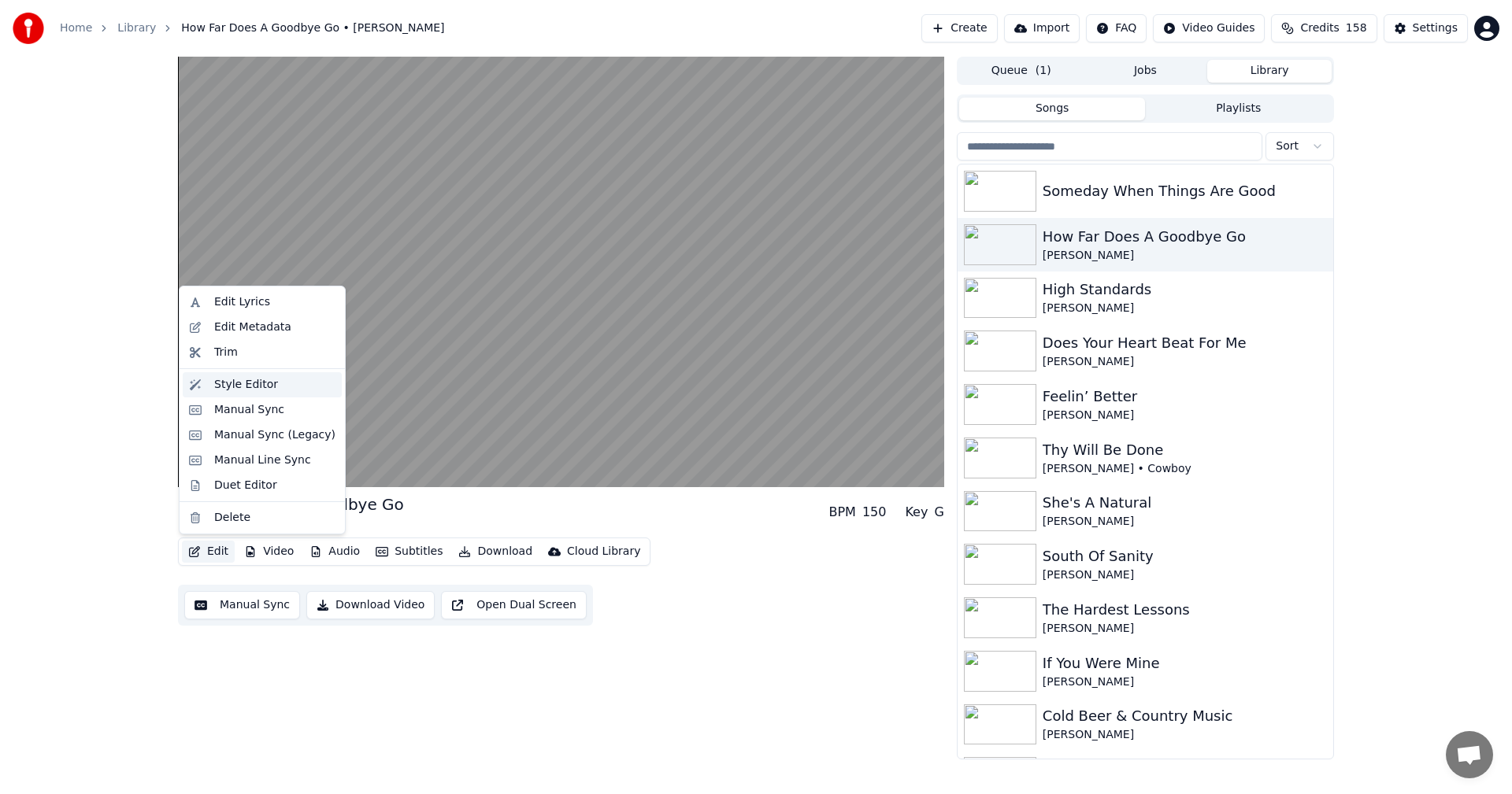
click at [247, 387] on div "Style Editor" at bounding box center [246, 385] width 64 height 15
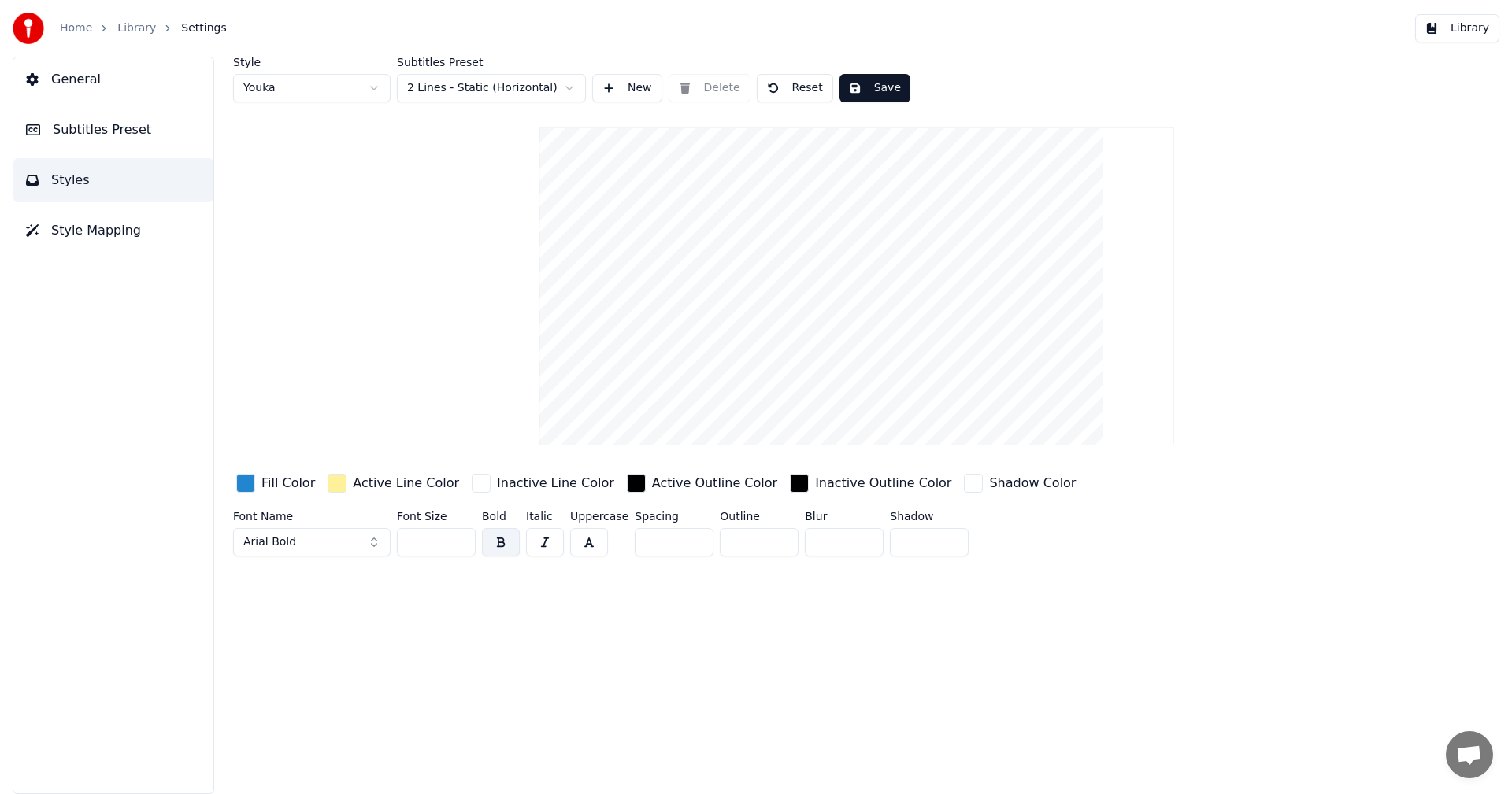
click at [111, 231] on span "Style Mapping" at bounding box center [96, 231] width 89 height 19
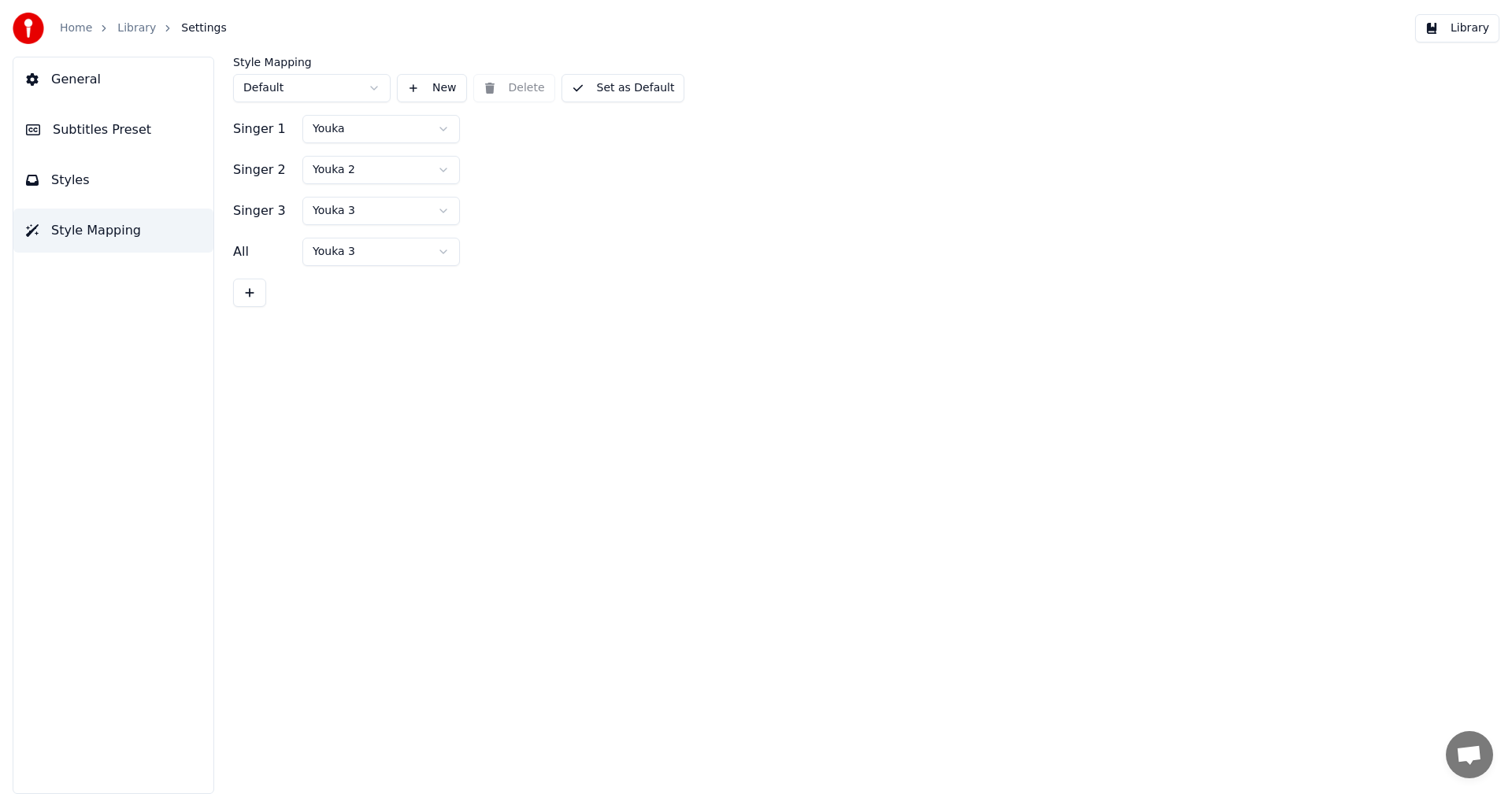
click at [60, 182] on span "Styles" at bounding box center [70, 181] width 39 height 19
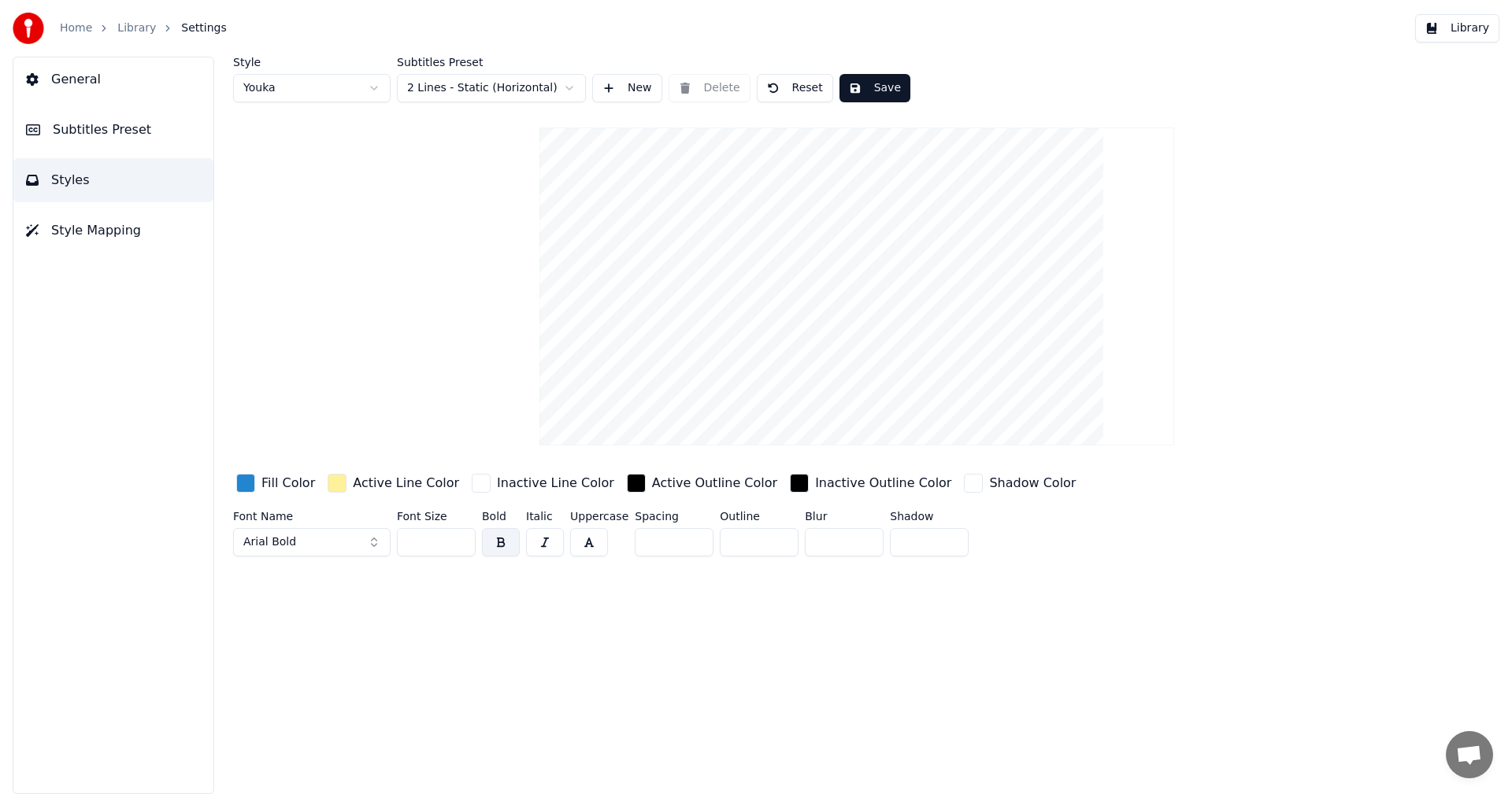
click at [82, 130] on span "Subtitles Preset" at bounding box center [102, 130] width 98 height 19
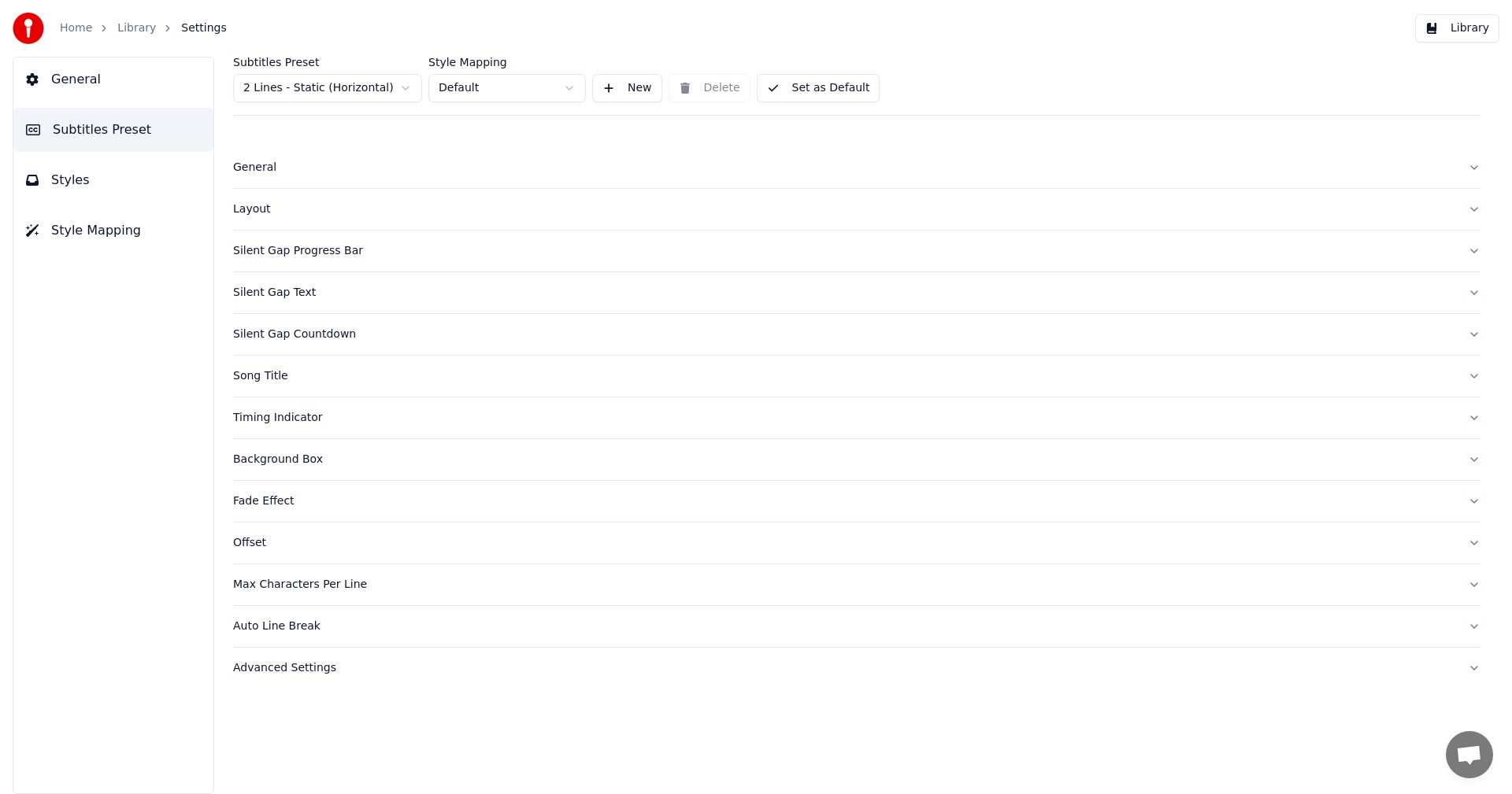
click at [262, 374] on div "Song Title" at bounding box center [844, 376] width 1222 height 15
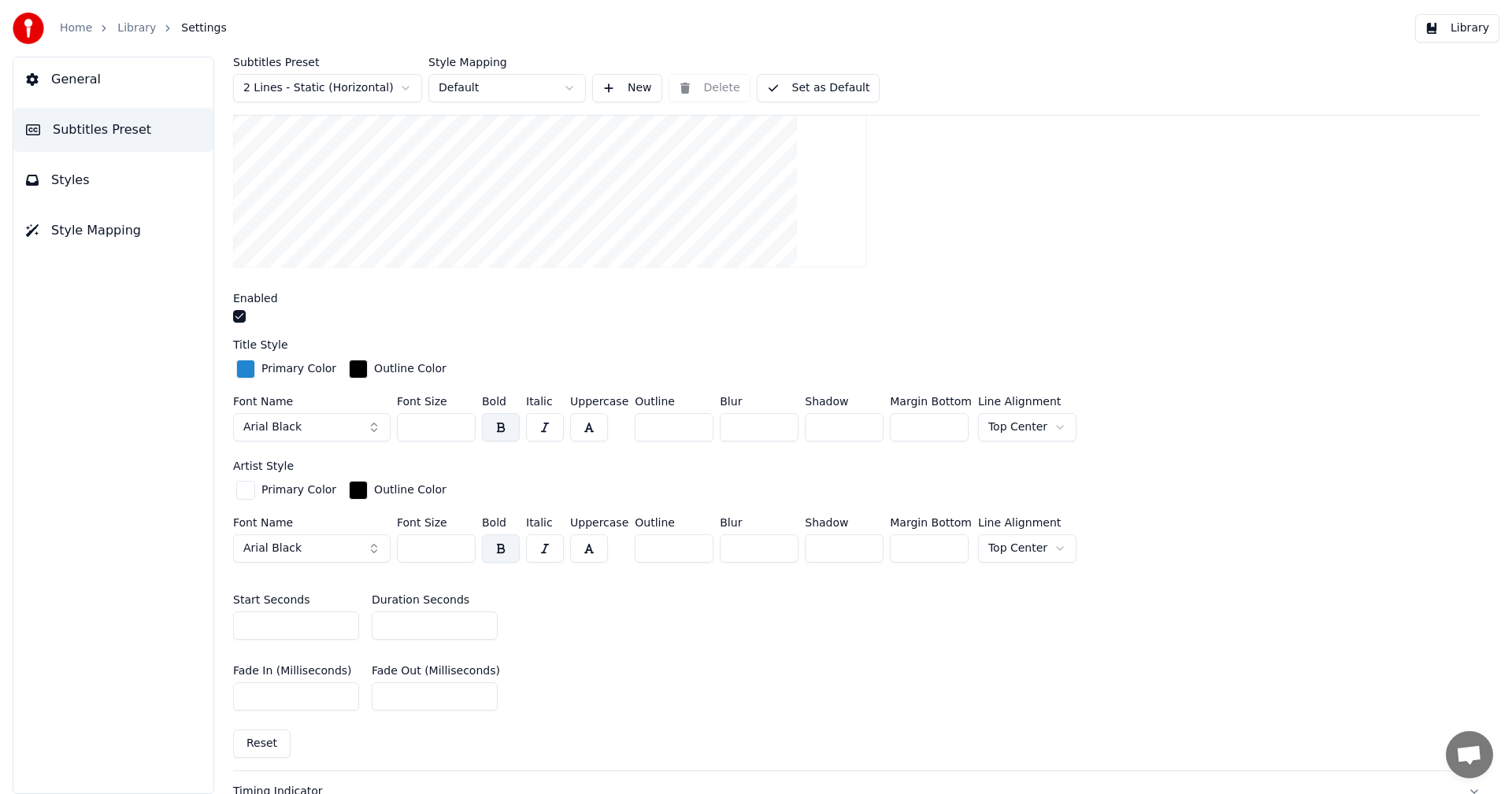
scroll to position [485, 0]
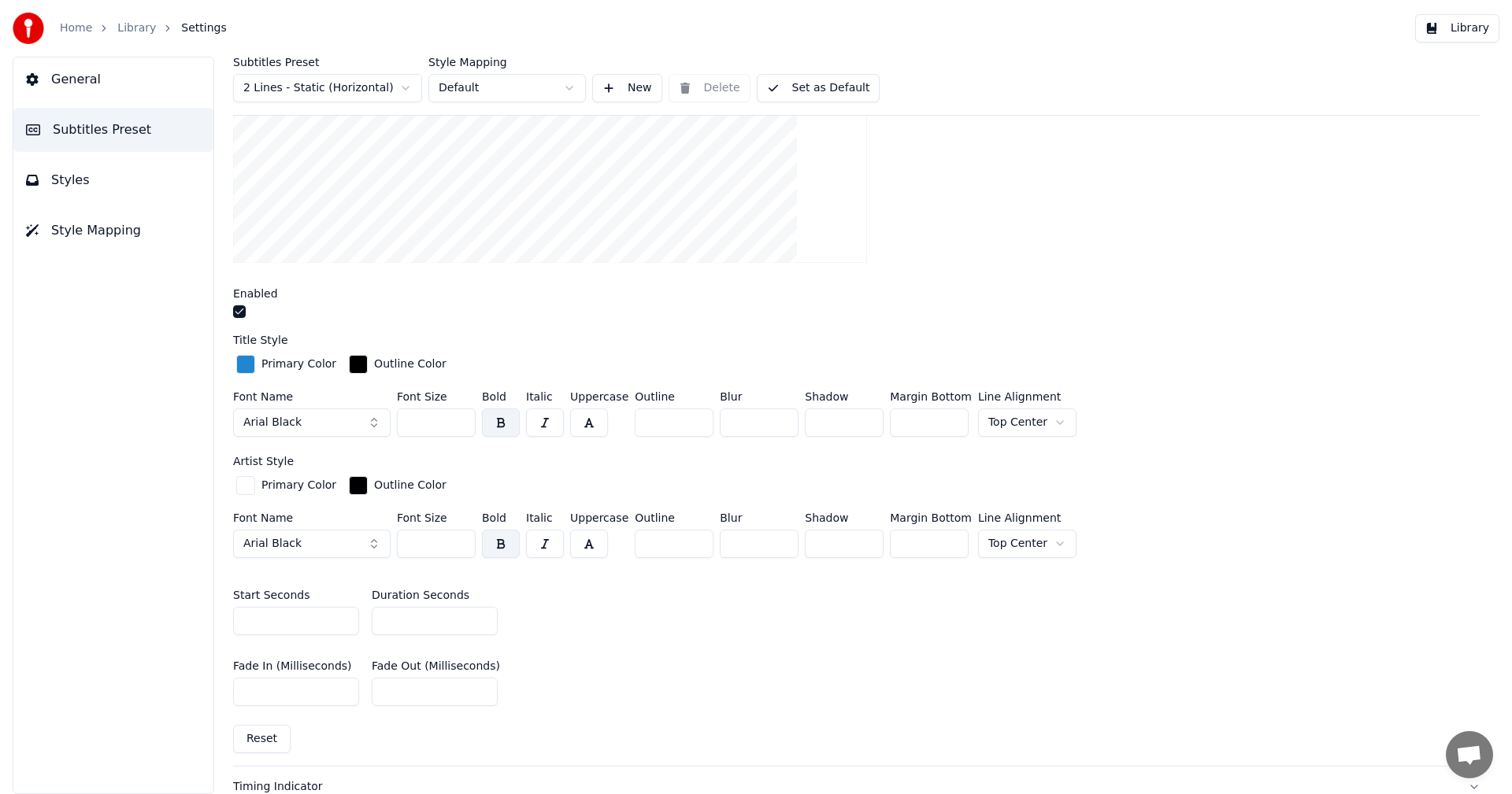
click at [460, 545] on input "***" at bounding box center [435, 544] width 78 height 28
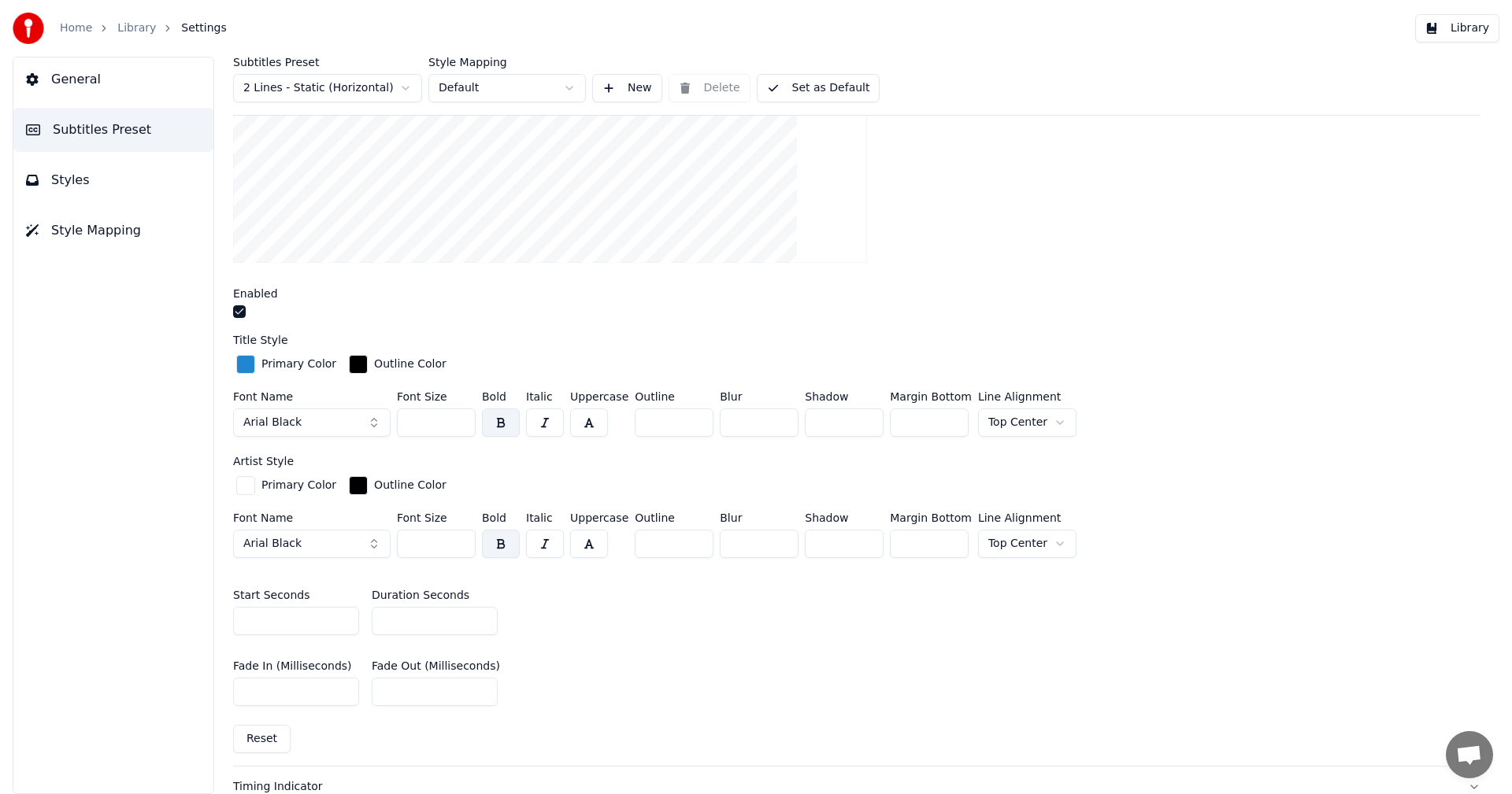
click at [460, 545] on input "***" at bounding box center [435, 544] width 78 height 28
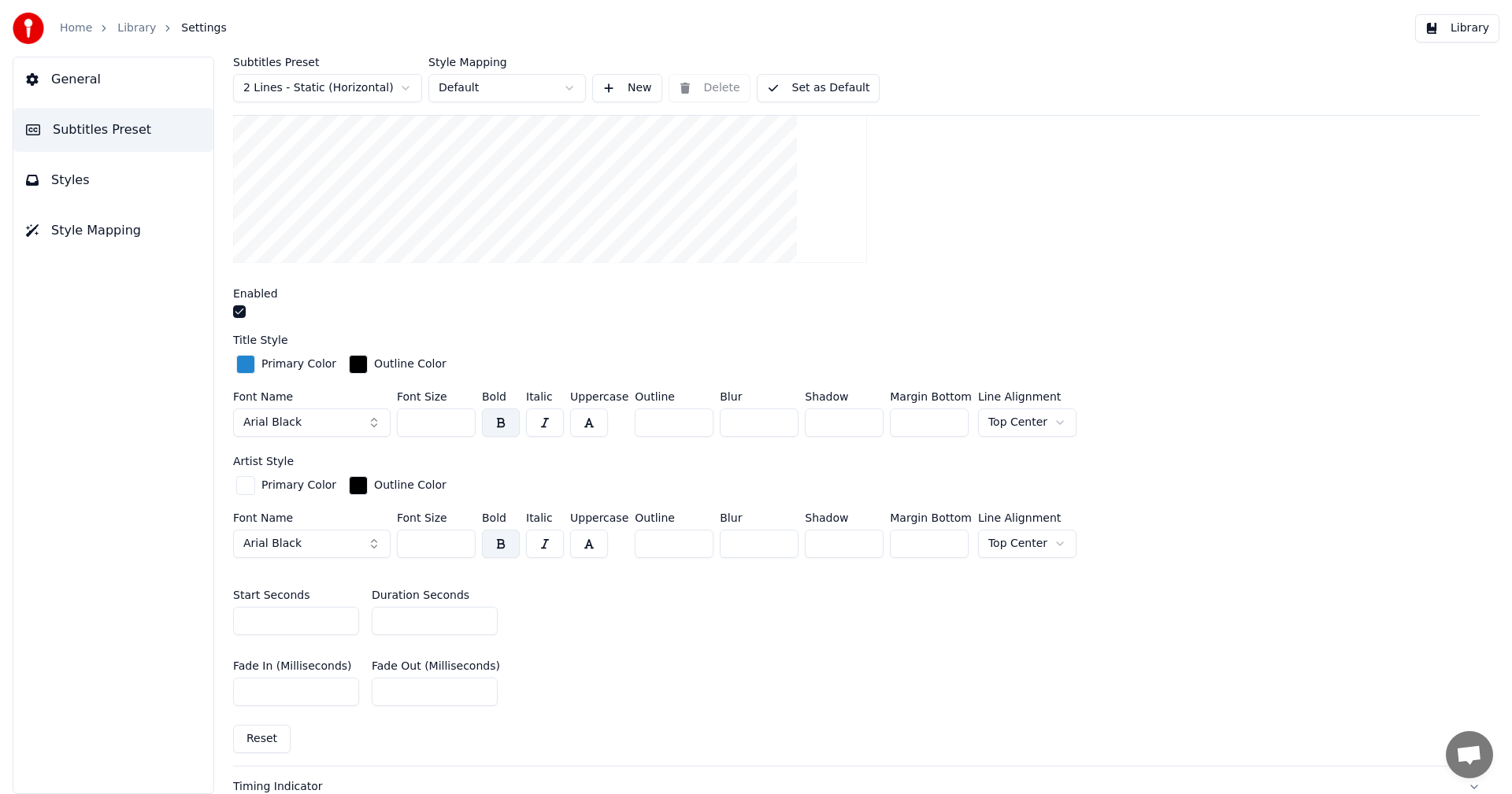
click at [460, 545] on input "***" at bounding box center [435, 544] width 78 height 28
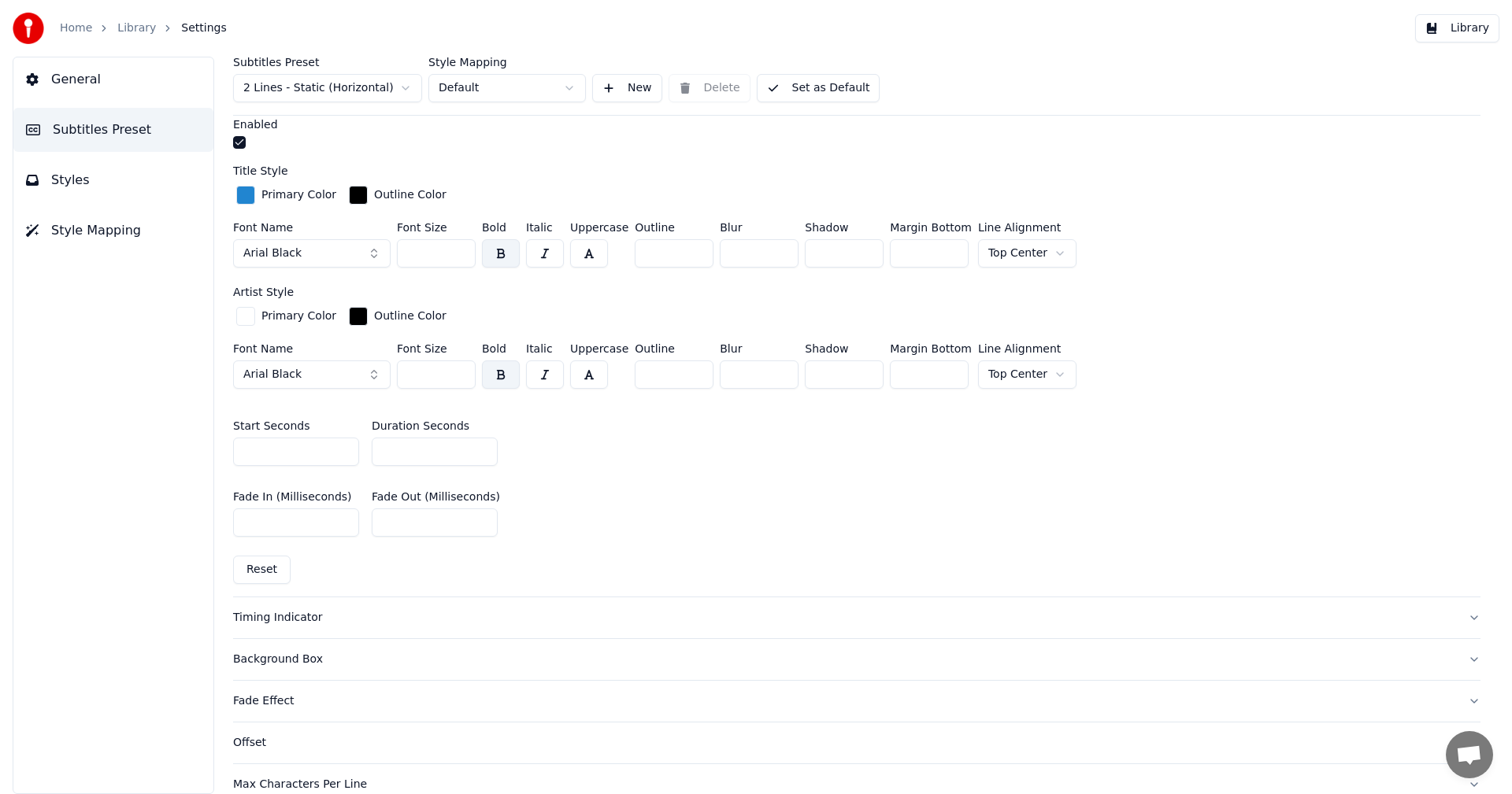
scroll to position [637, 0]
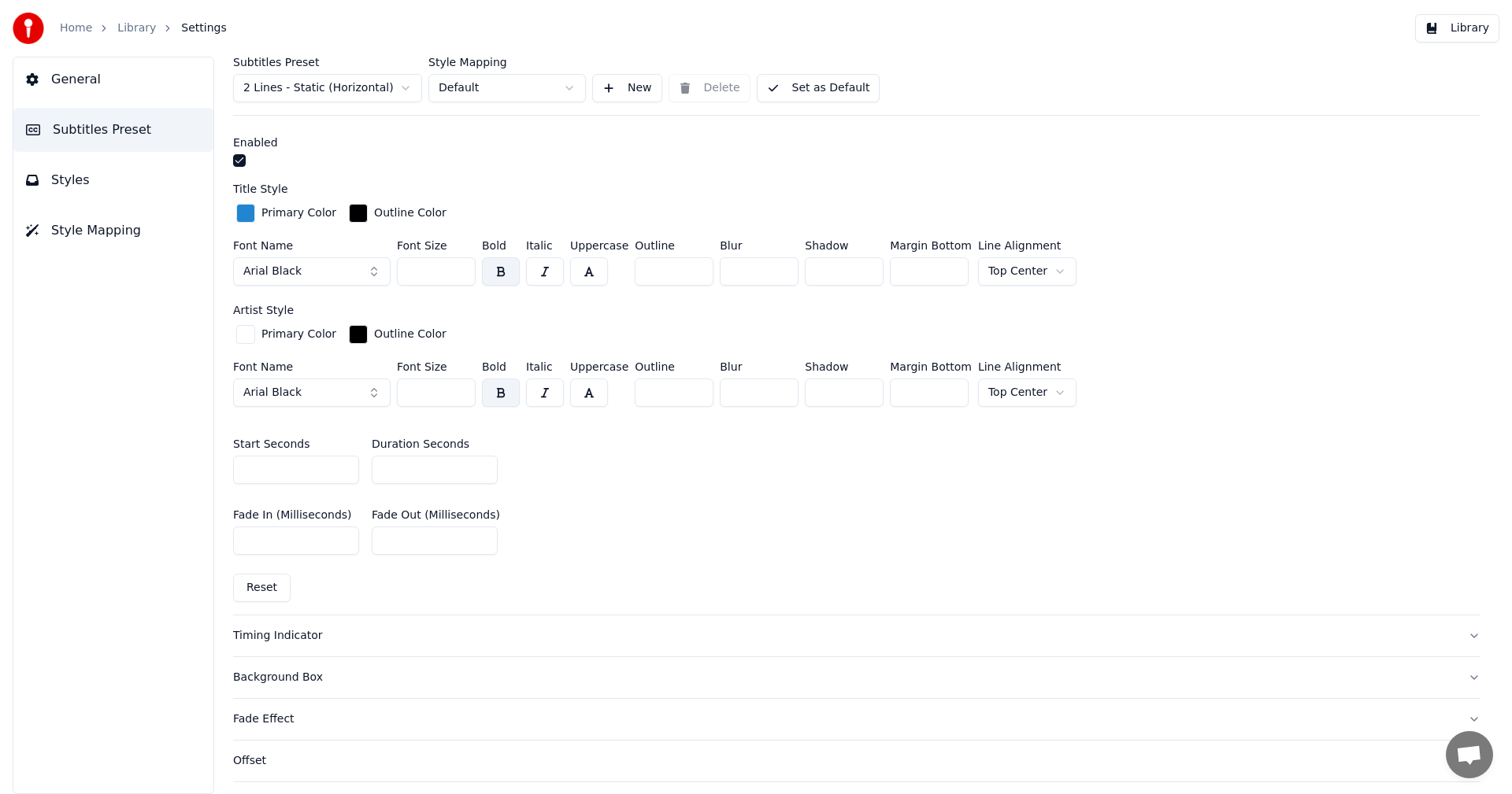
click at [256, 585] on button "Reset" at bounding box center [262, 588] width 58 height 28
click at [460, 393] on input "***" at bounding box center [435, 392] width 78 height 28
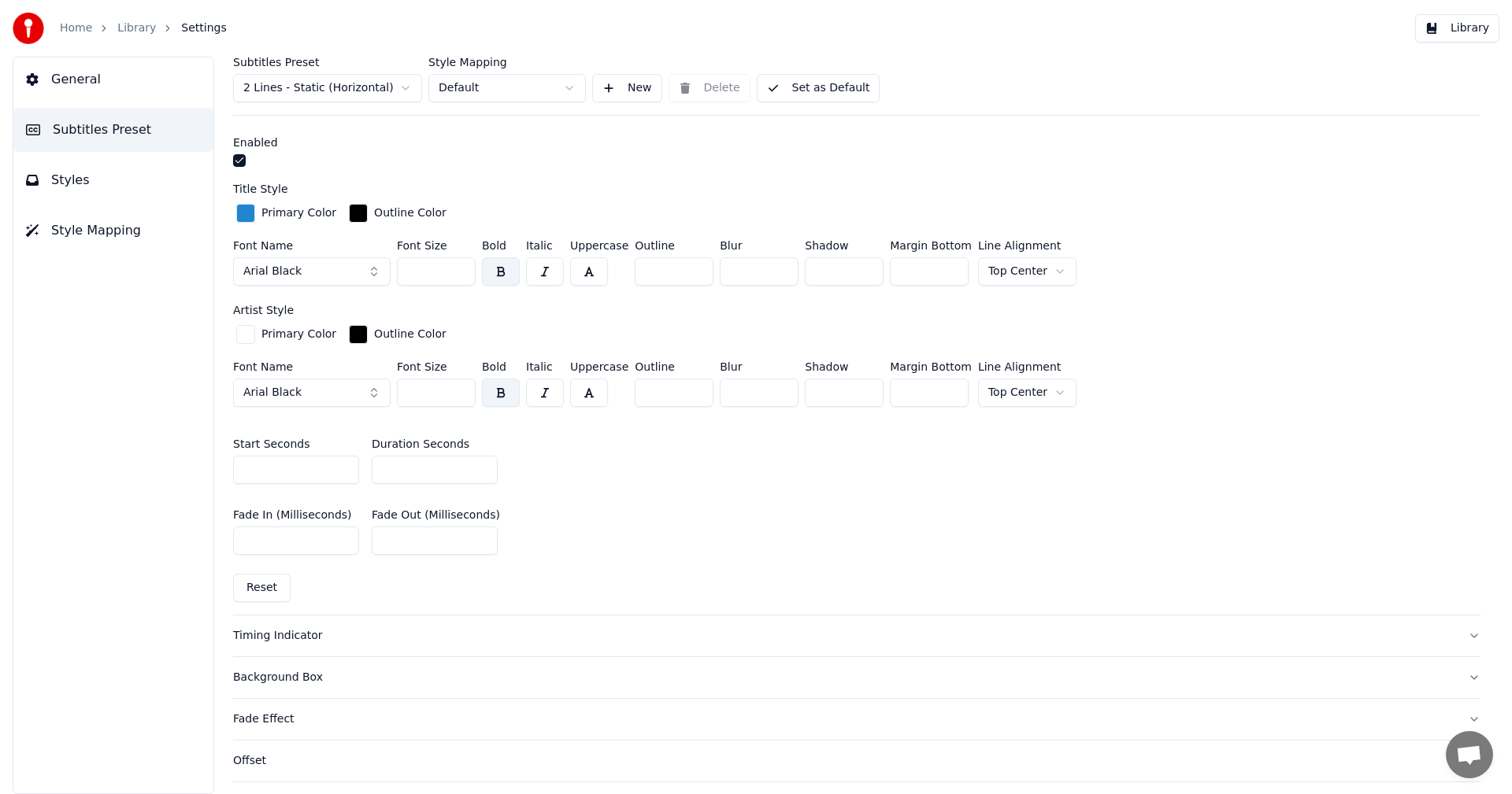
click at [460, 393] on input "***" at bounding box center [435, 392] width 78 height 28
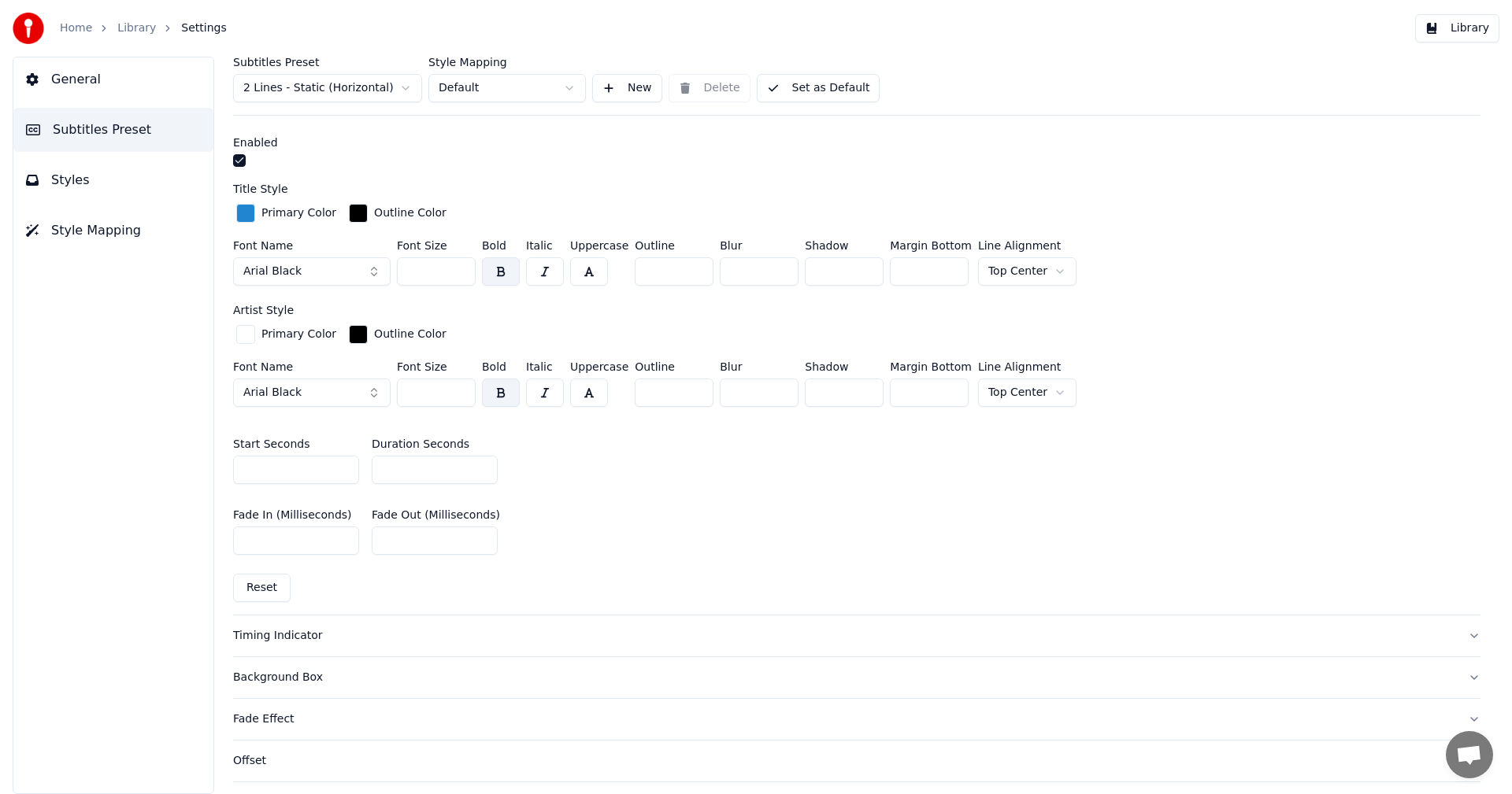
click at [460, 393] on input "***" at bounding box center [435, 392] width 78 height 28
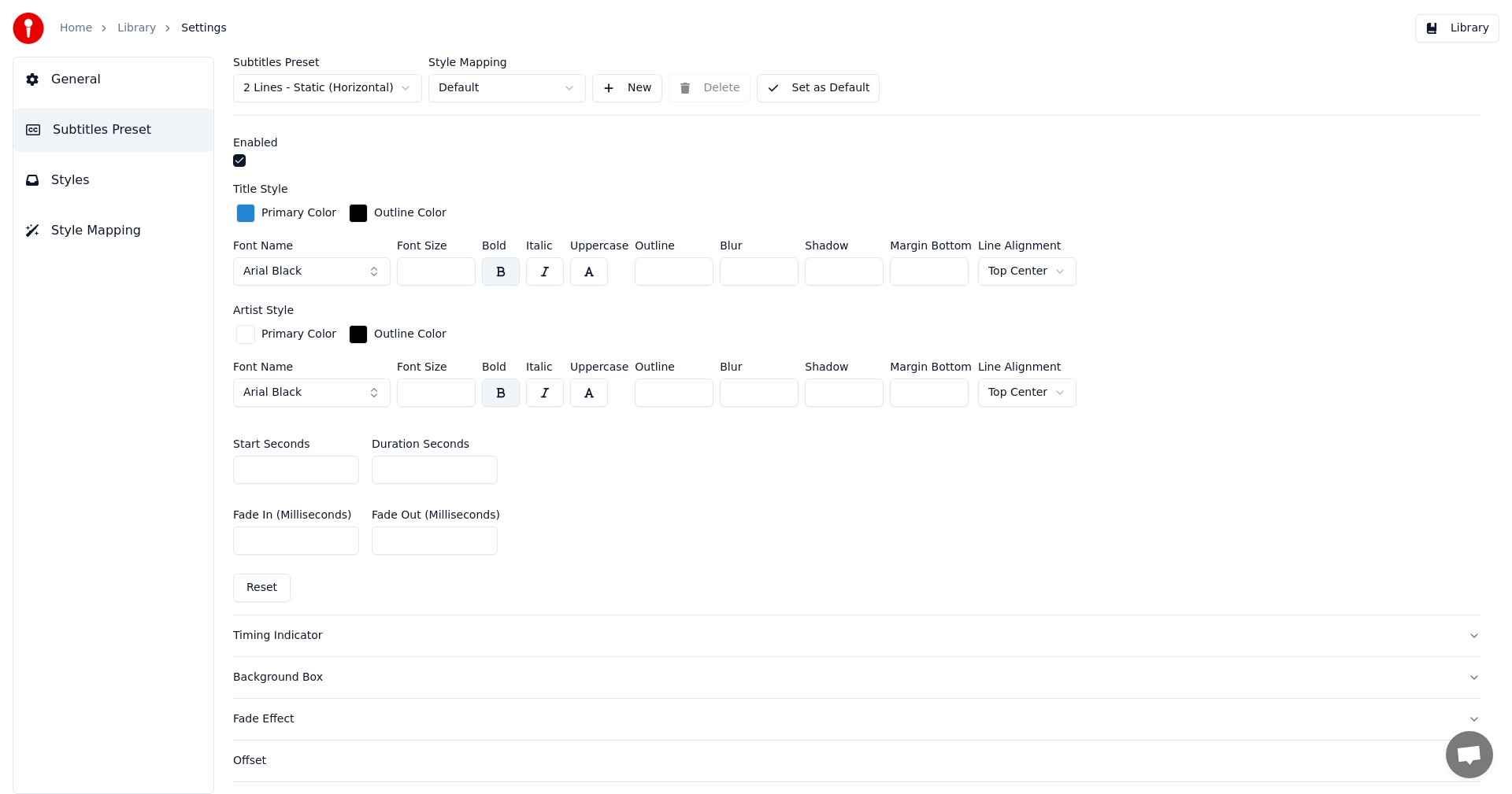
click at [460, 393] on input "***" at bounding box center [435, 392] width 78 height 28
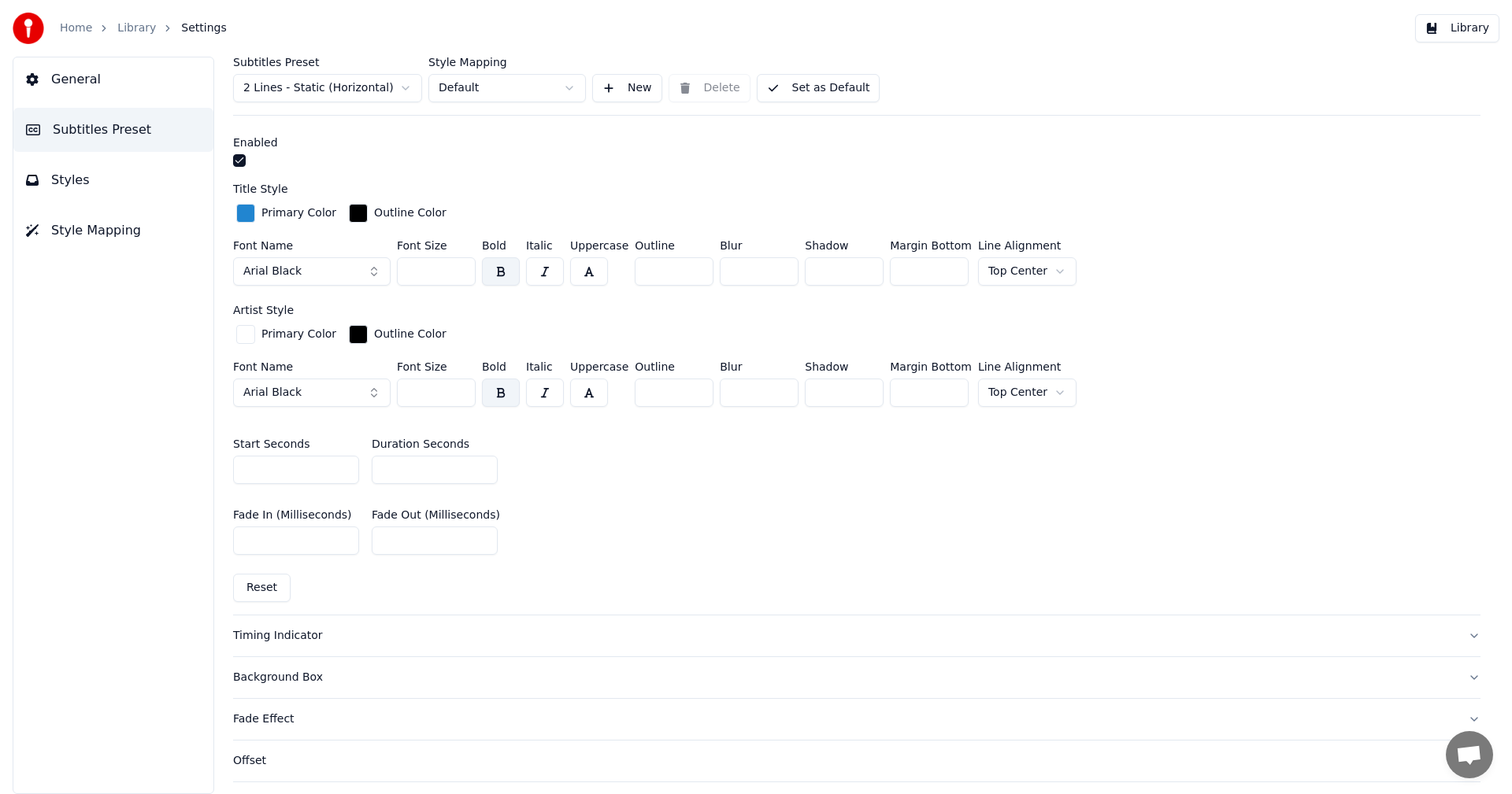
type input "***"
click at [460, 393] on input "***" at bounding box center [435, 392] width 78 height 28
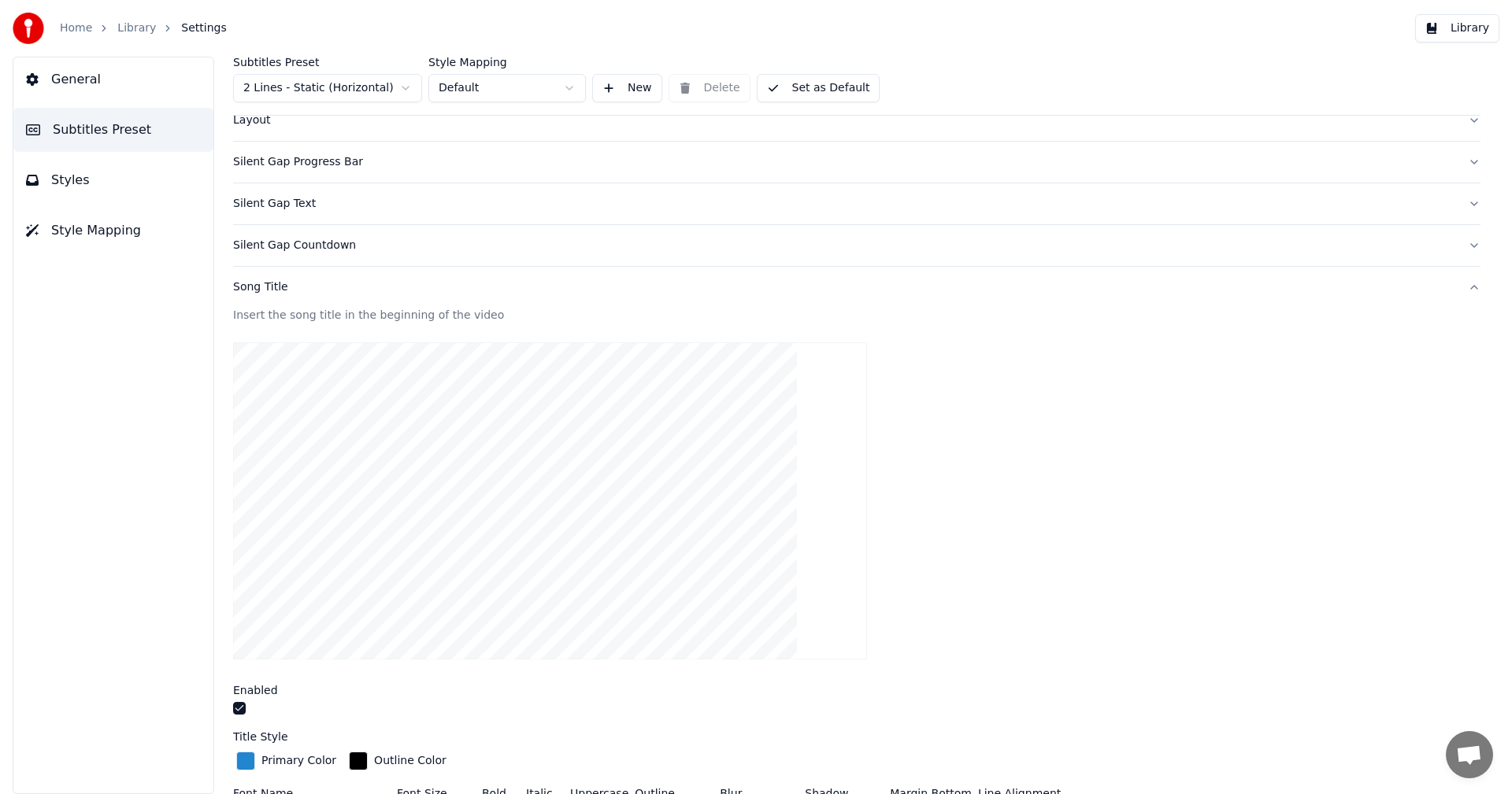
scroll to position [0, 0]
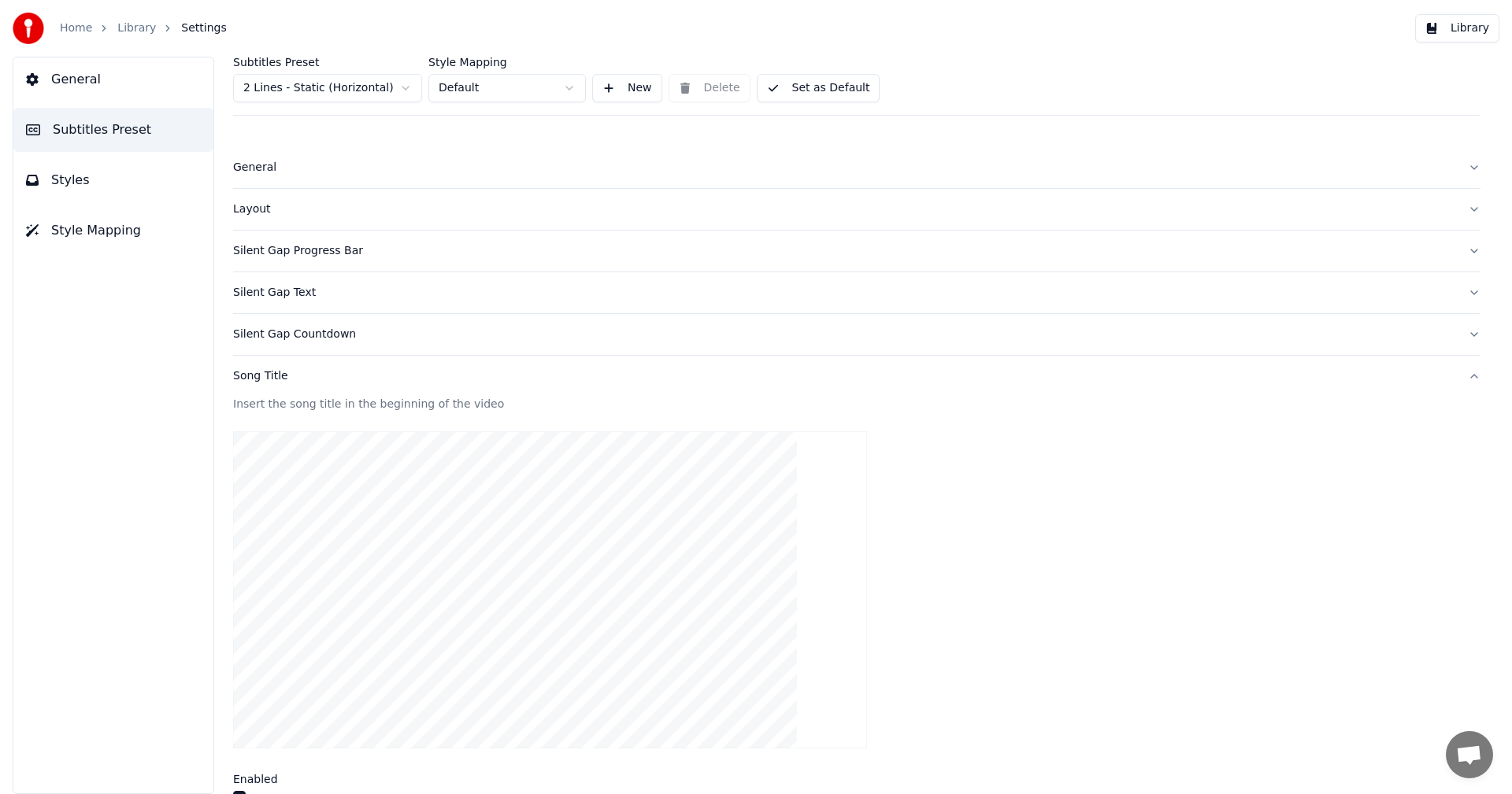
click at [849, 89] on button "Set as Default" at bounding box center [818, 88] width 124 height 28
click at [124, 27] on link "Library" at bounding box center [136, 28] width 39 height 15
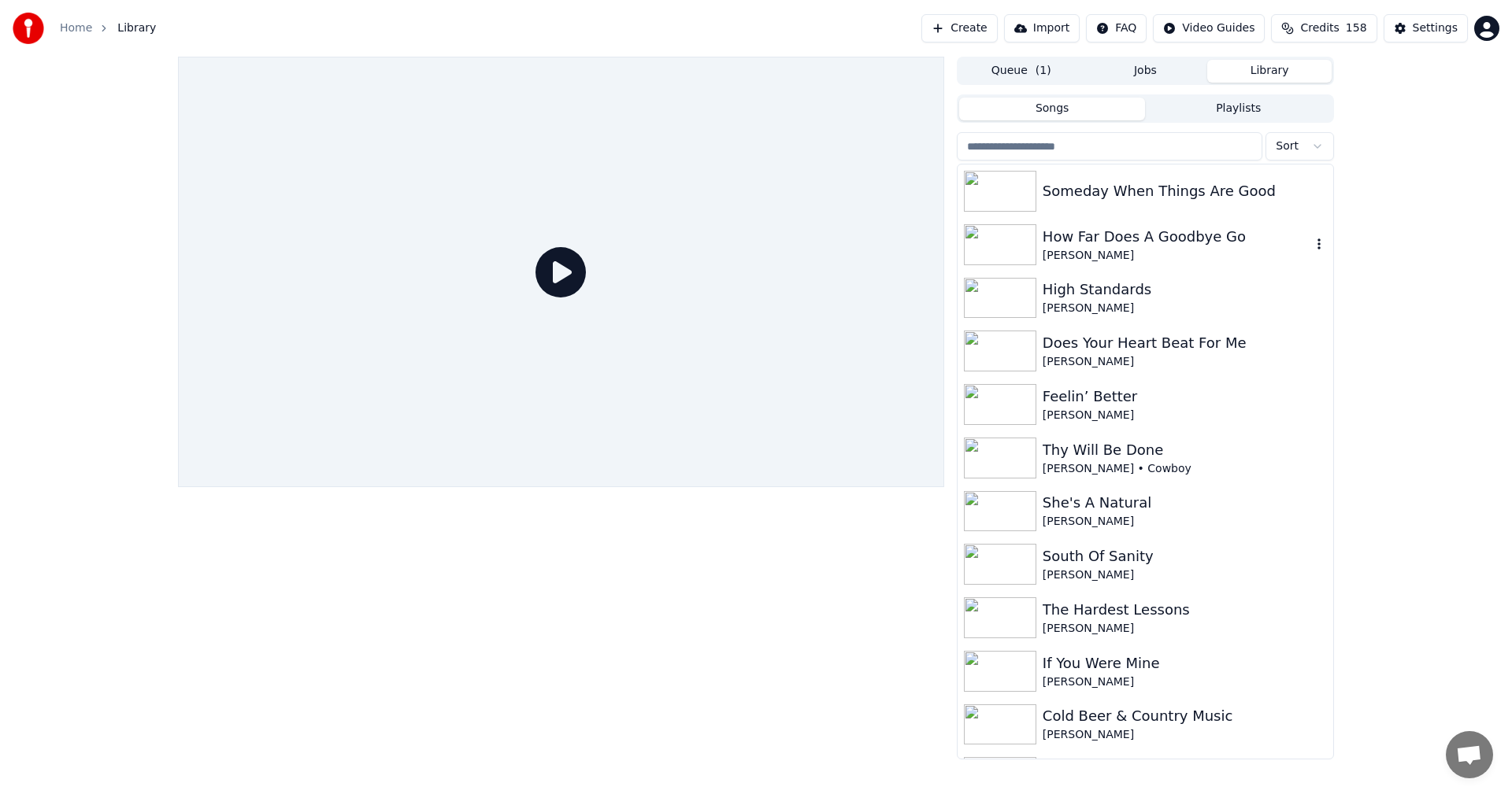
click at [1017, 239] on img at bounding box center [1000, 245] width 72 height 41
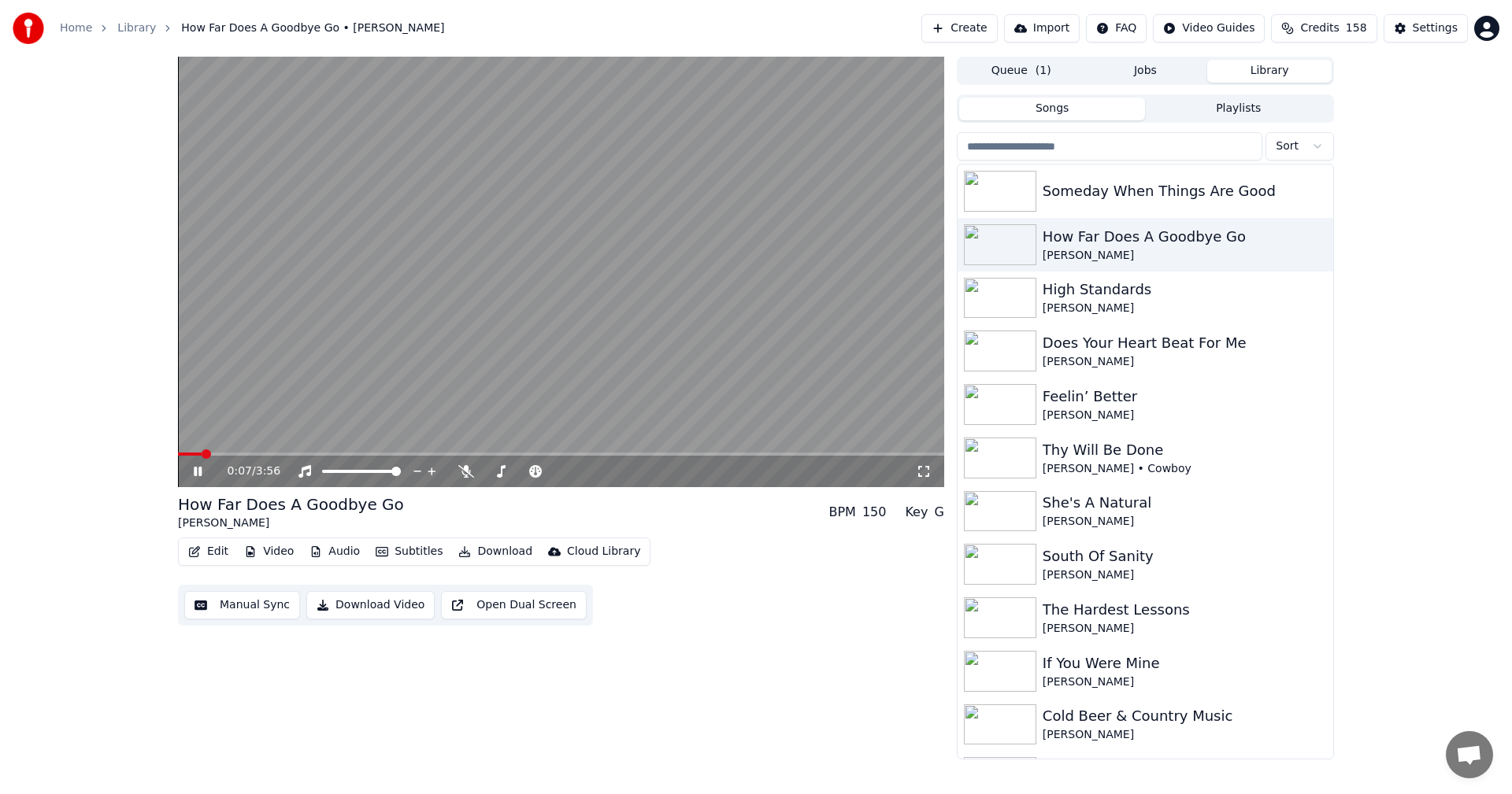
click at [179, 456] on span at bounding box center [189, 454] width 23 height 3
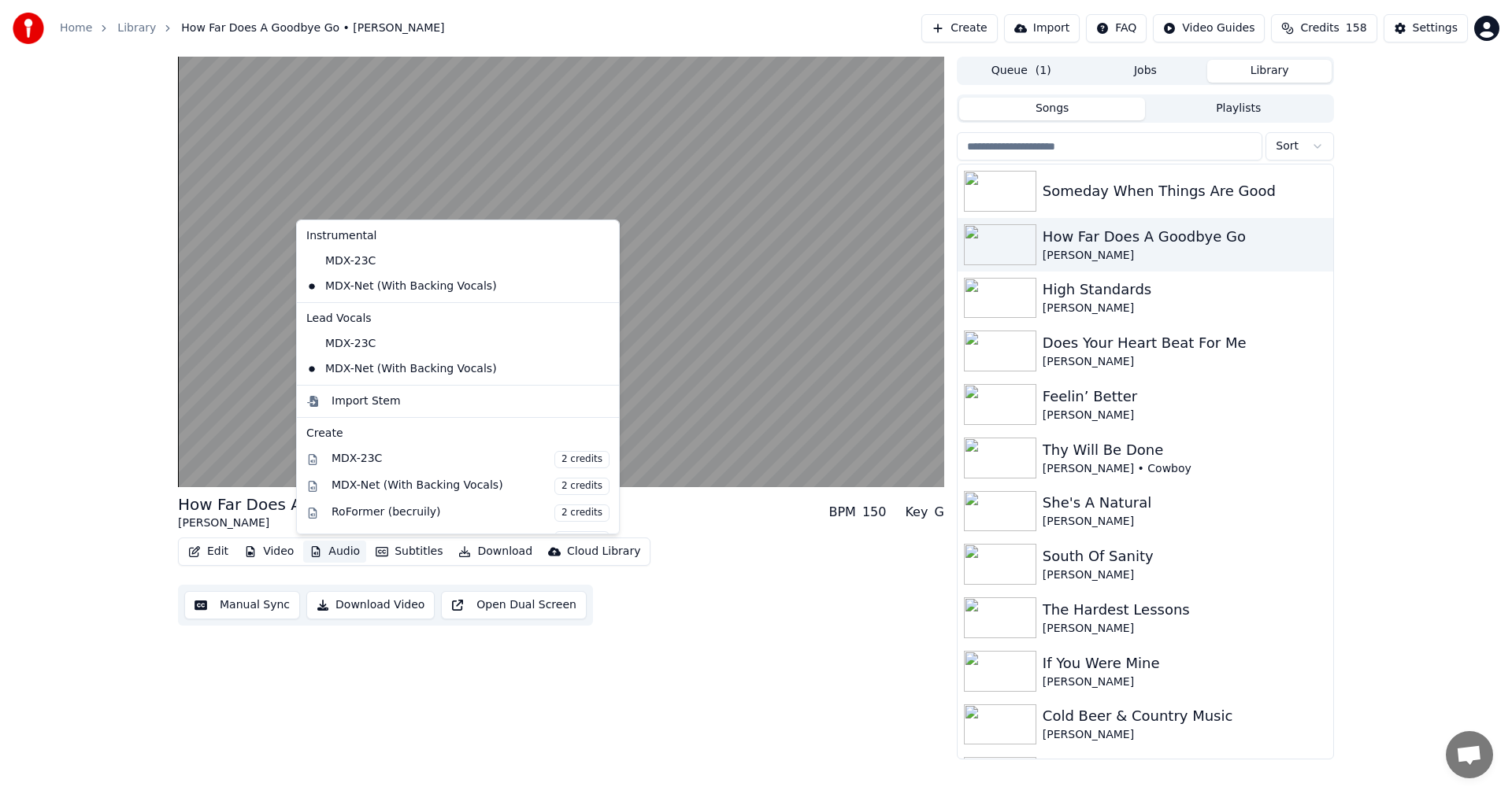
click at [337, 552] on button "Audio" at bounding box center [334, 552] width 63 height 22
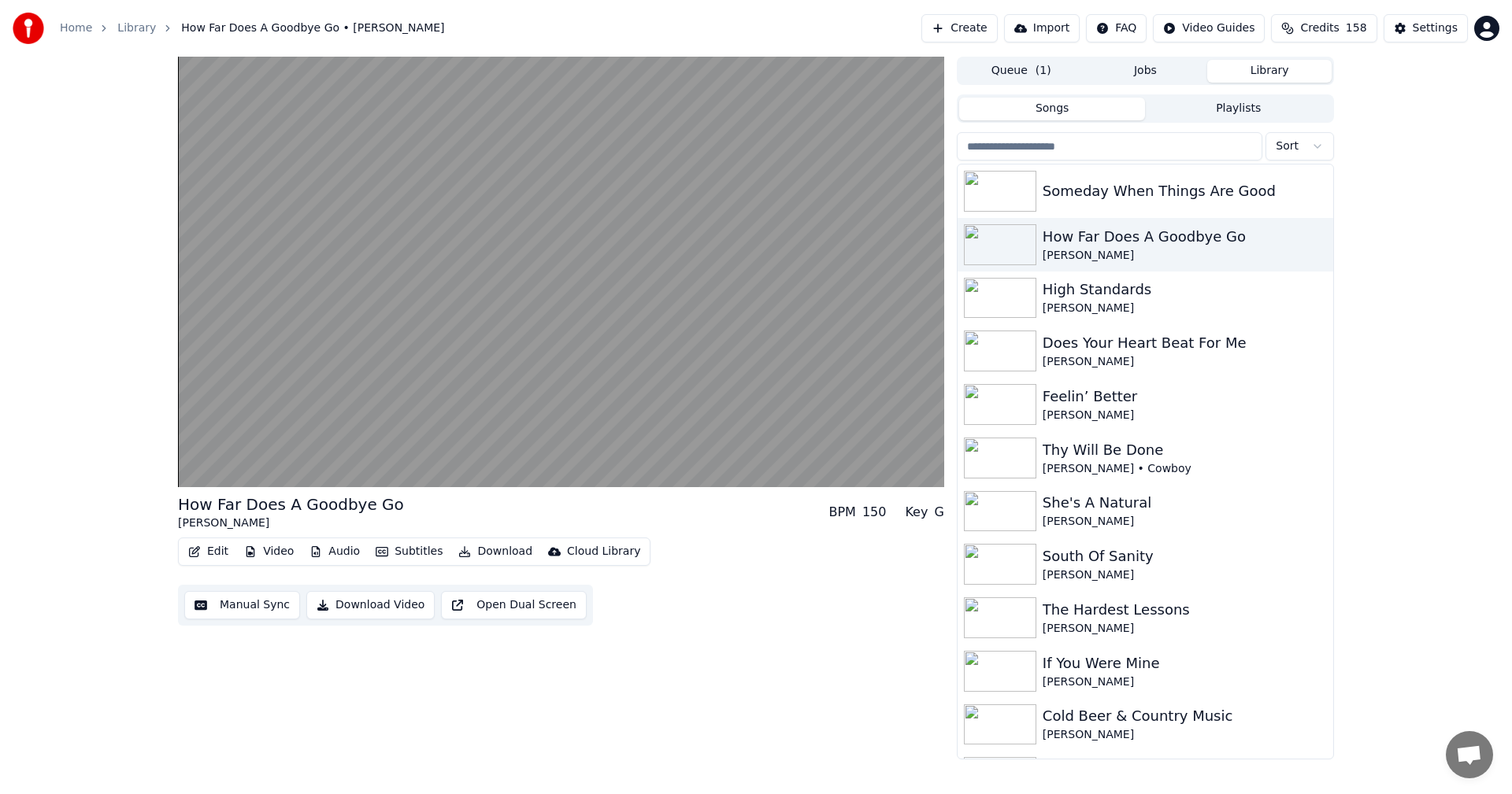
click at [786, 652] on div "How Far Does A Goodbye Go [PERSON_NAME] BPM 150 Key G Edit Video Audio Subtitle…" at bounding box center [561, 408] width 766 height 703
drag, startPoint x: 566, startPoint y: 580, endPoint x: 450, endPoint y: 526, distance: 128.0
click at [450, 526] on div "How Far Does A Goodbye Go [PERSON_NAME] BPM 150 Key G Edit Video Audio Subtitle…" at bounding box center [561, 408] width 766 height 703
click at [743, 679] on div "How Far Does A Goodbye Go [PERSON_NAME] BPM 150 Key G Edit Video Audio Subtitle…" at bounding box center [561, 408] width 766 height 703
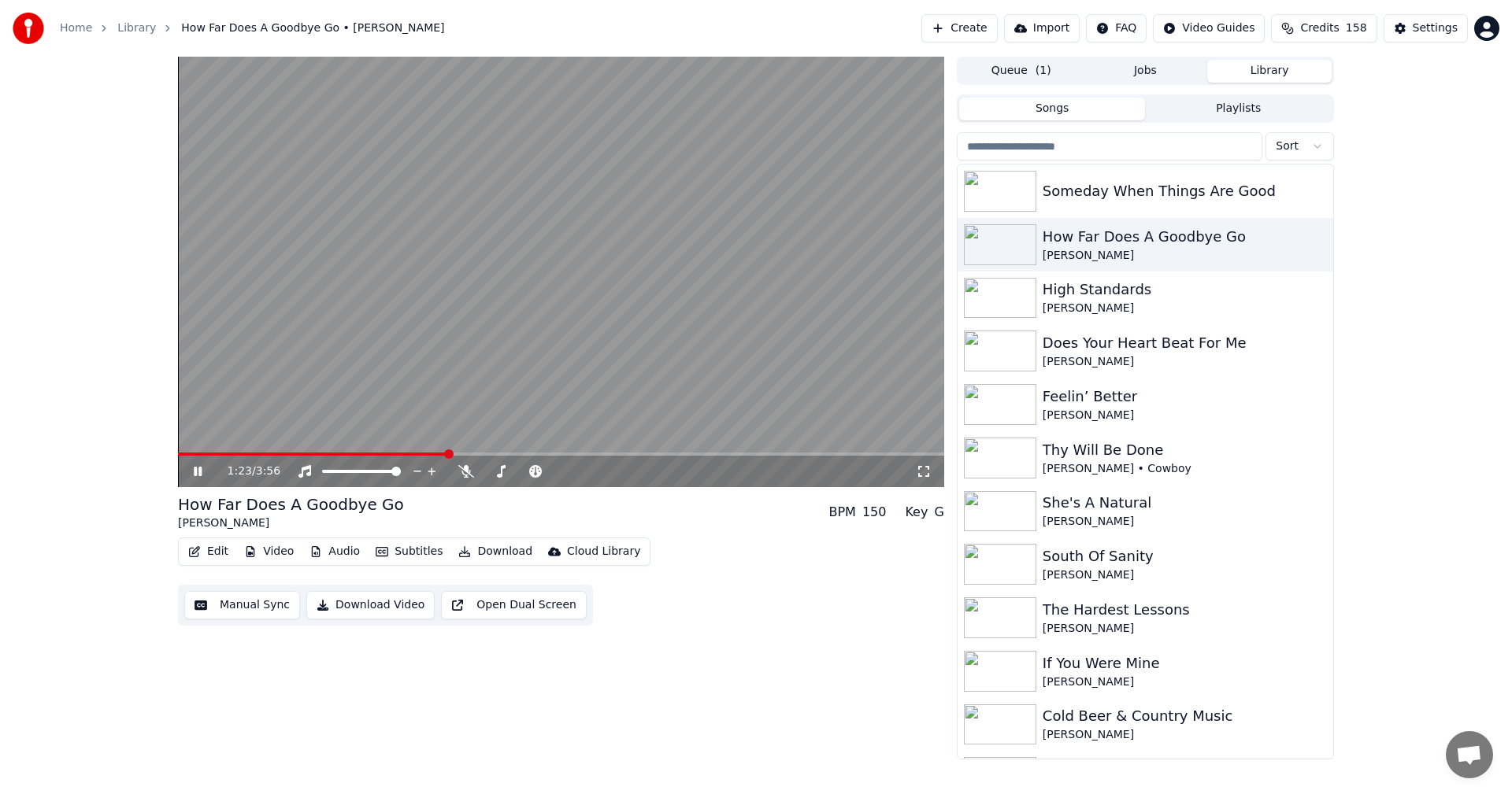
click at [194, 469] on icon at bounding box center [197, 471] width 8 height 9
click at [267, 553] on button "Video" at bounding box center [268, 552] width 62 height 22
click at [496, 697] on div "1:23 / 3:56 How Far Does A Goodbye Go [PERSON_NAME] BPM 150 Key G Edit Video Au…" at bounding box center [561, 408] width 766 height 703
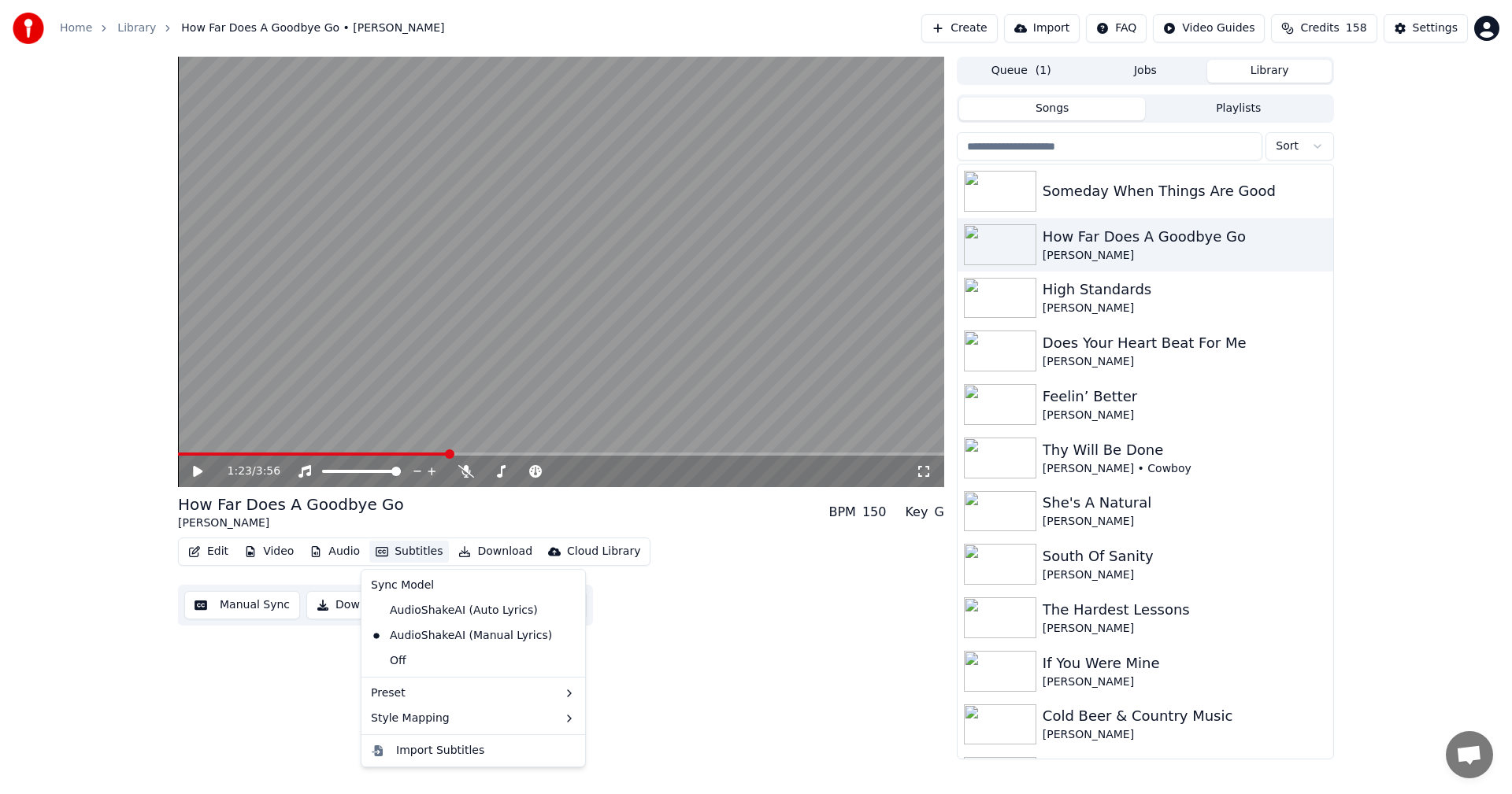
click at [412, 551] on button "Subtitles" at bounding box center [409, 552] width 79 height 22
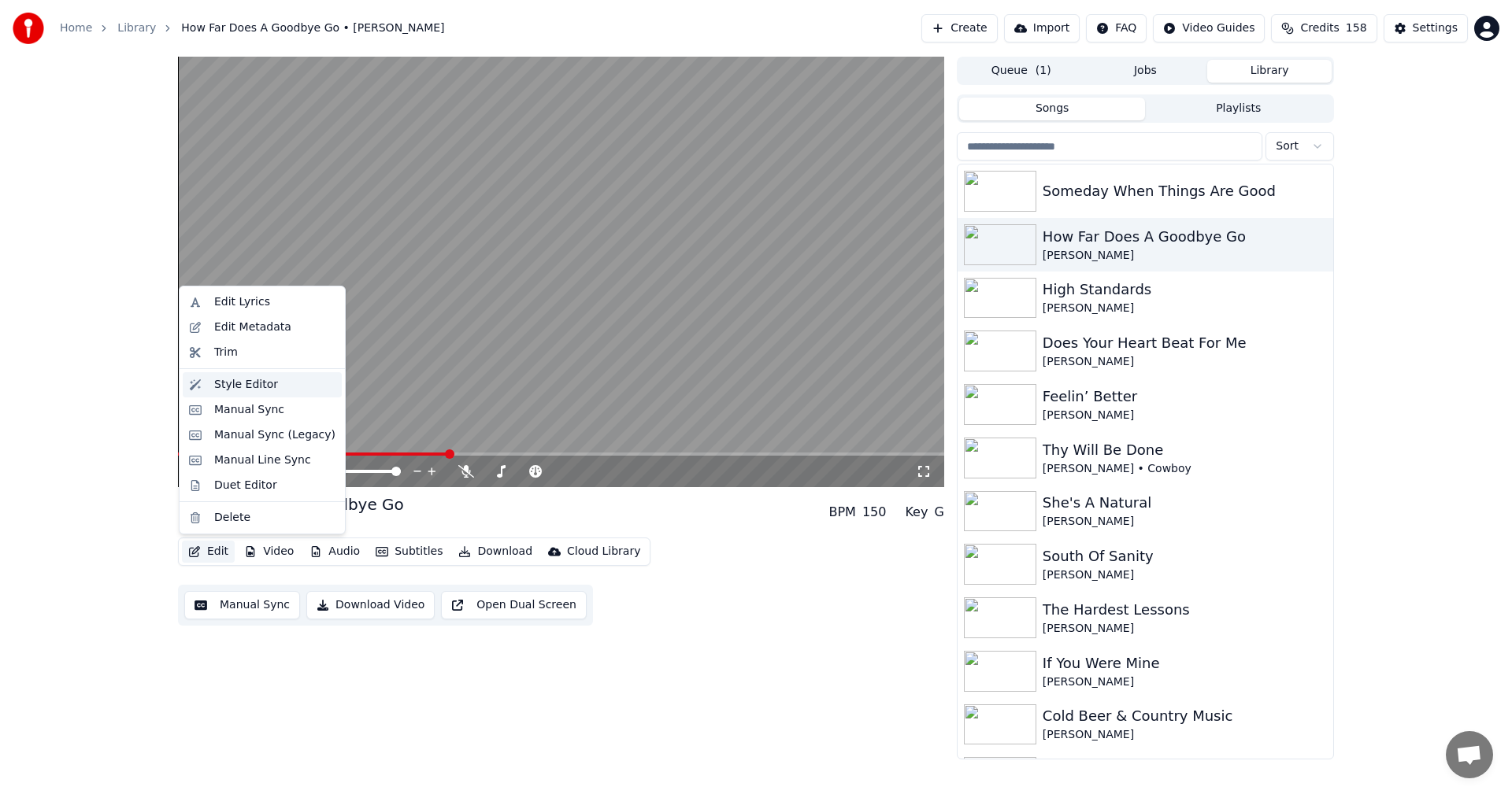
click at [227, 385] on div "Style Editor" at bounding box center [246, 385] width 64 height 15
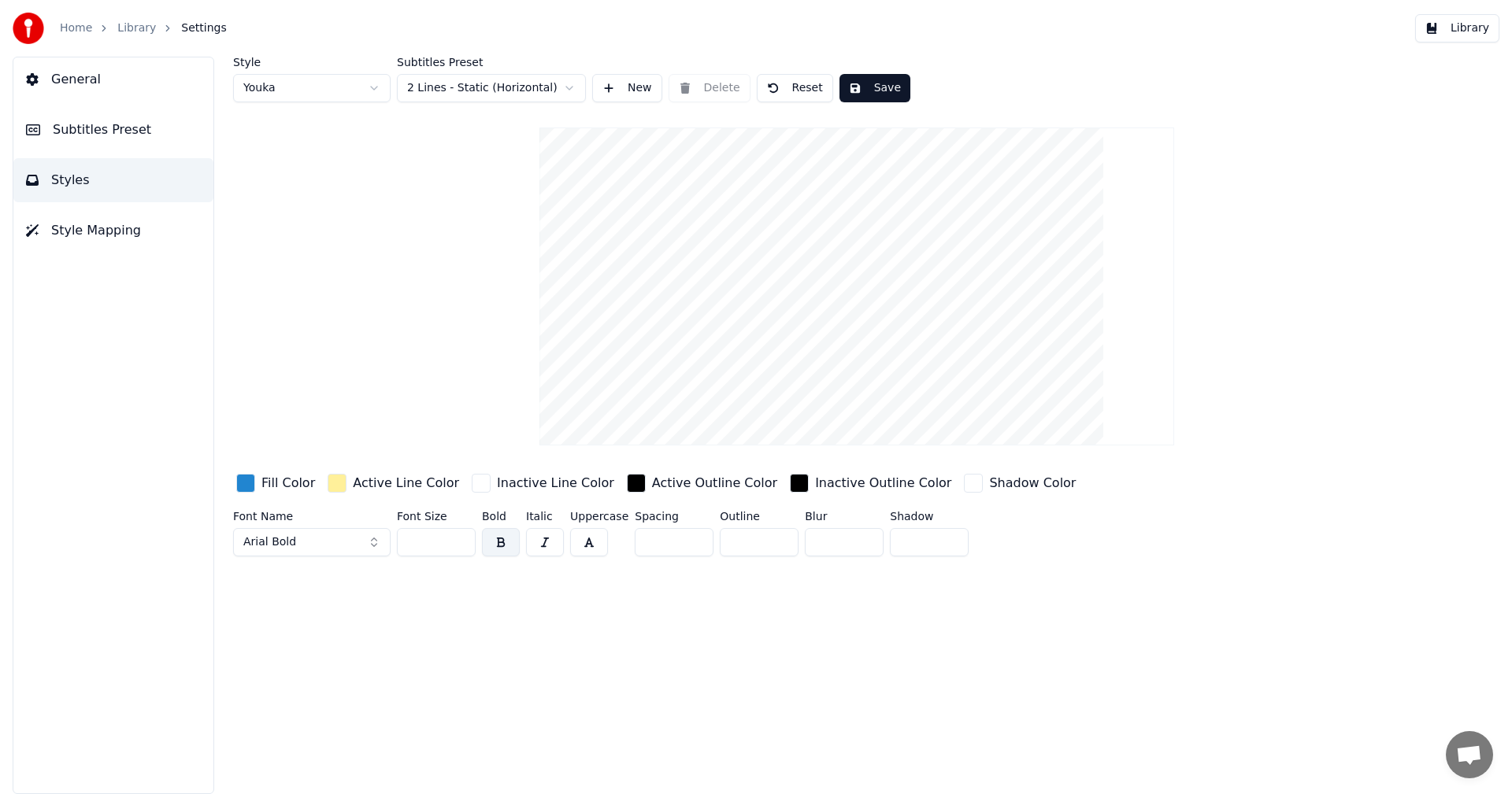
click at [120, 134] on span "Subtitles Preset" at bounding box center [102, 130] width 98 height 19
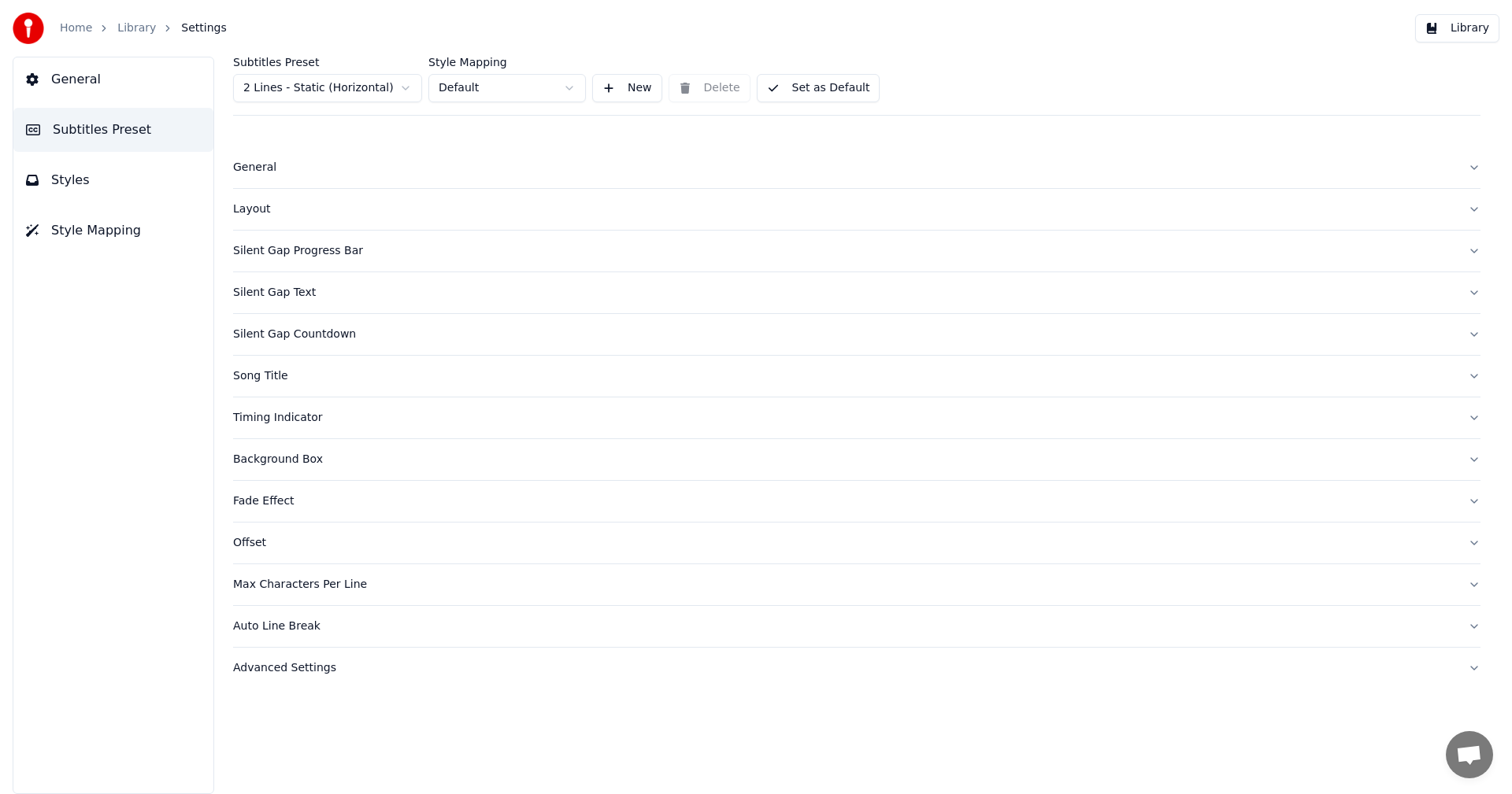
click at [278, 376] on div "Song Title" at bounding box center [844, 376] width 1222 height 15
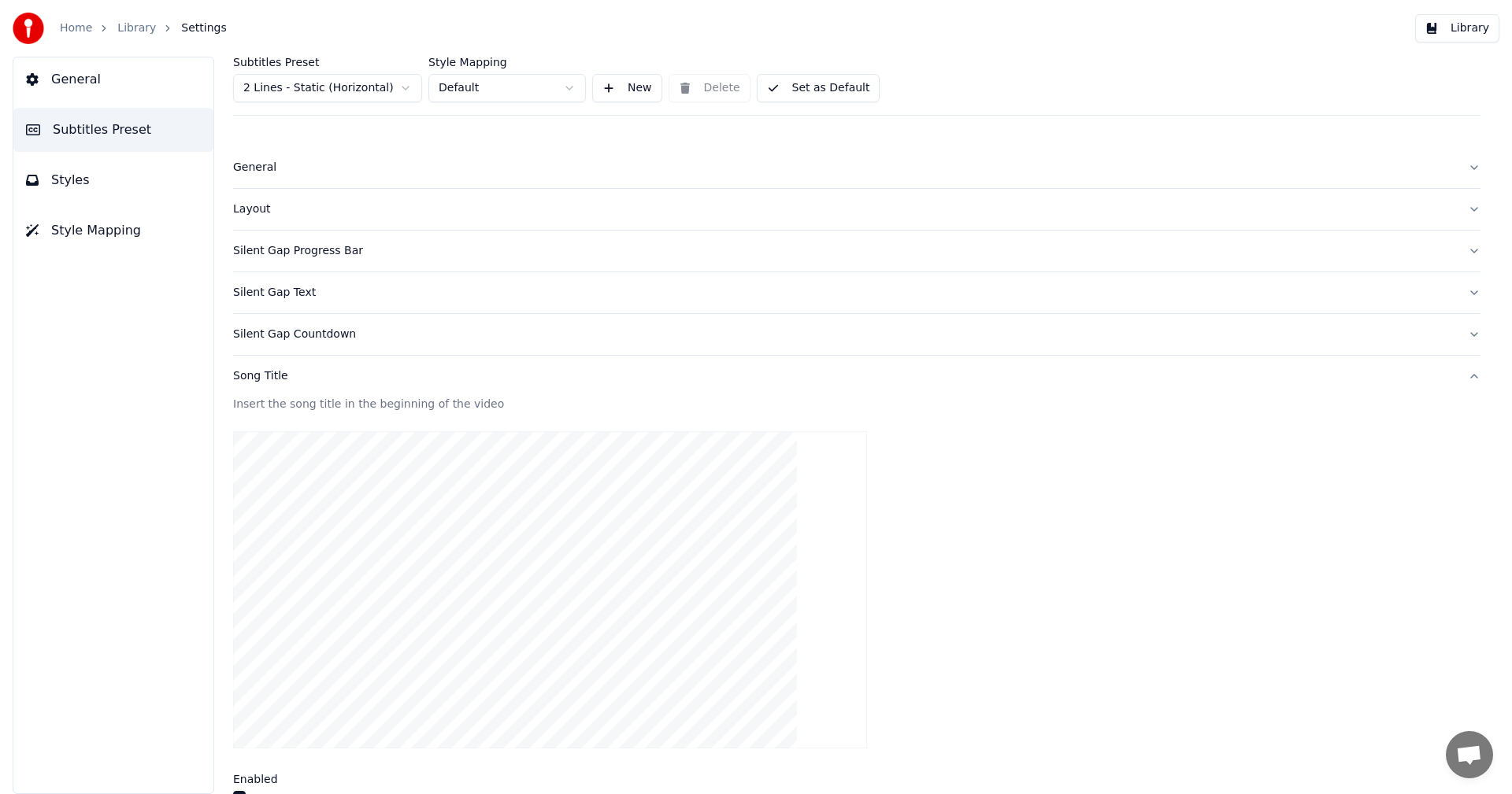
click at [278, 376] on div "Song Title" at bounding box center [844, 376] width 1222 height 15
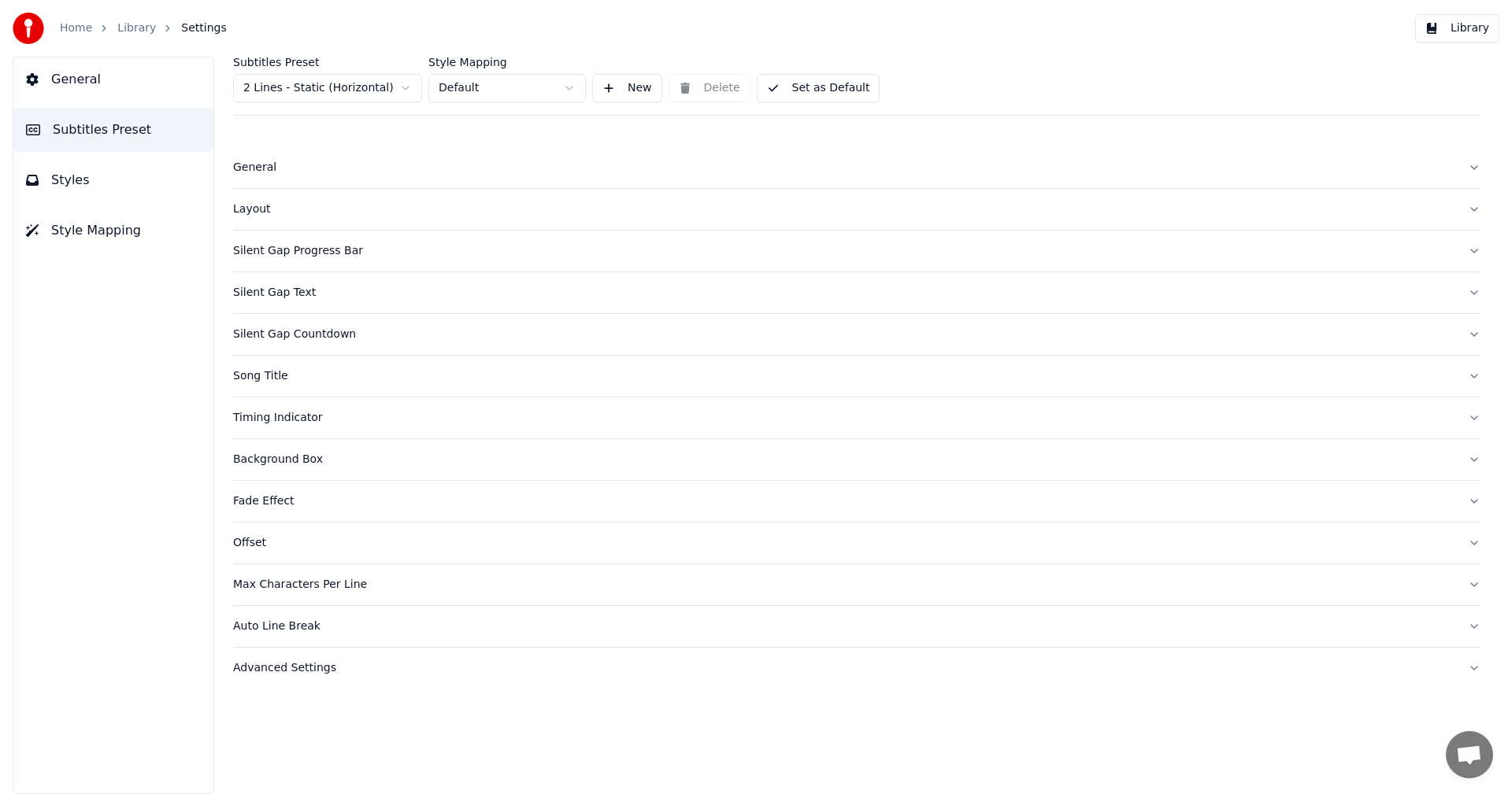
click at [278, 376] on div "Song Title" at bounding box center [844, 376] width 1222 height 15
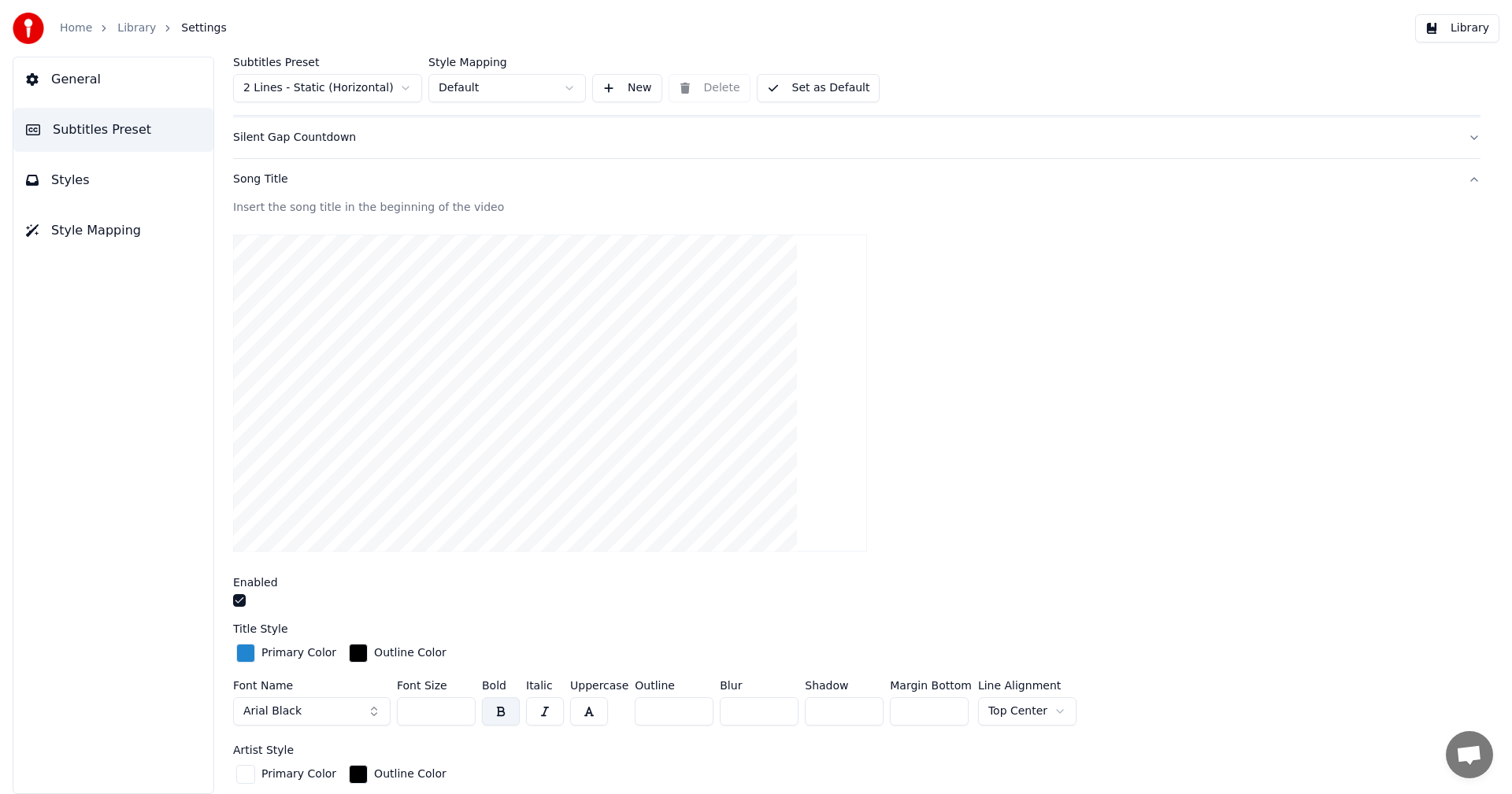
scroll to position [185, 0]
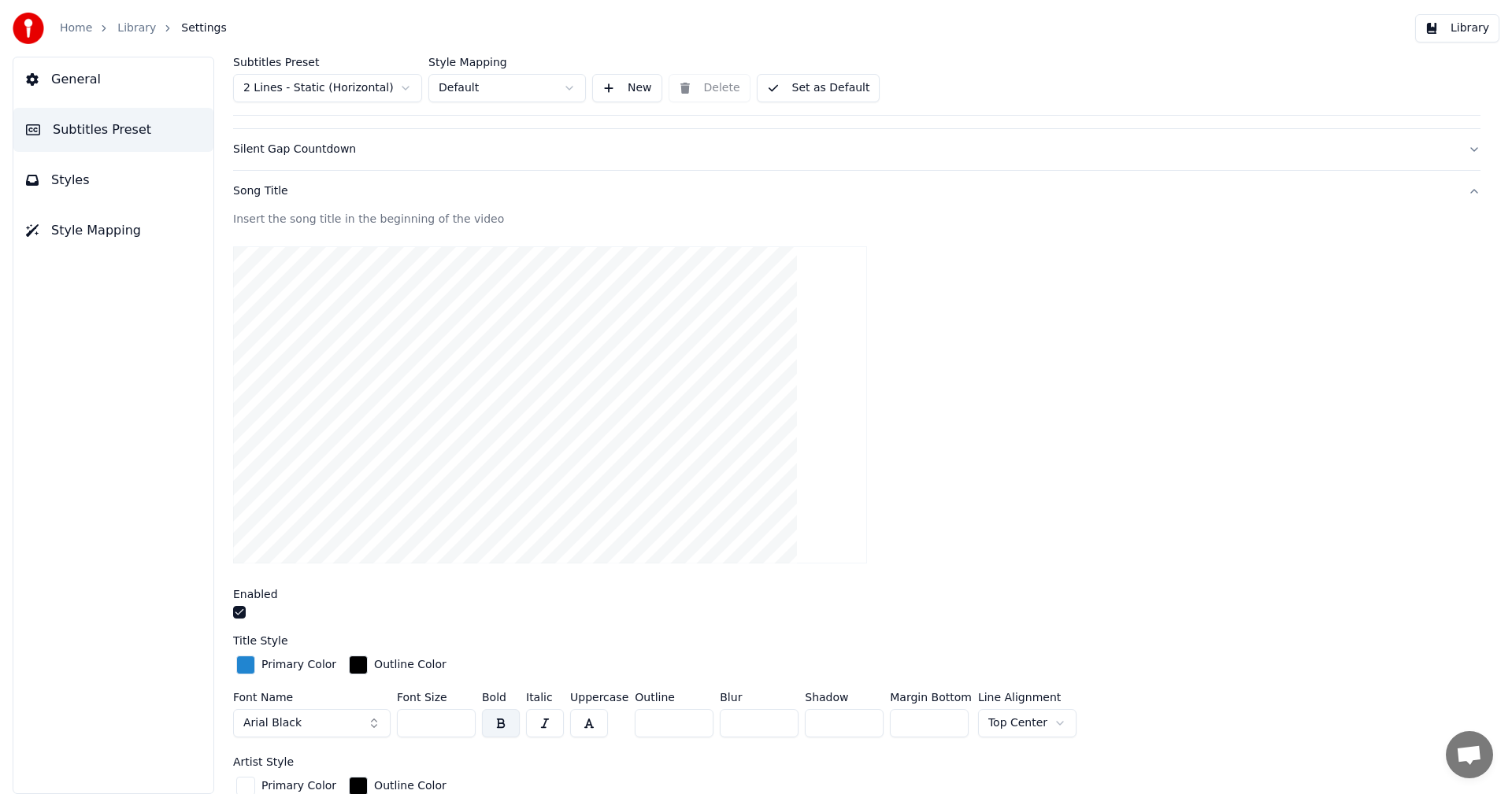
click at [634, 374] on video at bounding box center [550, 405] width 633 height 318
click at [441, 319] on video at bounding box center [550, 405] width 633 height 318
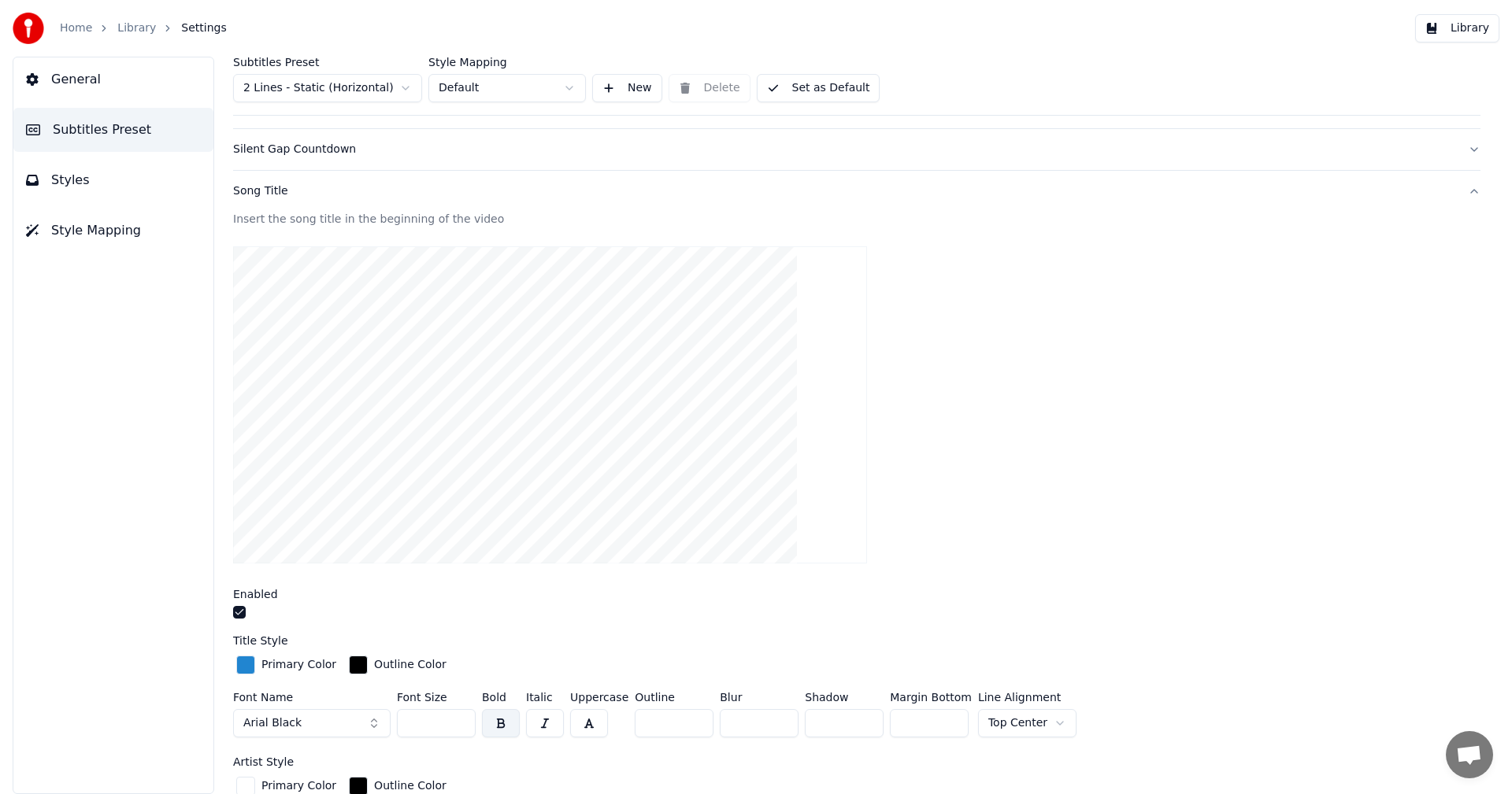
click at [441, 319] on video at bounding box center [550, 405] width 633 height 318
click at [716, 384] on video at bounding box center [550, 405] width 633 height 318
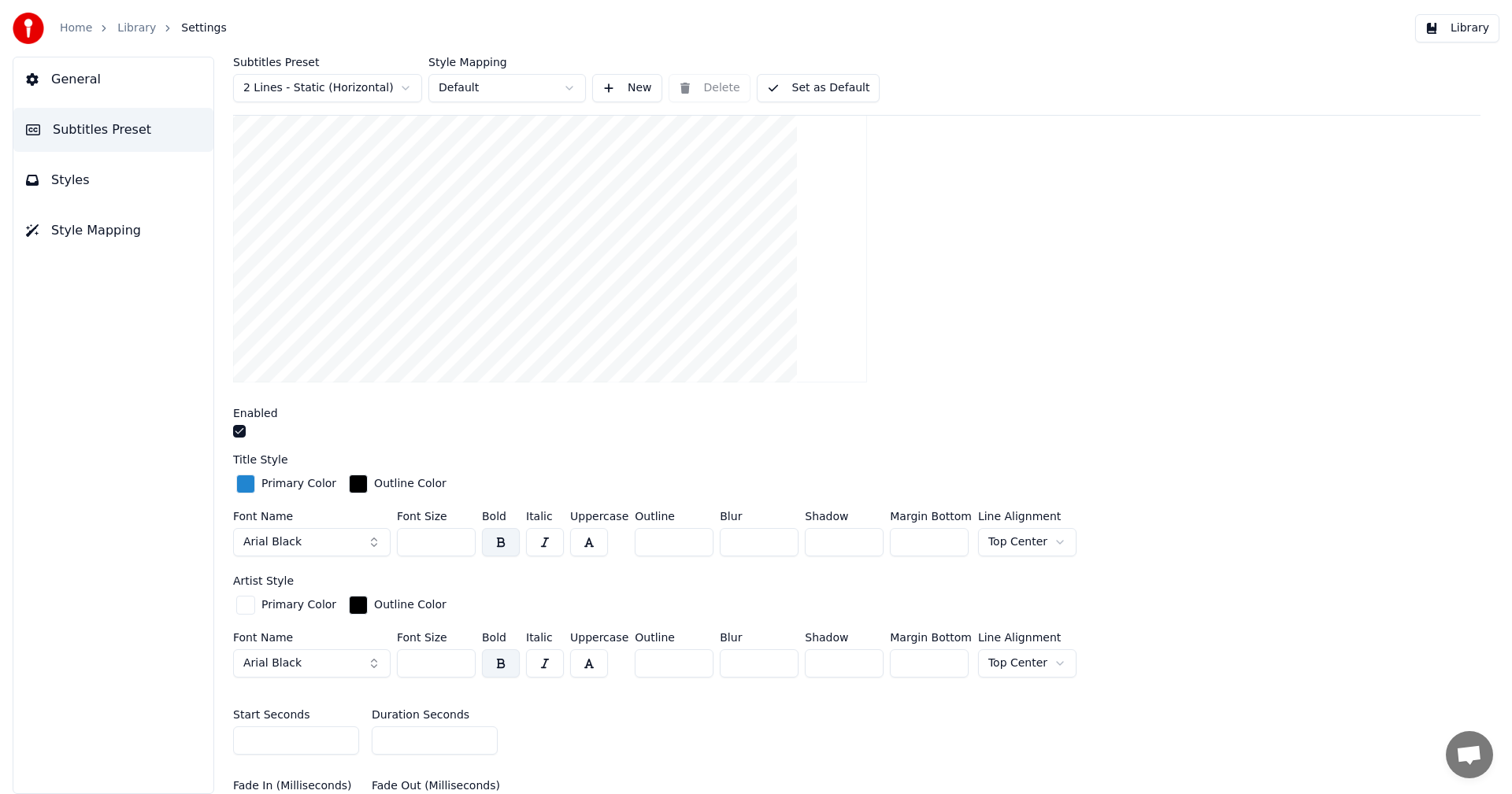
scroll to position [343, 0]
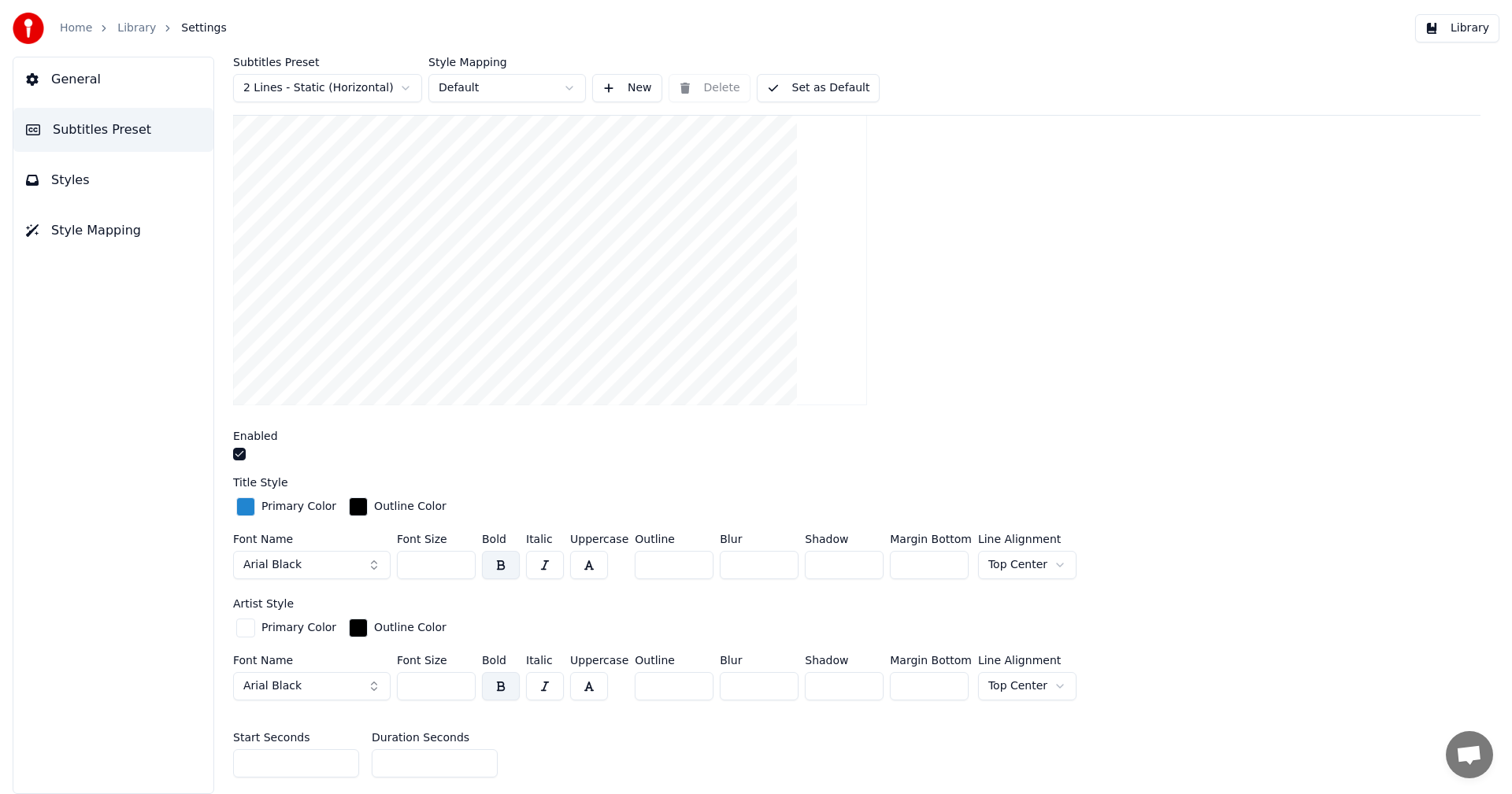
click at [460, 568] on input "***" at bounding box center [435, 564] width 78 height 28
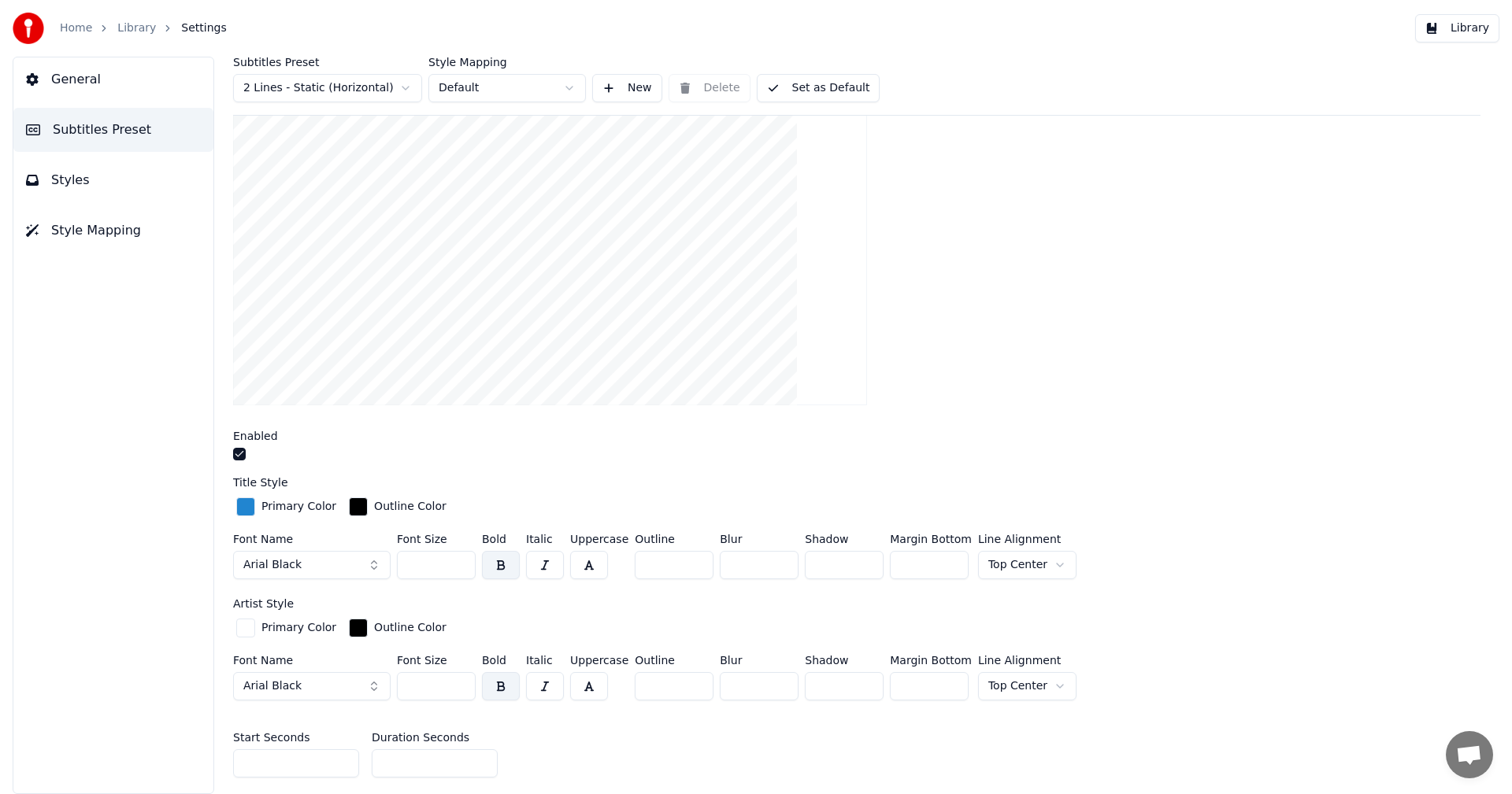
click at [460, 568] on input "***" at bounding box center [435, 564] width 78 height 28
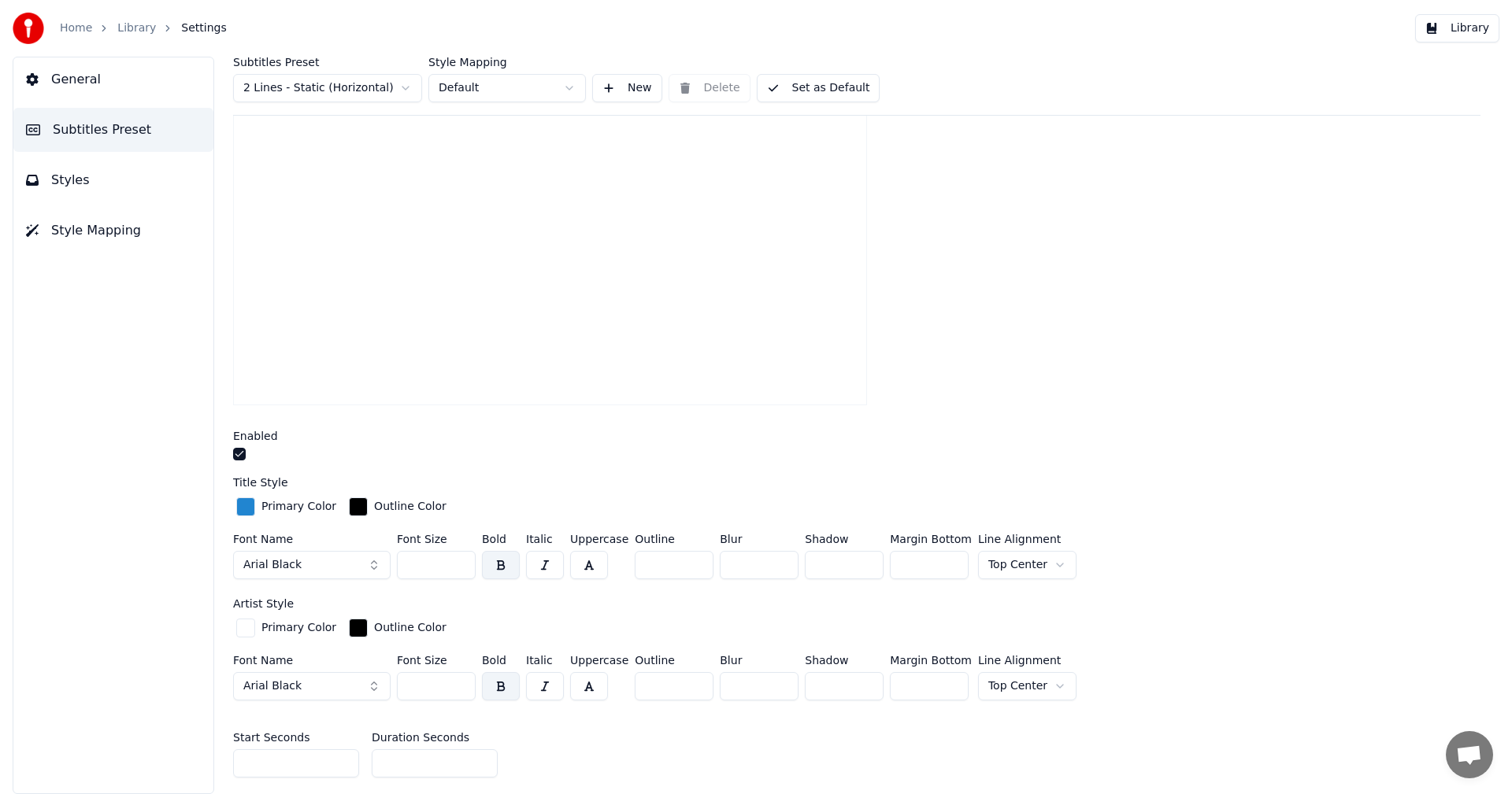
click at [460, 568] on input "***" at bounding box center [435, 564] width 78 height 28
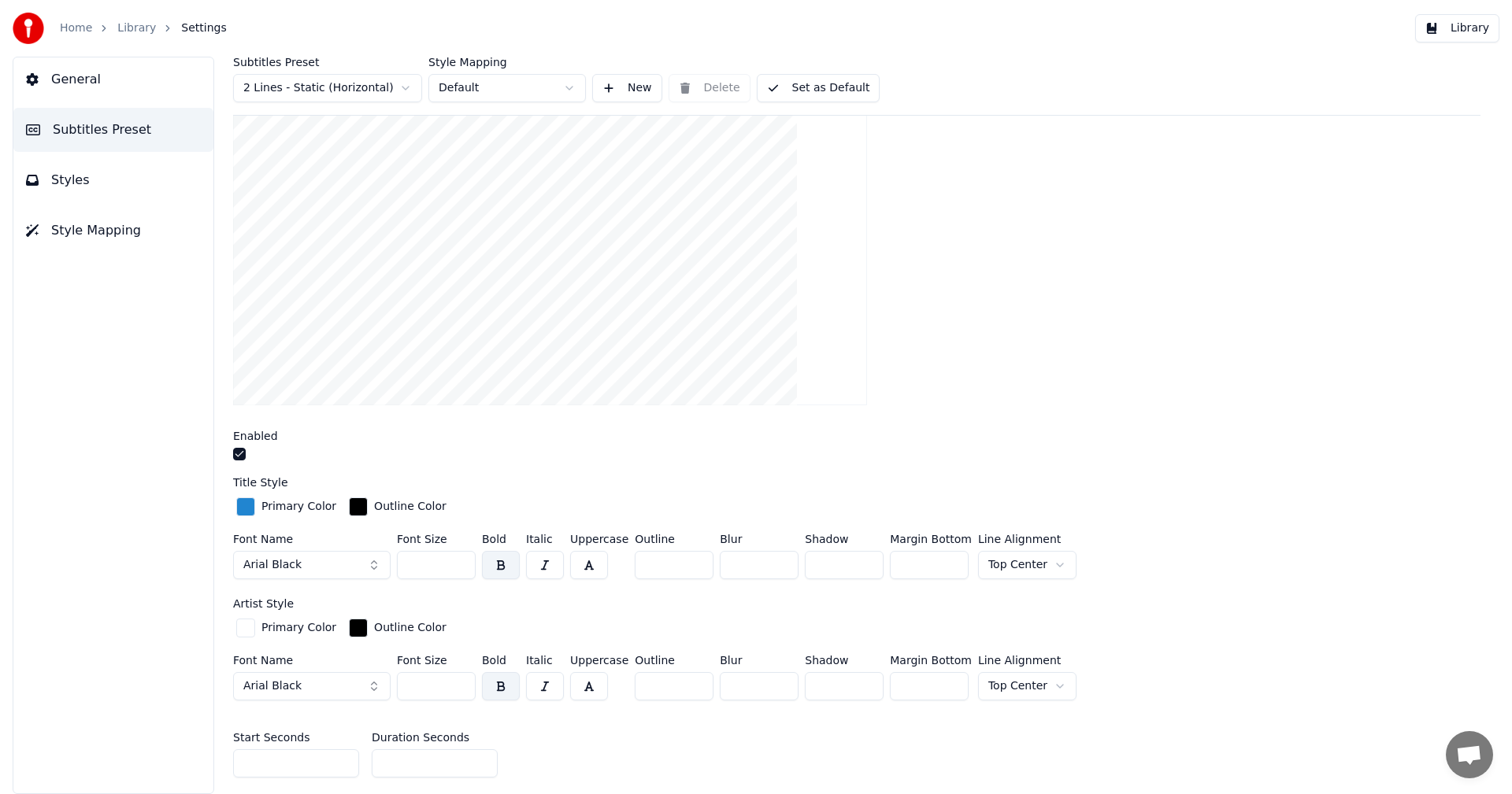
click at [460, 568] on input "***" at bounding box center [435, 564] width 78 height 28
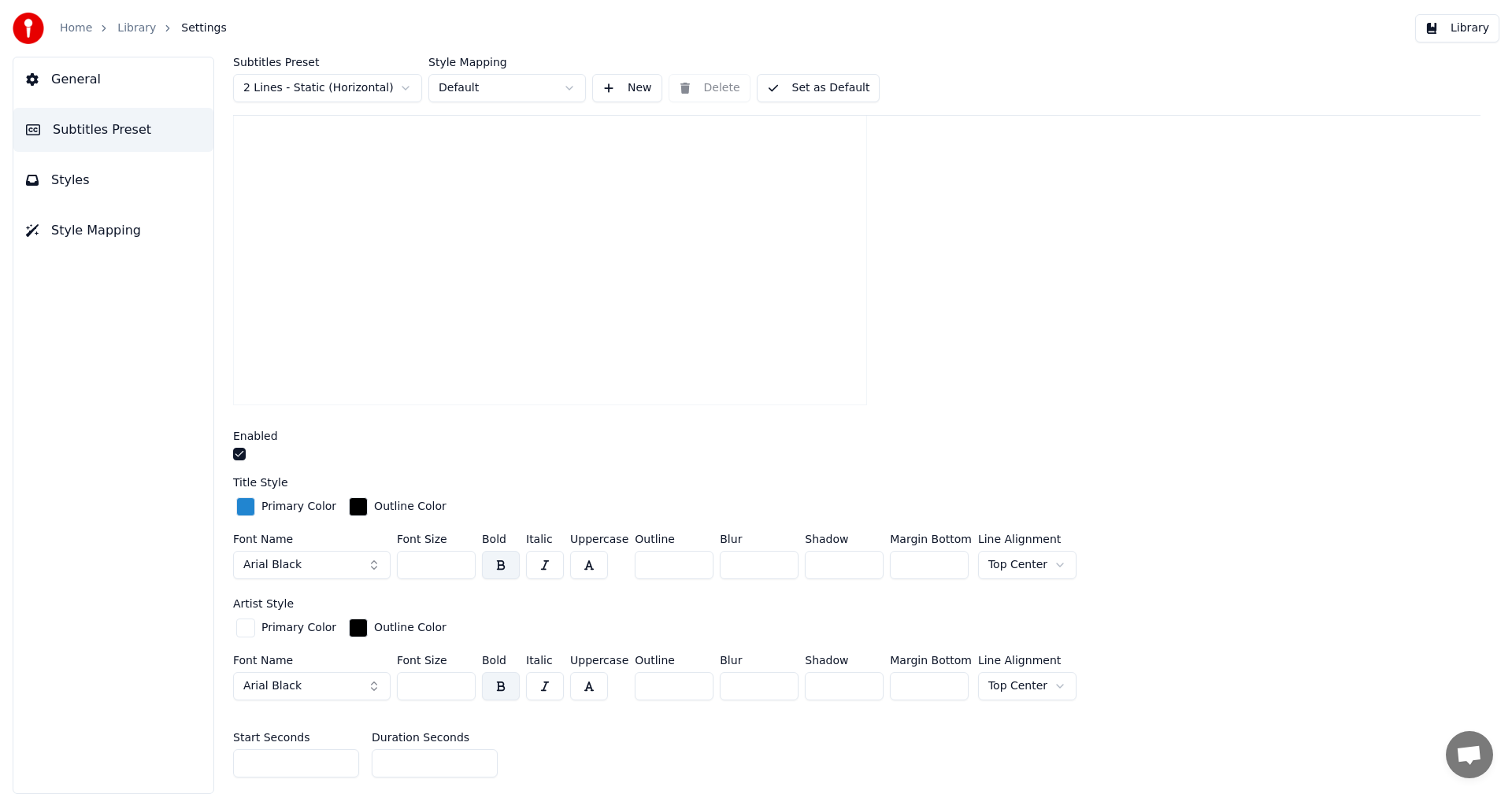
click at [460, 568] on input "***" at bounding box center [435, 564] width 78 height 28
drag, startPoint x: 460, startPoint y: 568, endPoint x: 454, endPoint y: 575, distance: 9.2
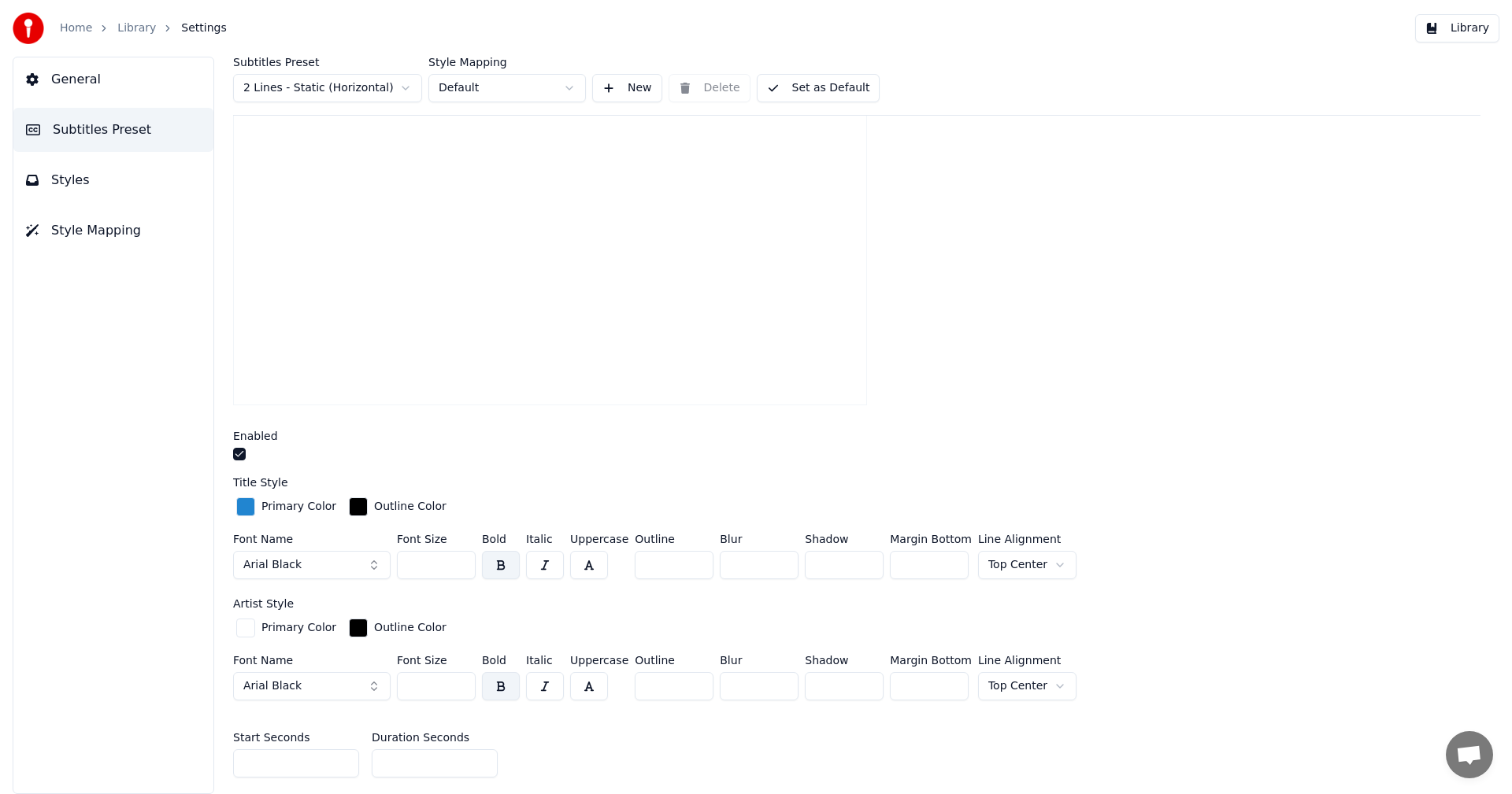
click at [454, 575] on input "***" at bounding box center [435, 564] width 78 height 28
click at [459, 563] on input "***" at bounding box center [435, 564] width 78 height 28
type input "***"
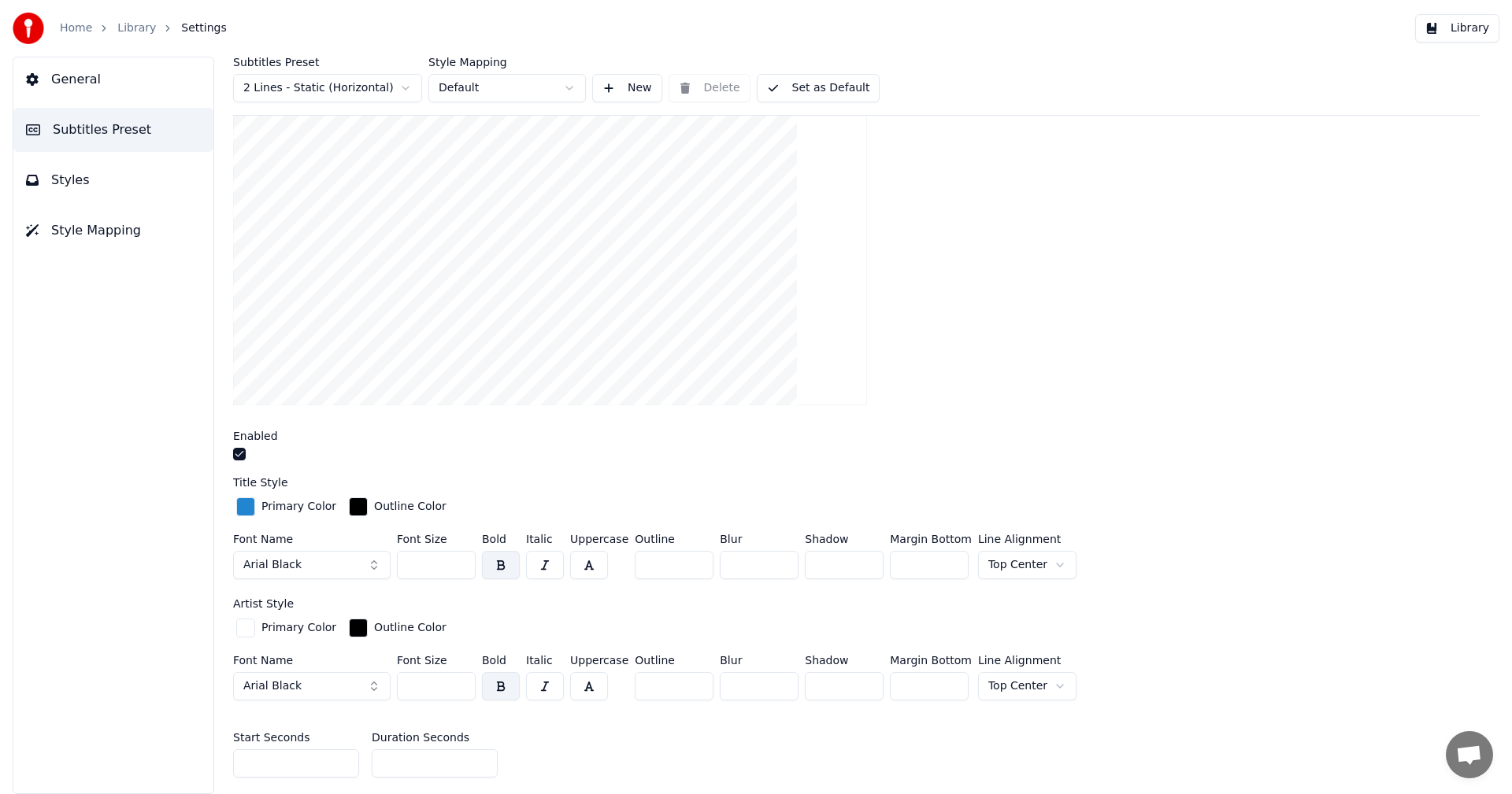
click at [459, 563] on input "***" at bounding box center [435, 564] width 78 height 28
click at [847, 88] on button "Set as Default" at bounding box center [818, 88] width 124 height 28
click at [132, 28] on link "Library" at bounding box center [136, 28] width 39 height 15
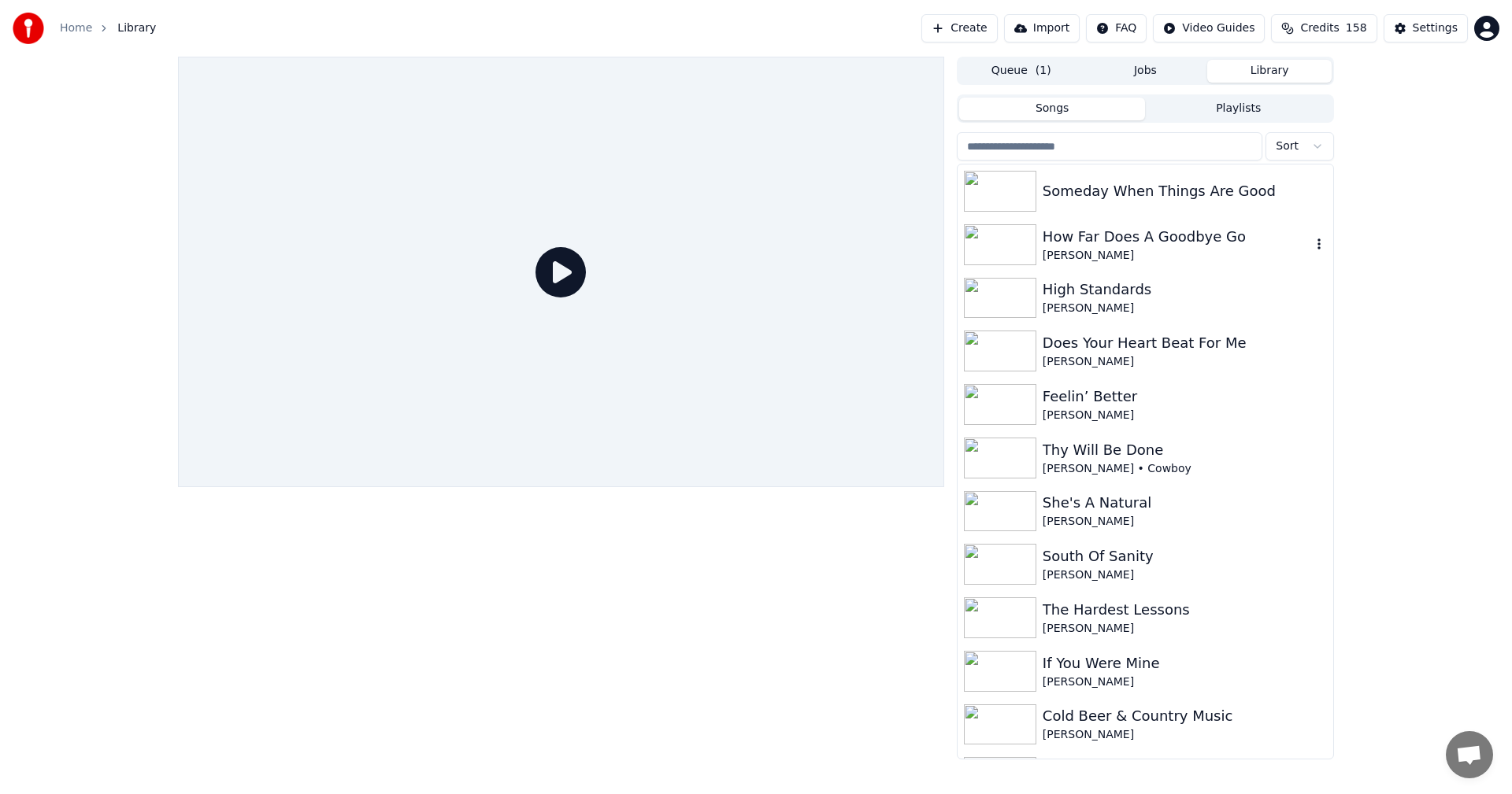
click at [991, 245] on img at bounding box center [1000, 245] width 72 height 41
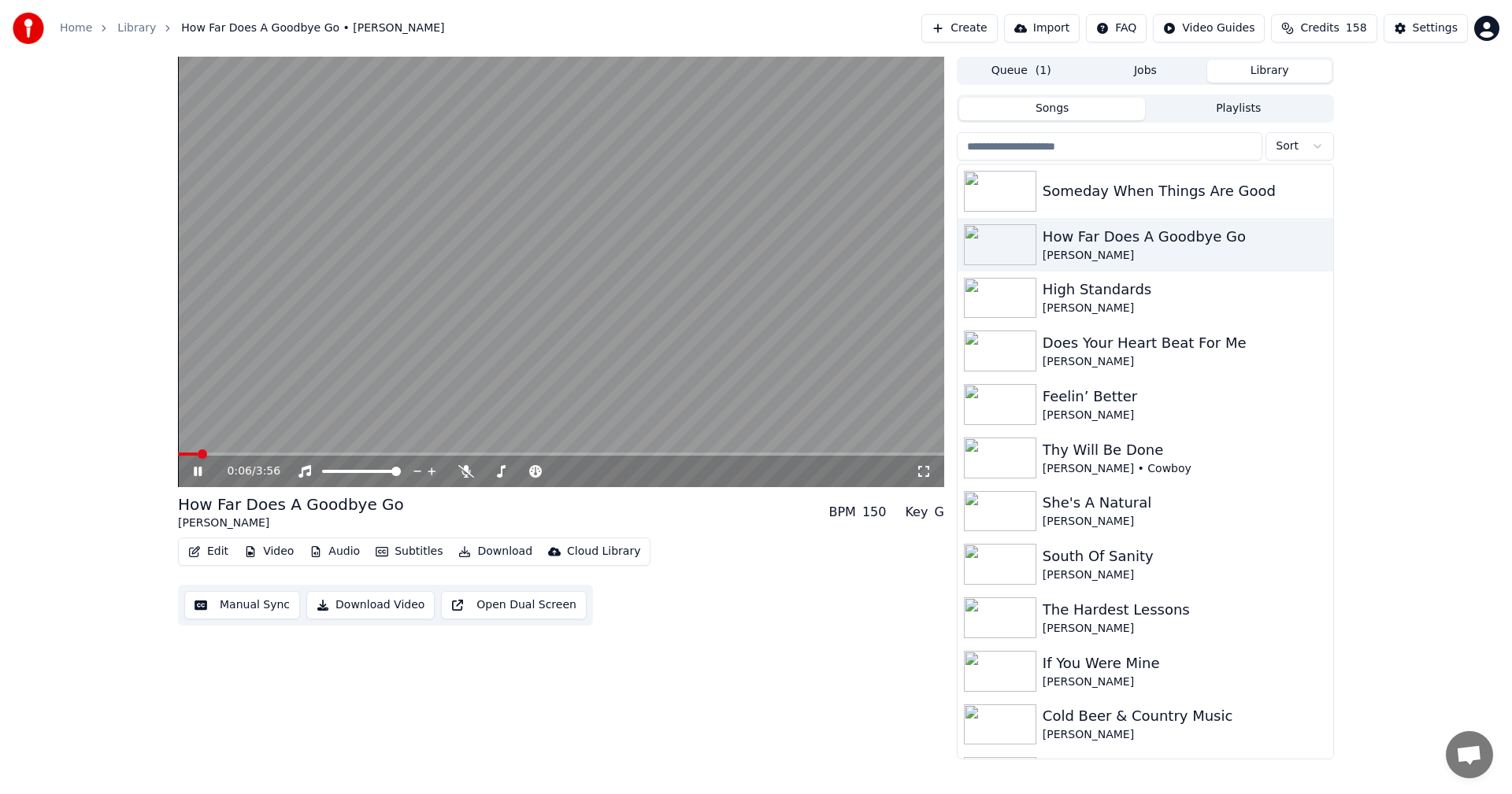
click at [179, 452] on video at bounding box center [561, 272] width 766 height 430
click at [178, 453] on span at bounding box center [178, 454] width 0 height 3
click at [195, 473] on icon at bounding box center [197, 471] width 9 height 11
click at [195, 473] on icon at bounding box center [197, 471] width 8 height 9
click at [178, 453] on span at bounding box center [178, 454] width 0 height 3
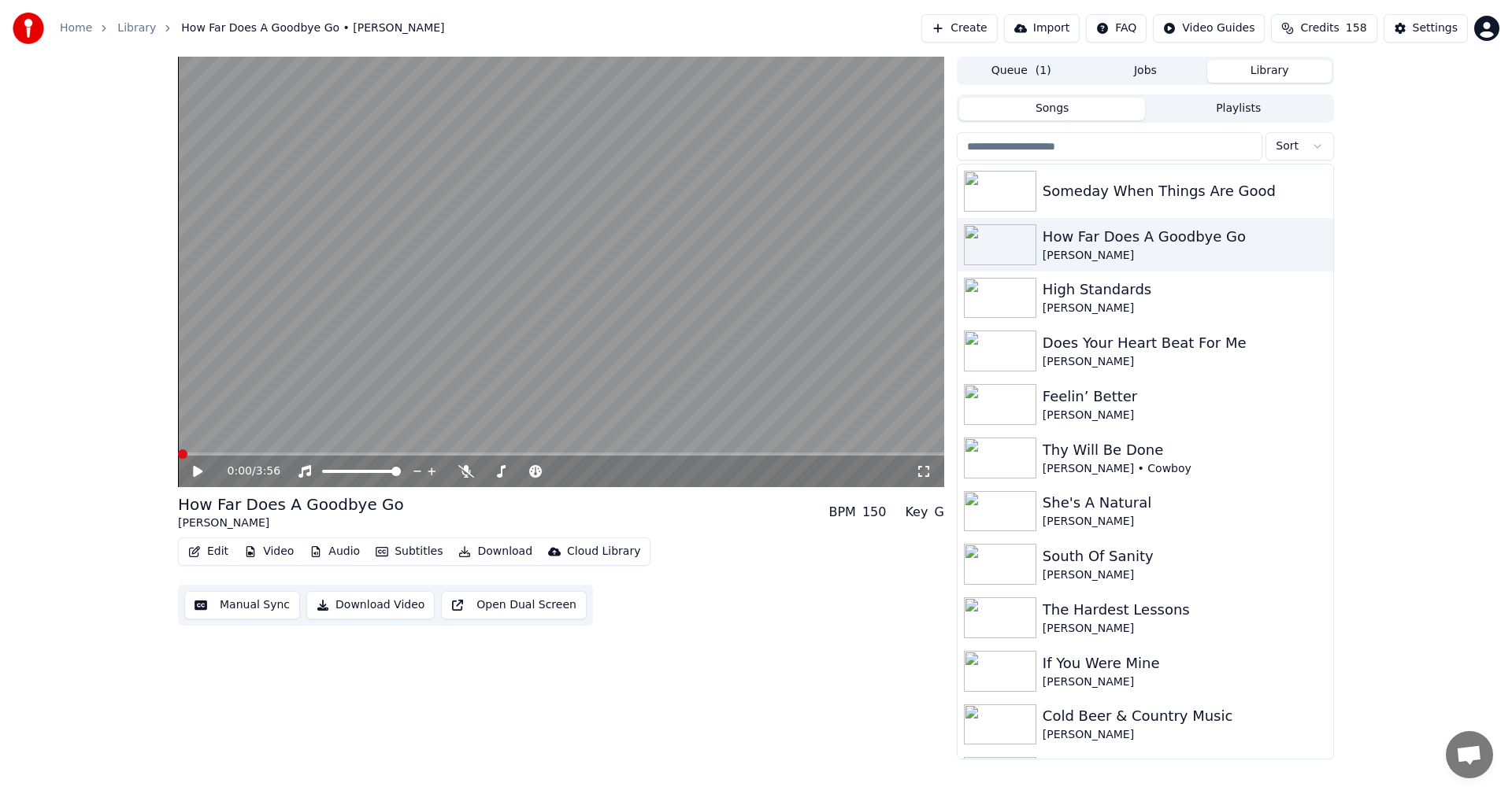
click at [194, 472] on icon at bounding box center [197, 471] width 9 height 11
click at [178, 453] on span at bounding box center [178, 454] width 0 height 3
click at [1008, 195] on img at bounding box center [1000, 192] width 72 height 41
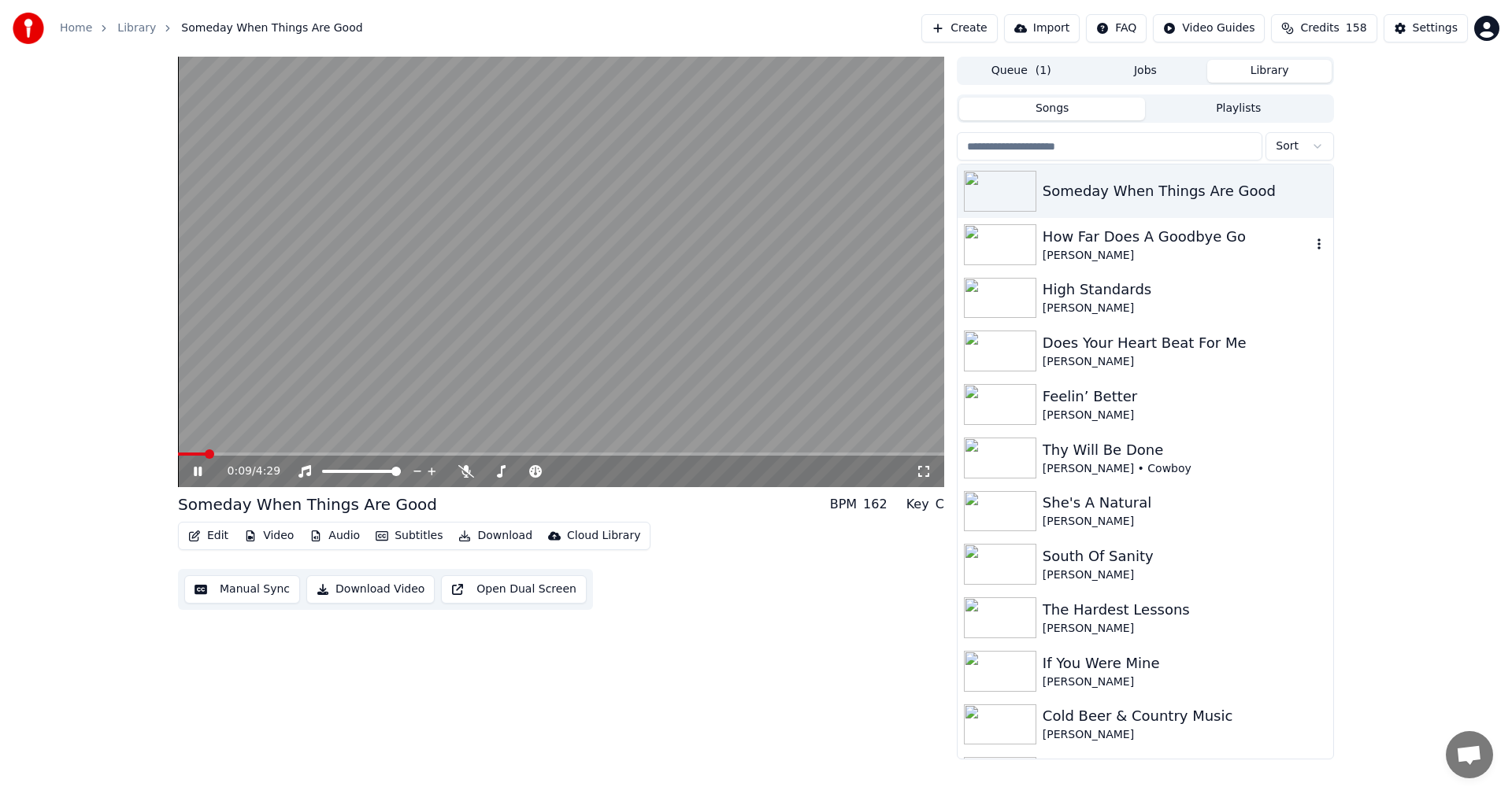
click at [1015, 240] on img at bounding box center [1000, 245] width 72 height 41
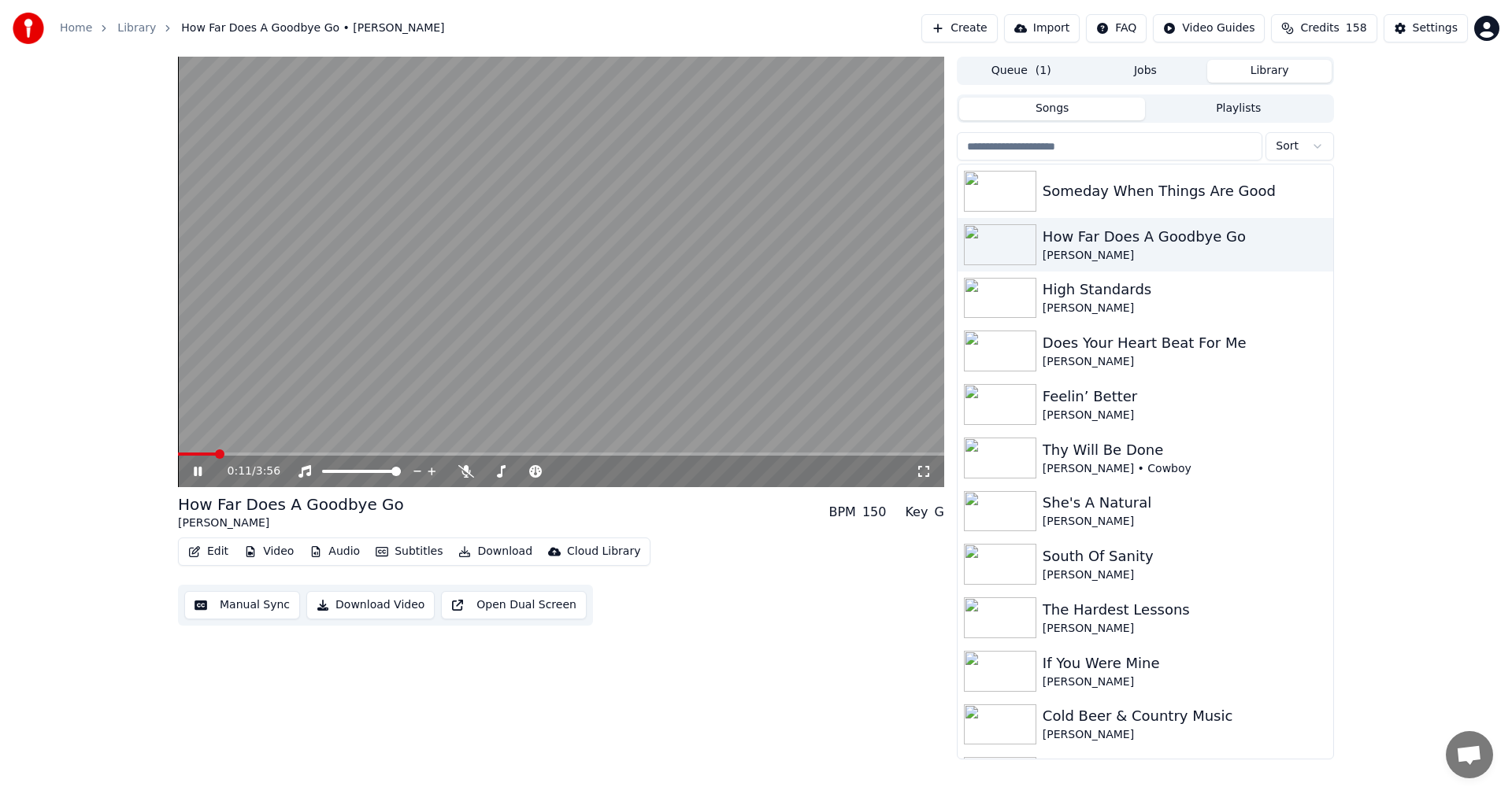
click at [196, 474] on icon at bounding box center [197, 471] width 8 height 9
